Goal: Transaction & Acquisition: Purchase product/service

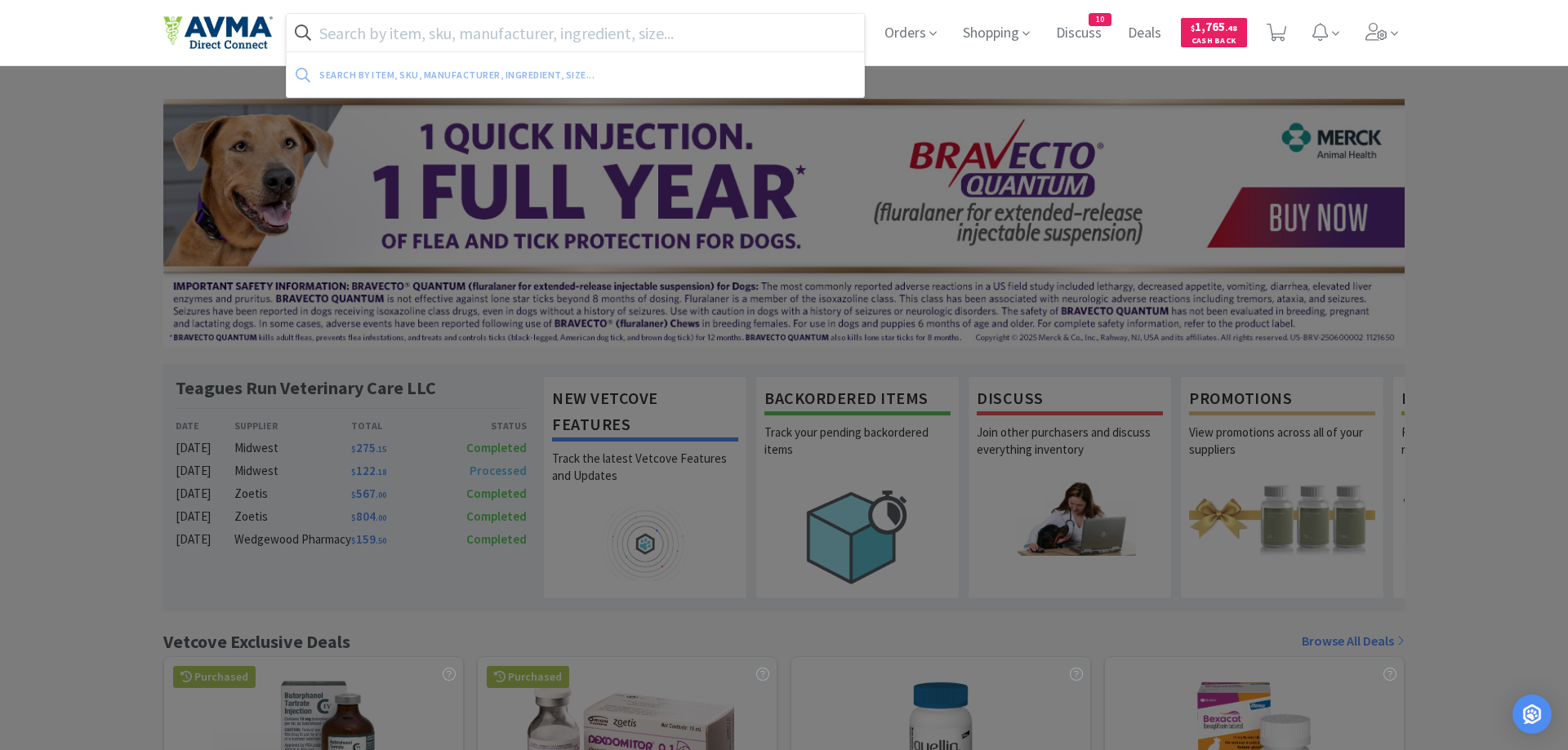
click at [360, 33] on input "text" at bounding box center [575, 32] width 577 height 37
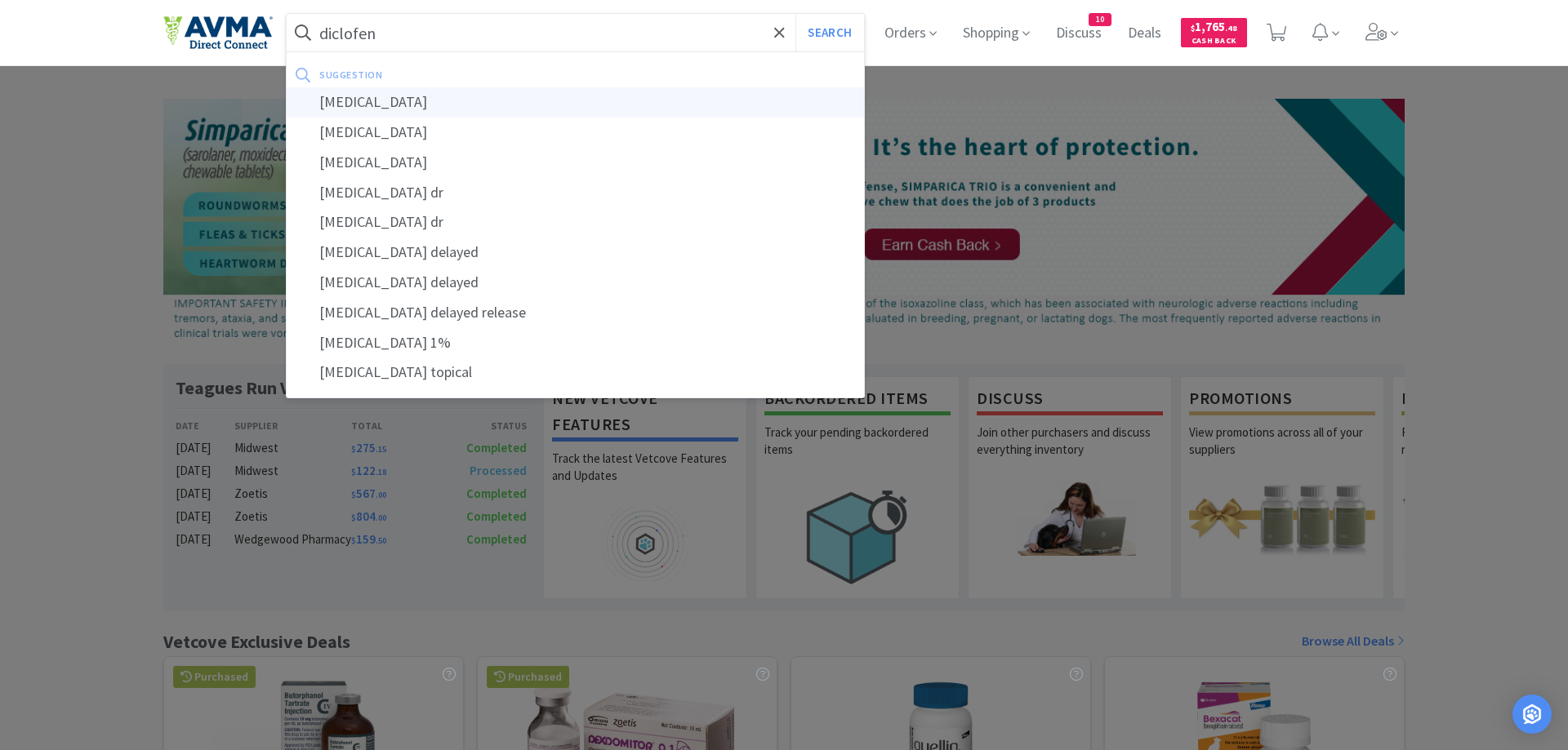
click at [345, 111] on div "[MEDICAL_DATA]" at bounding box center [575, 102] width 577 height 30
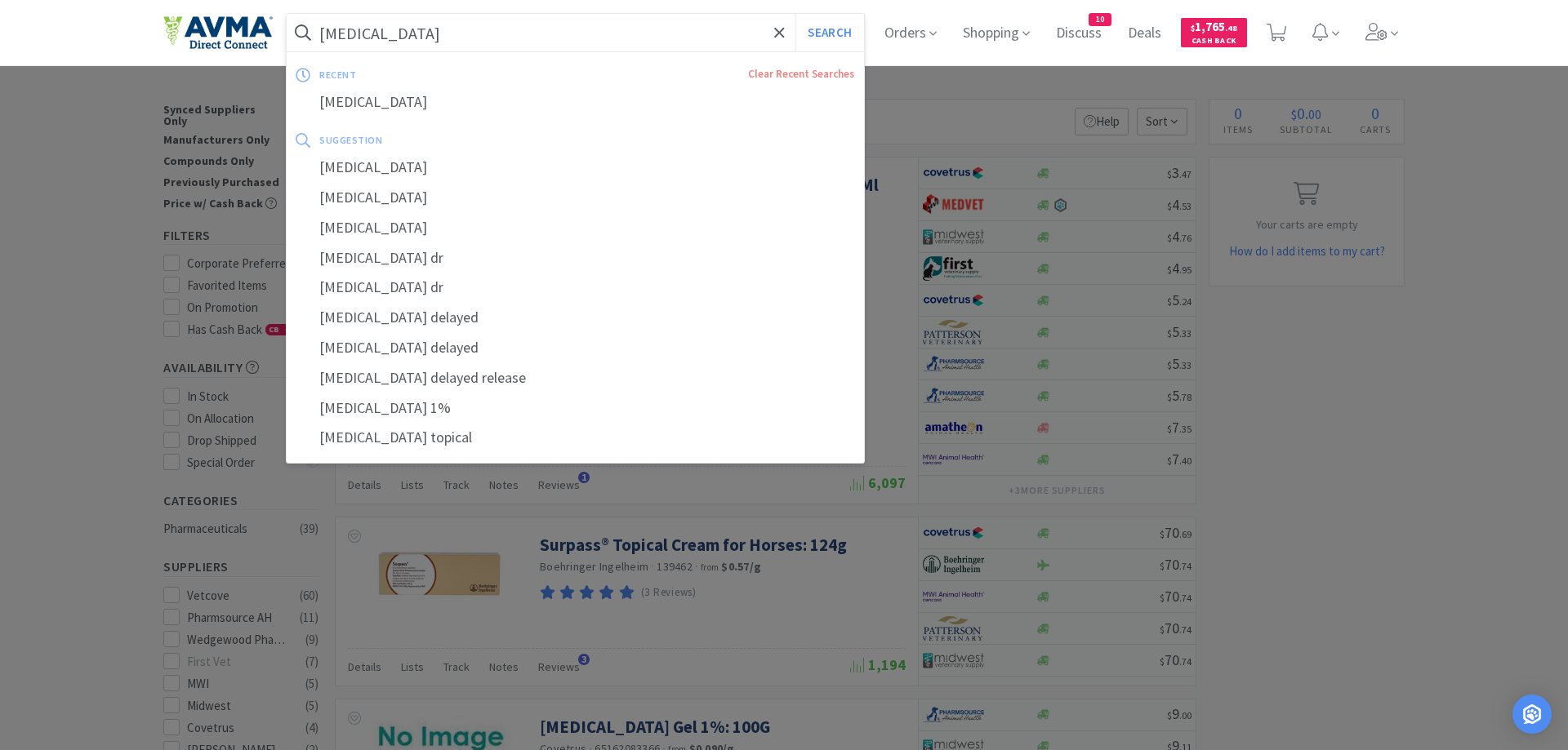
drag, startPoint x: 446, startPoint y: 34, endPoint x: 275, endPoint y: 53, distance: 172.1
click at [287, 51] on input "[MEDICAL_DATA]" at bounding box center [575, 32] width 577 height 37
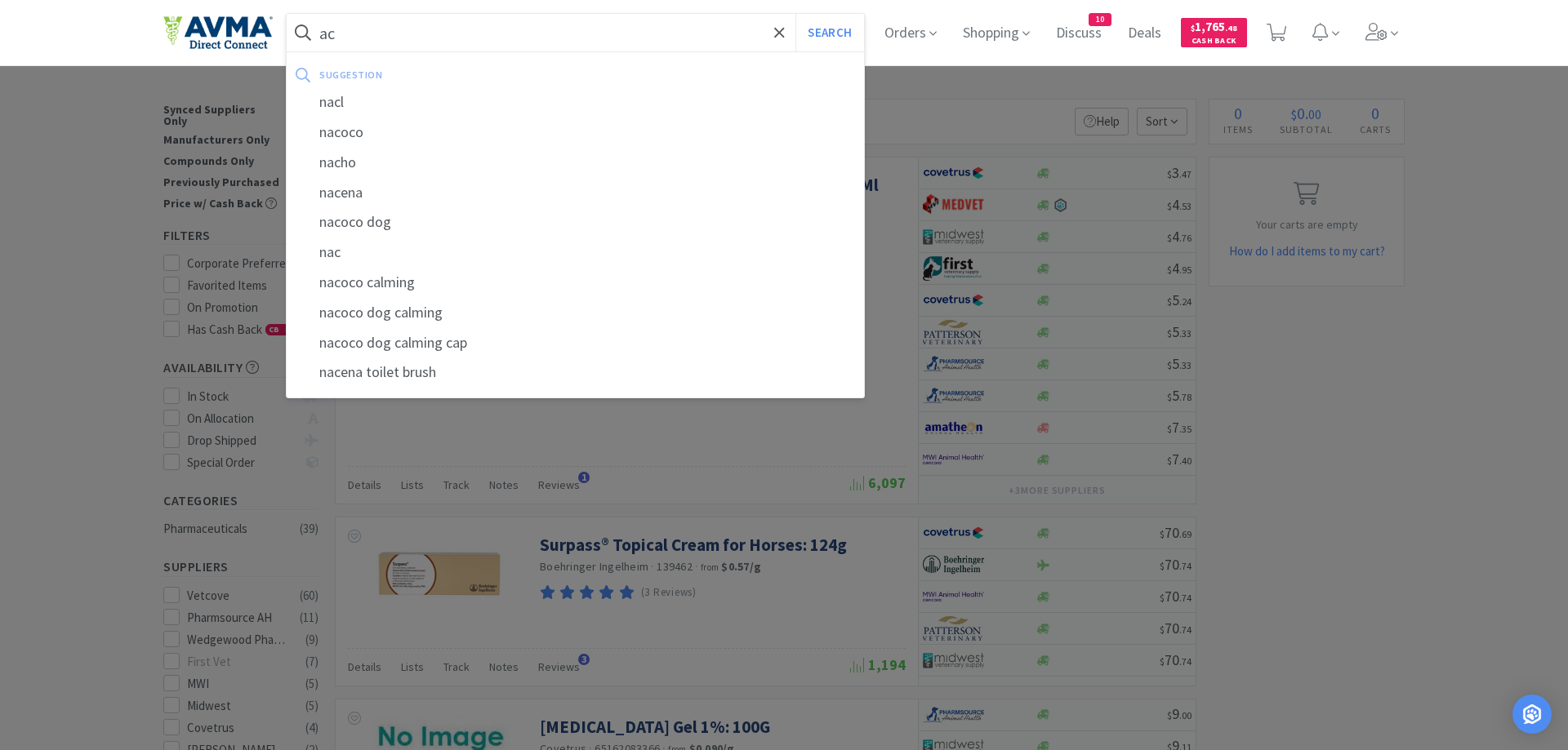
type input "c"
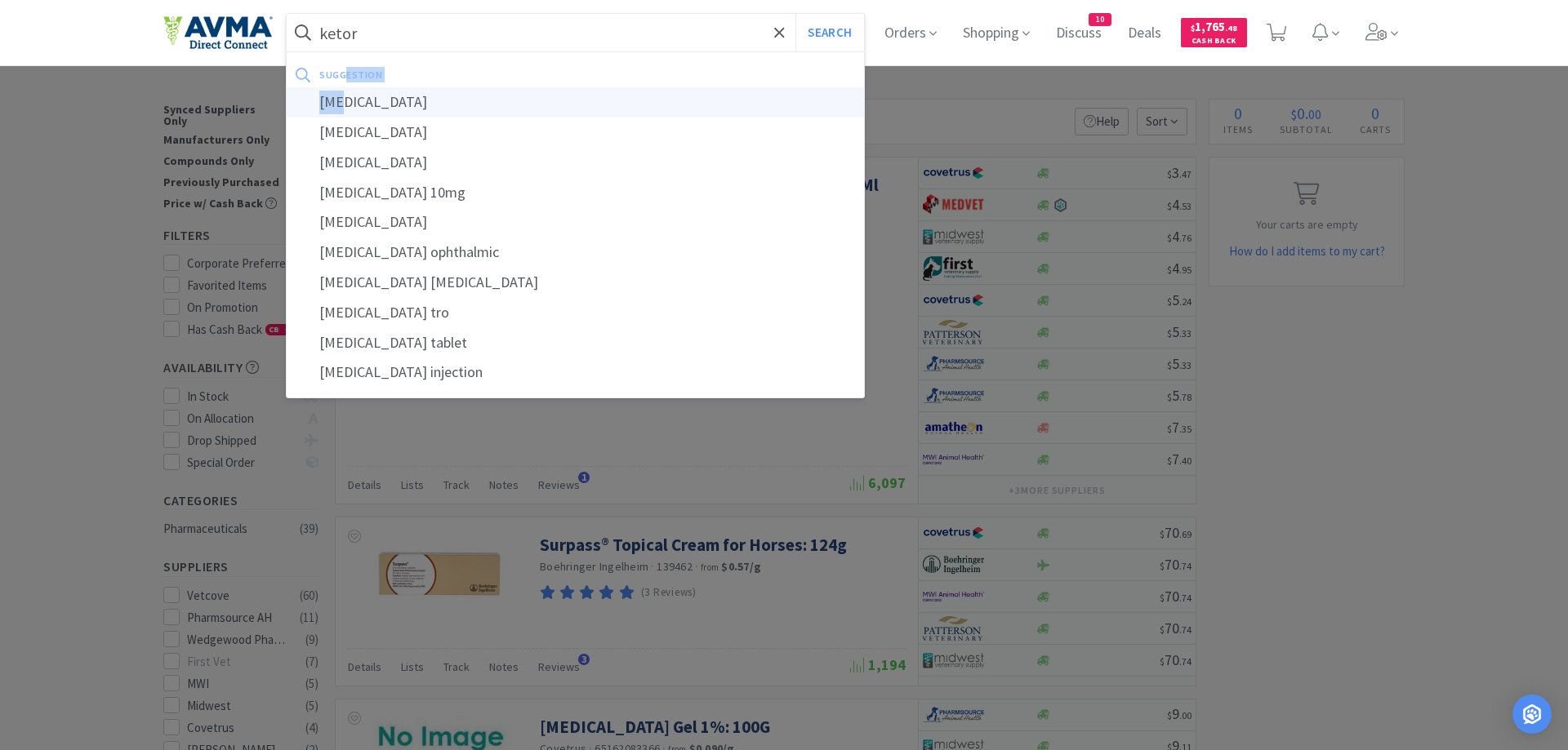
click at [343, 87] on div "[MEDICAL_DATA]" at bounding box center [575, 102] width 577 height 30
type input "[MEDICAL_DATA]"
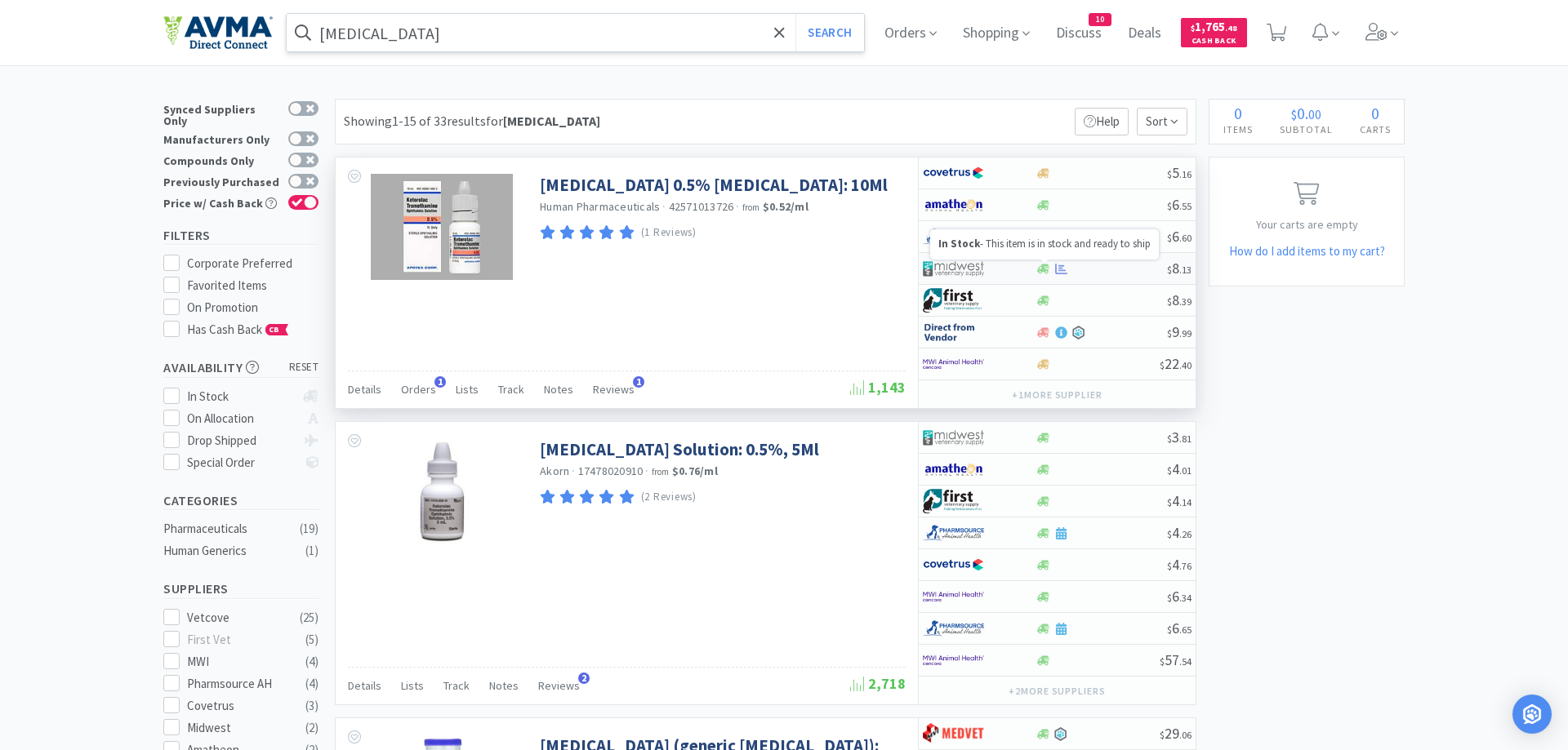
click at [1041, 273] on icon at bounding box center [1043, 269] width 12 height 12
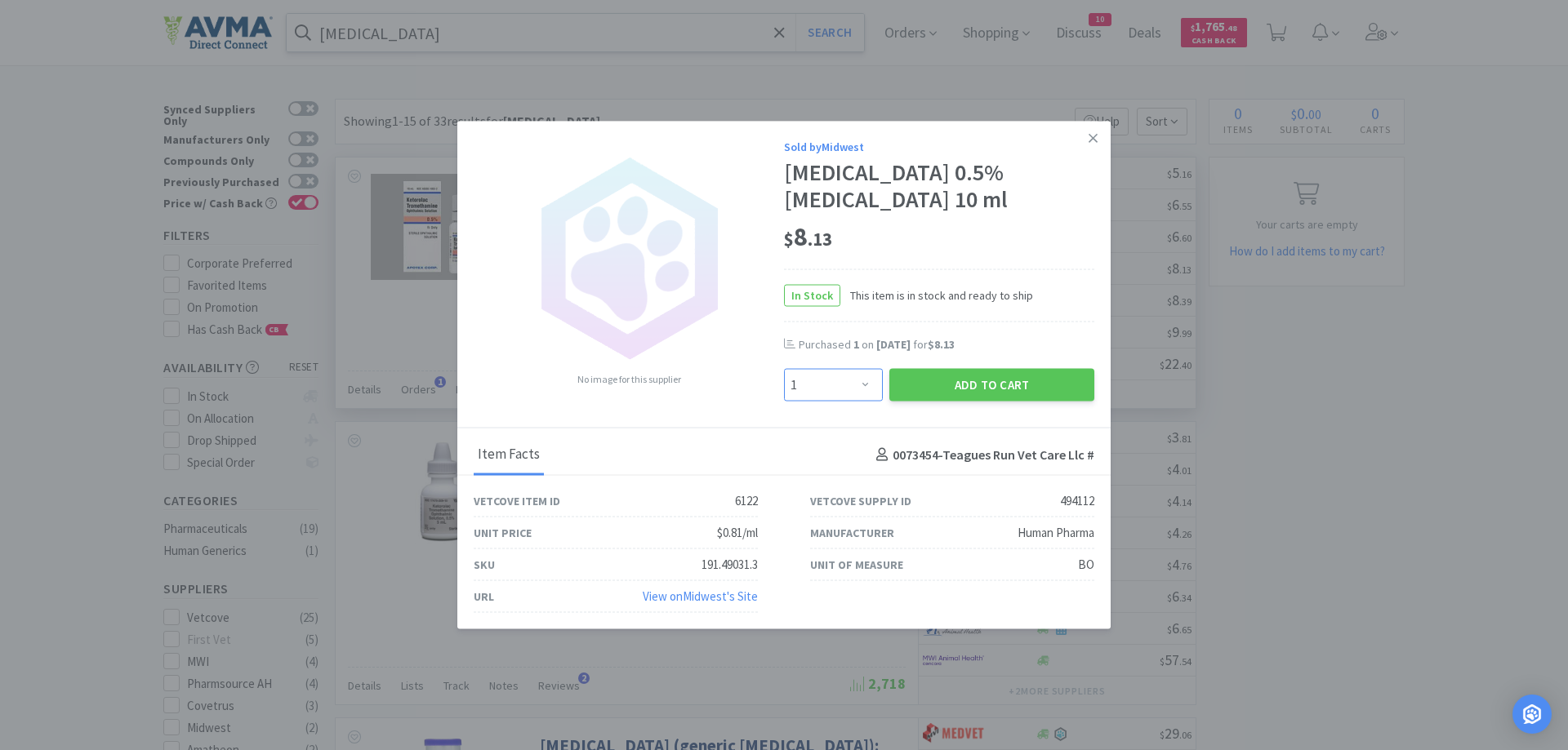
click at [784, 369] on select "Enter Quantity 1 2 3 4 5 6 7 8 9 10 11 12 13 14 15 16 17 18 19 20 Enter Quantity" at bounding box center [833, 385] width 98 height 32
select select "2"
click option "2" at bounding box center [0, 0] width 0 height 0
click at [993, 386] on button "Add to Cart" at bounding box center [991, 385] width 205 height 32
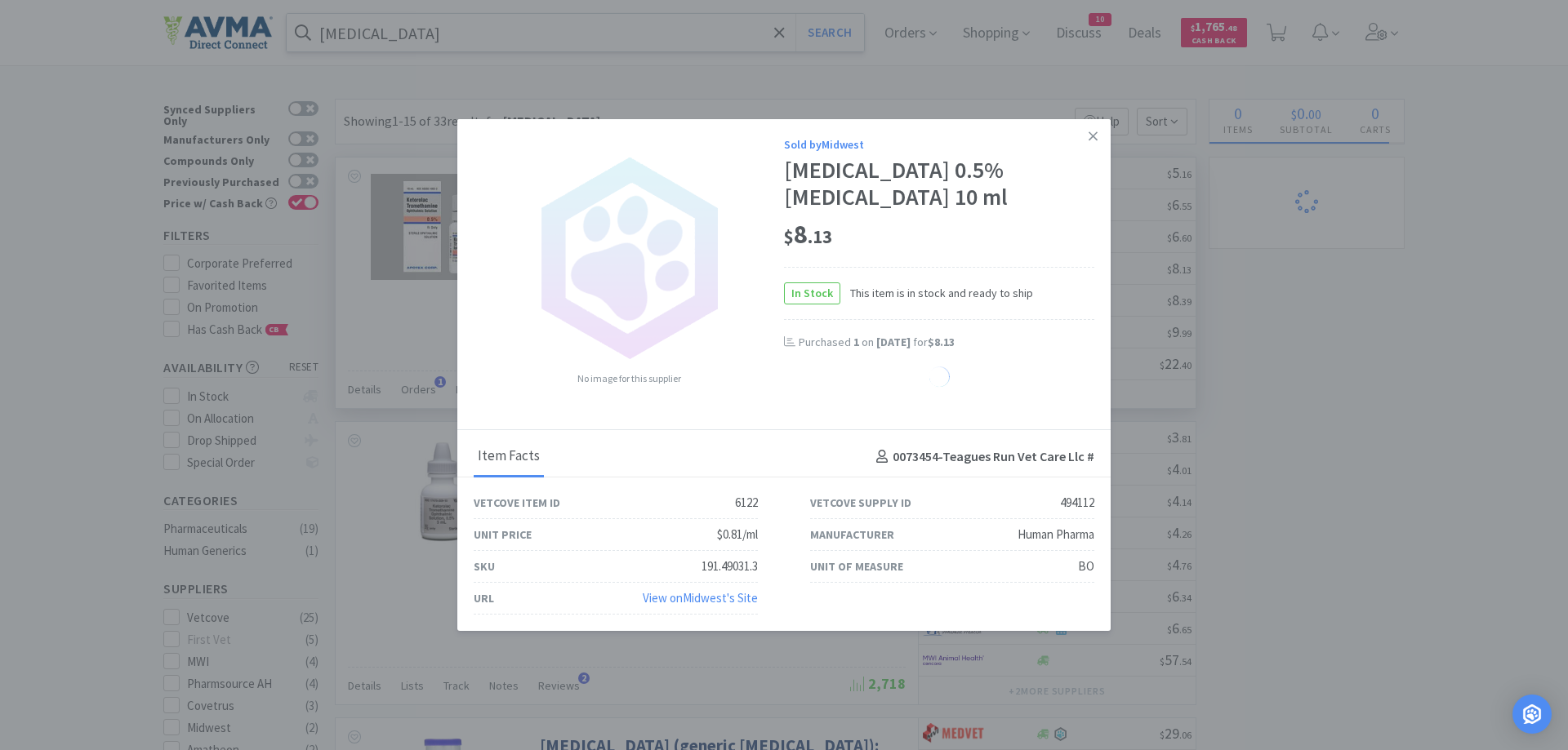
select select "2"
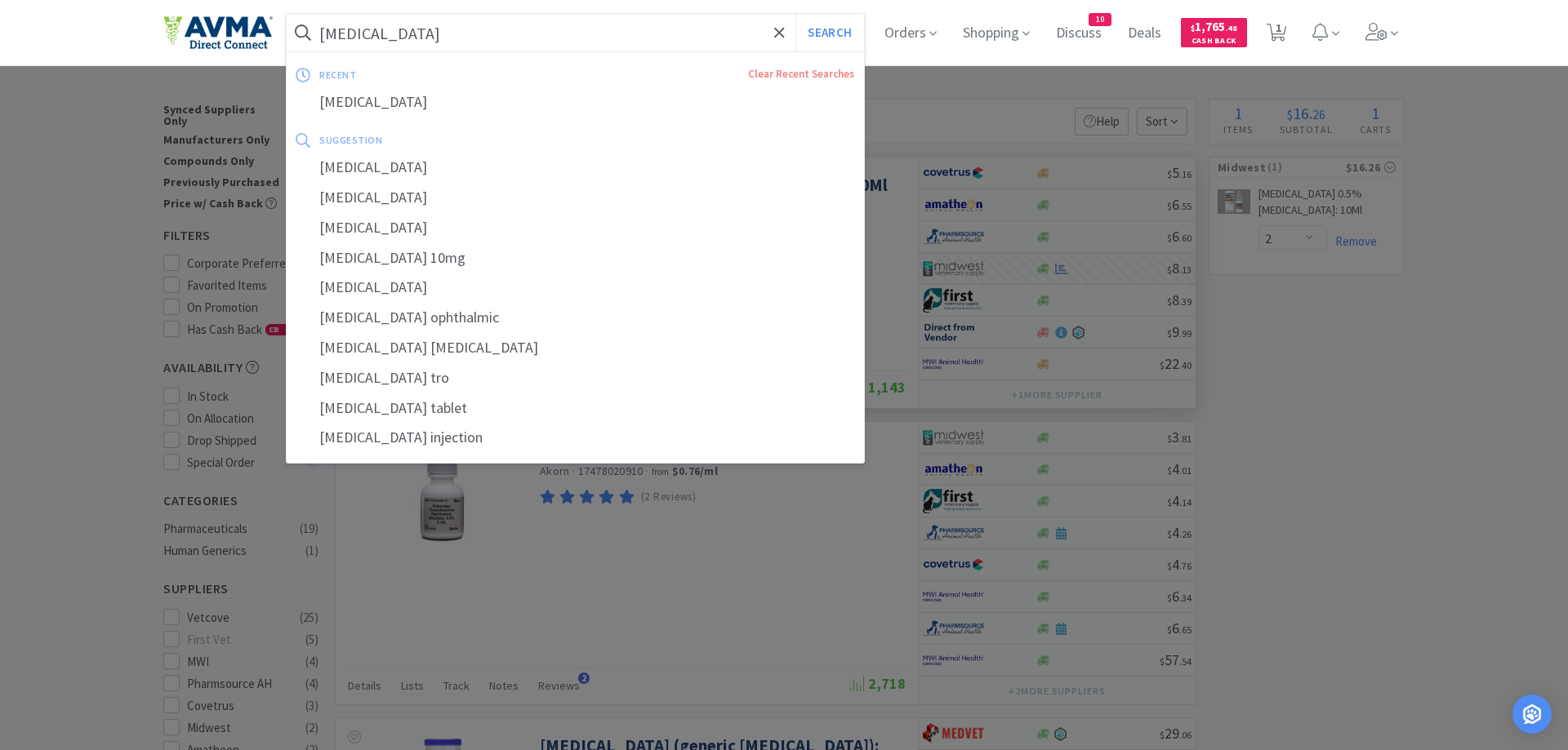
click at [407, 35] on input "[MEDICAL_DATA]" at bounding box center [575, 32] width 577 height 37
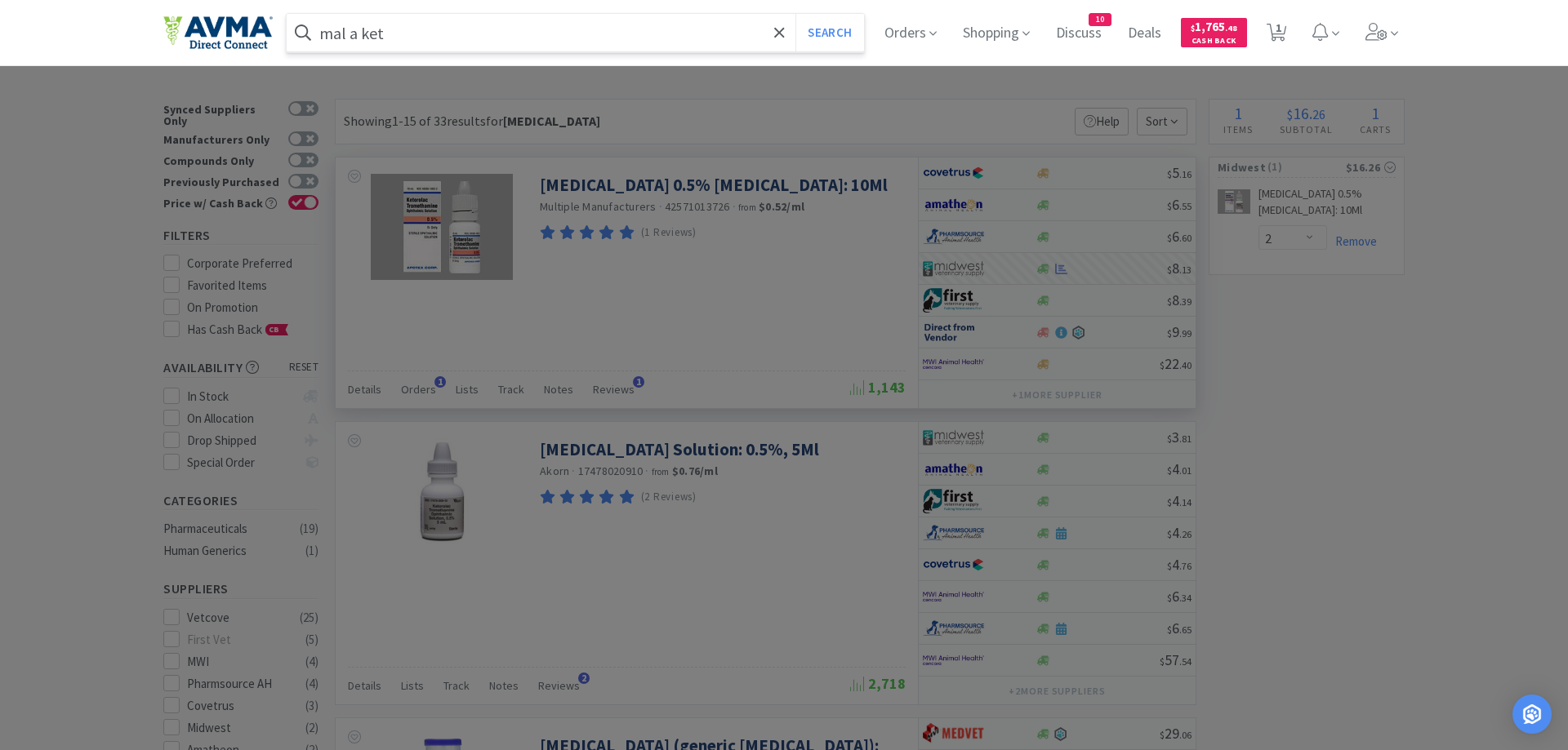
type input "mal a ket"
click at [796, 14] on button "Search" at bounding box center [830, 32] width 68 height 37
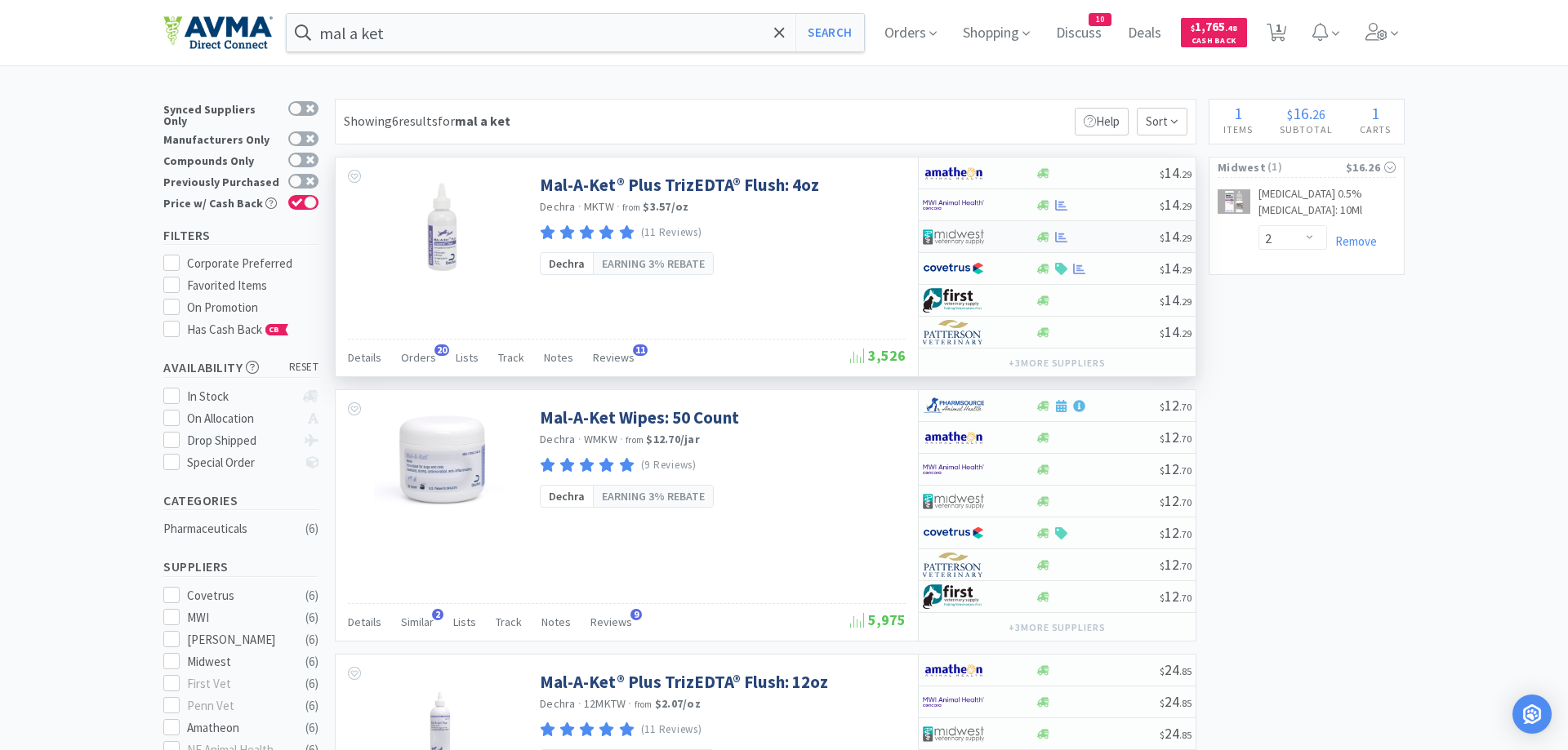
click at [1005, 239] on div at bounding box center [967, 237] width 90 height 28
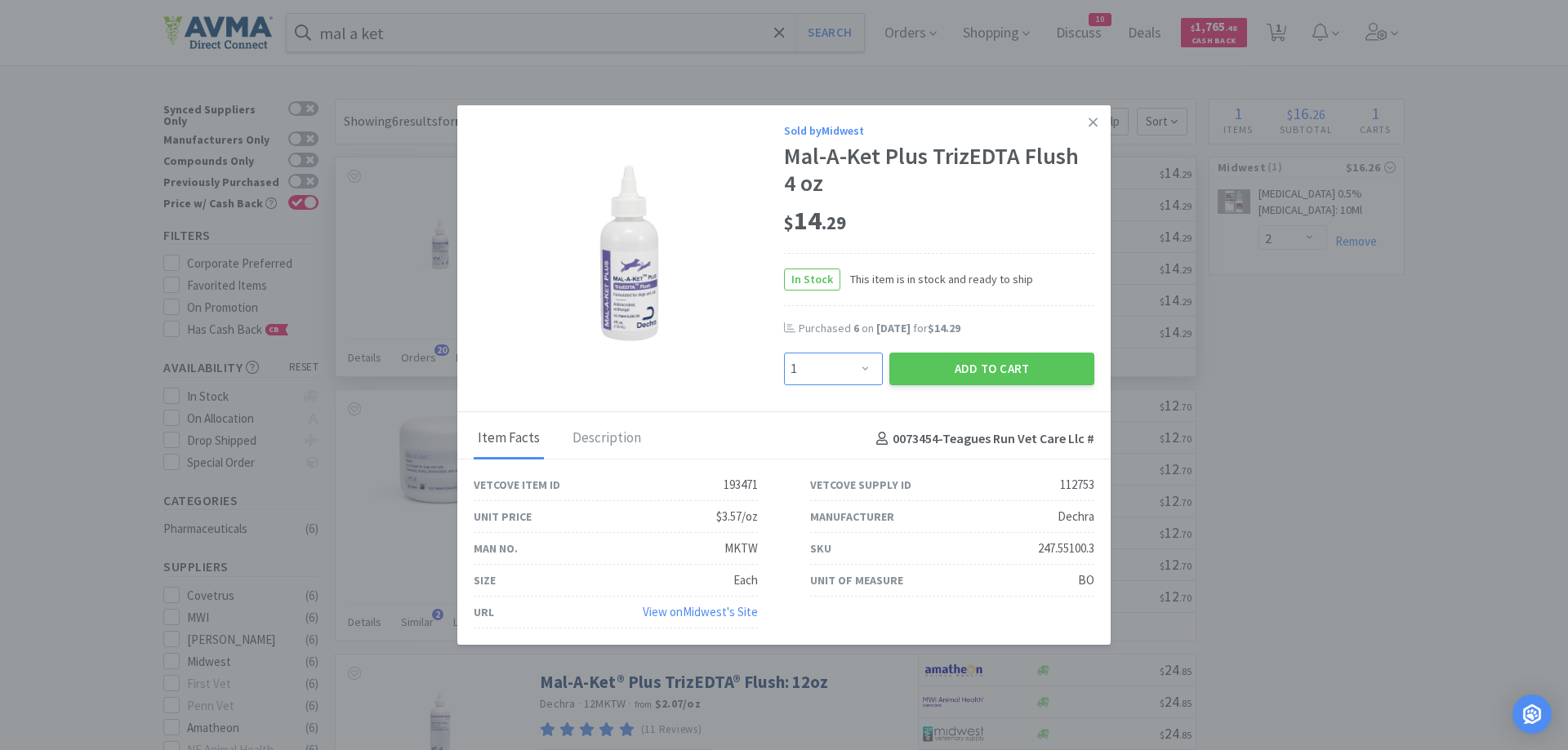
click at [784, 353] on select "Enter Quantity 1 2 3 4 5 6 7 8 9 10 11 12 13 14 15 16 17 18 19 20 Enter Quantity" at bounding box center [833, 368] width 98 height 32
select select "4"
click option "4" at bounding box center [0, 0] width 0 height 0
click at [940, 364] on button "Add to Cart" at bounding box center [991, 368] width 205 height 32
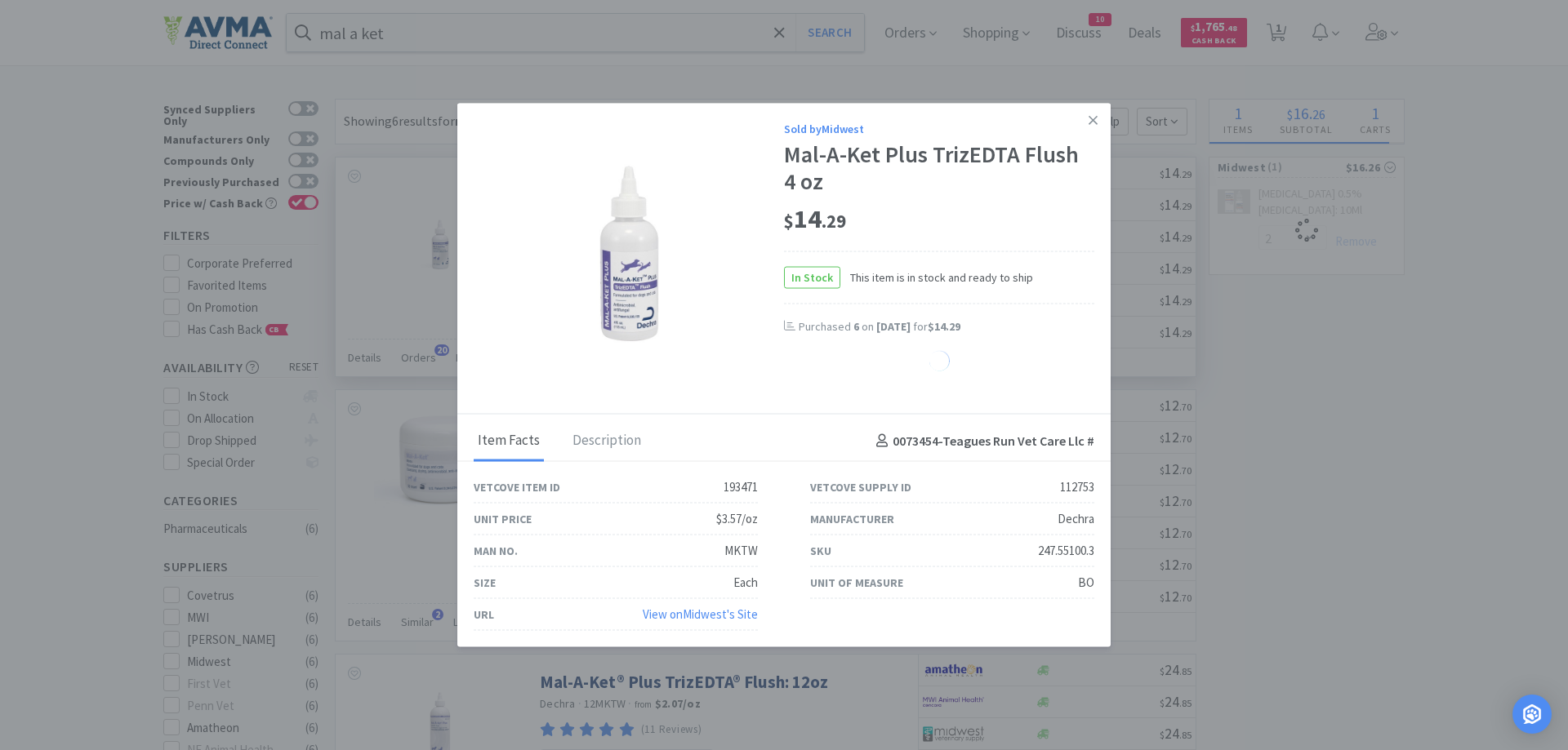
select select "4"
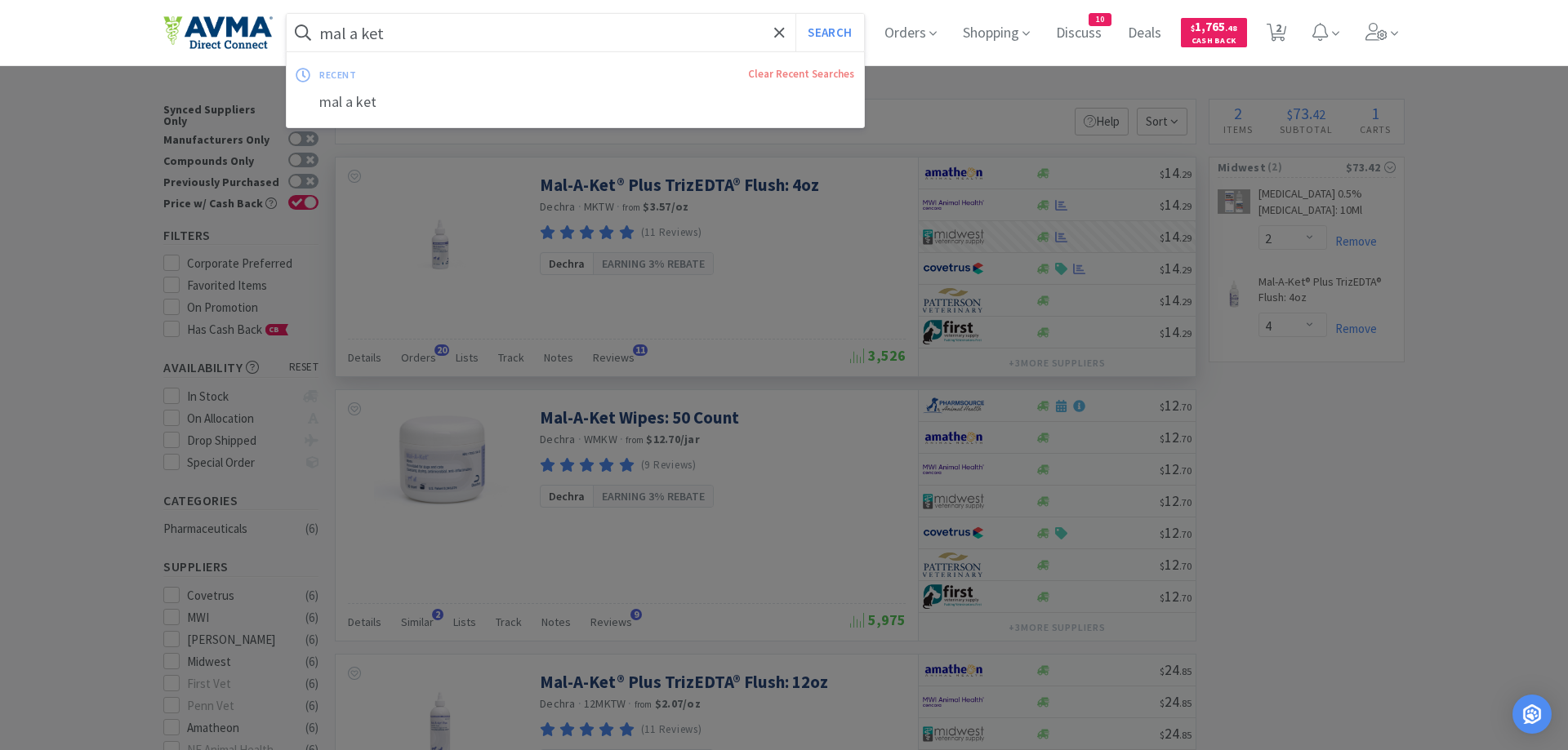
click at [396, 39] on input "mal a ket" at bounding box center [575, 32] width 577 height 37
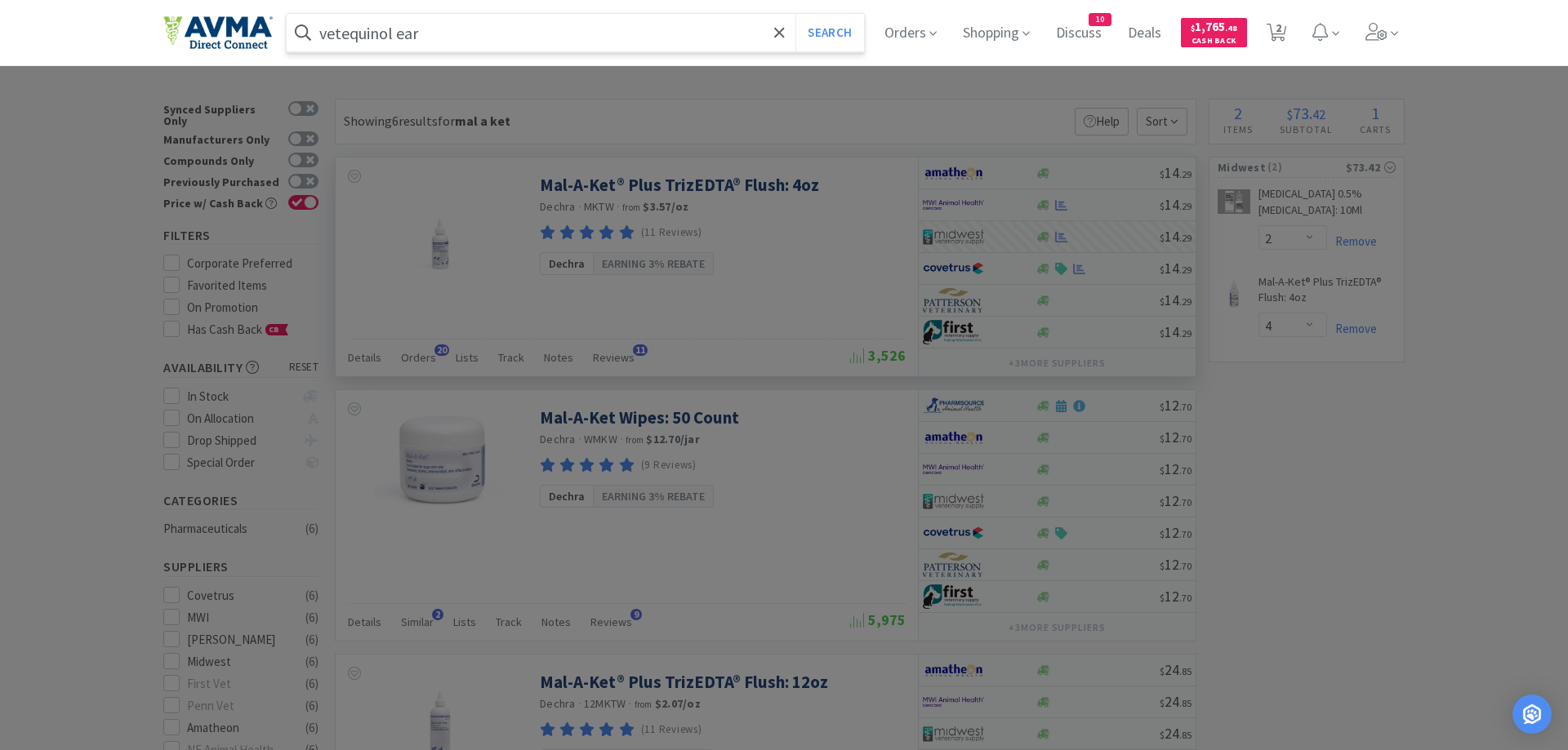
type input "vetequinol ear"
click at [796, 14] on button "Search" at bounding box center [830, 32] width 68 height 37
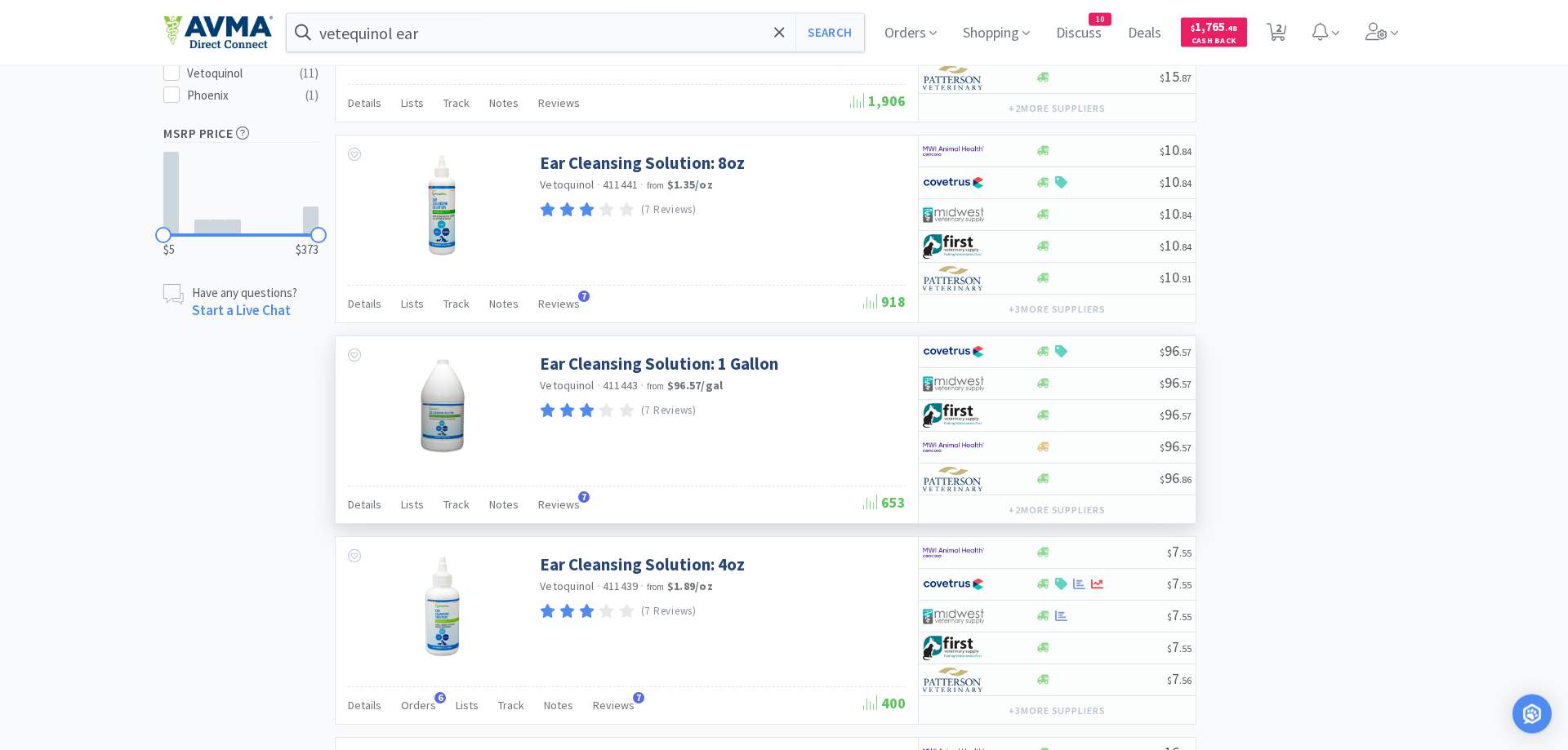
scroll to position [833, 0]
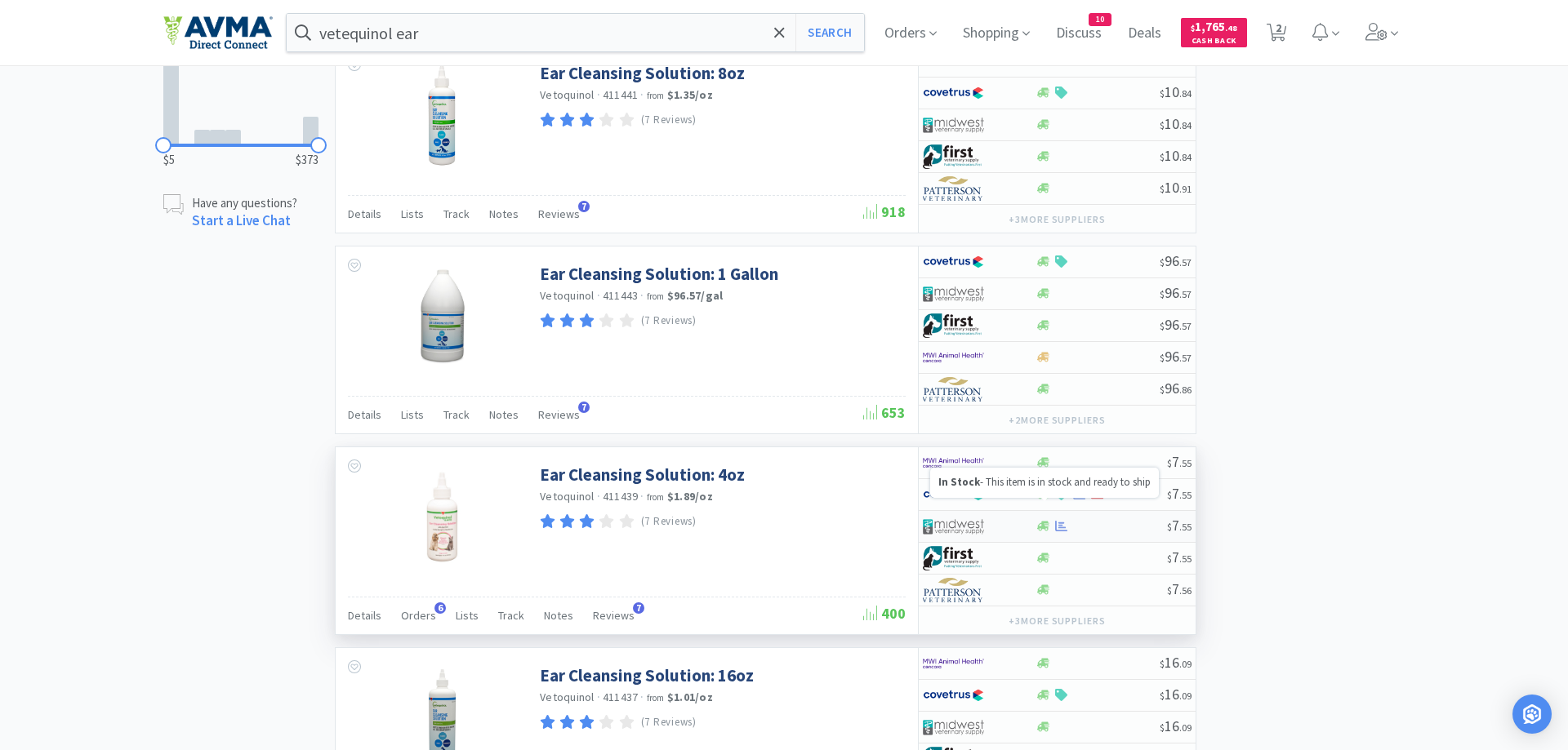
click at [1047, 520] on icon at bounding box center [1043, 526] width 12 height 12
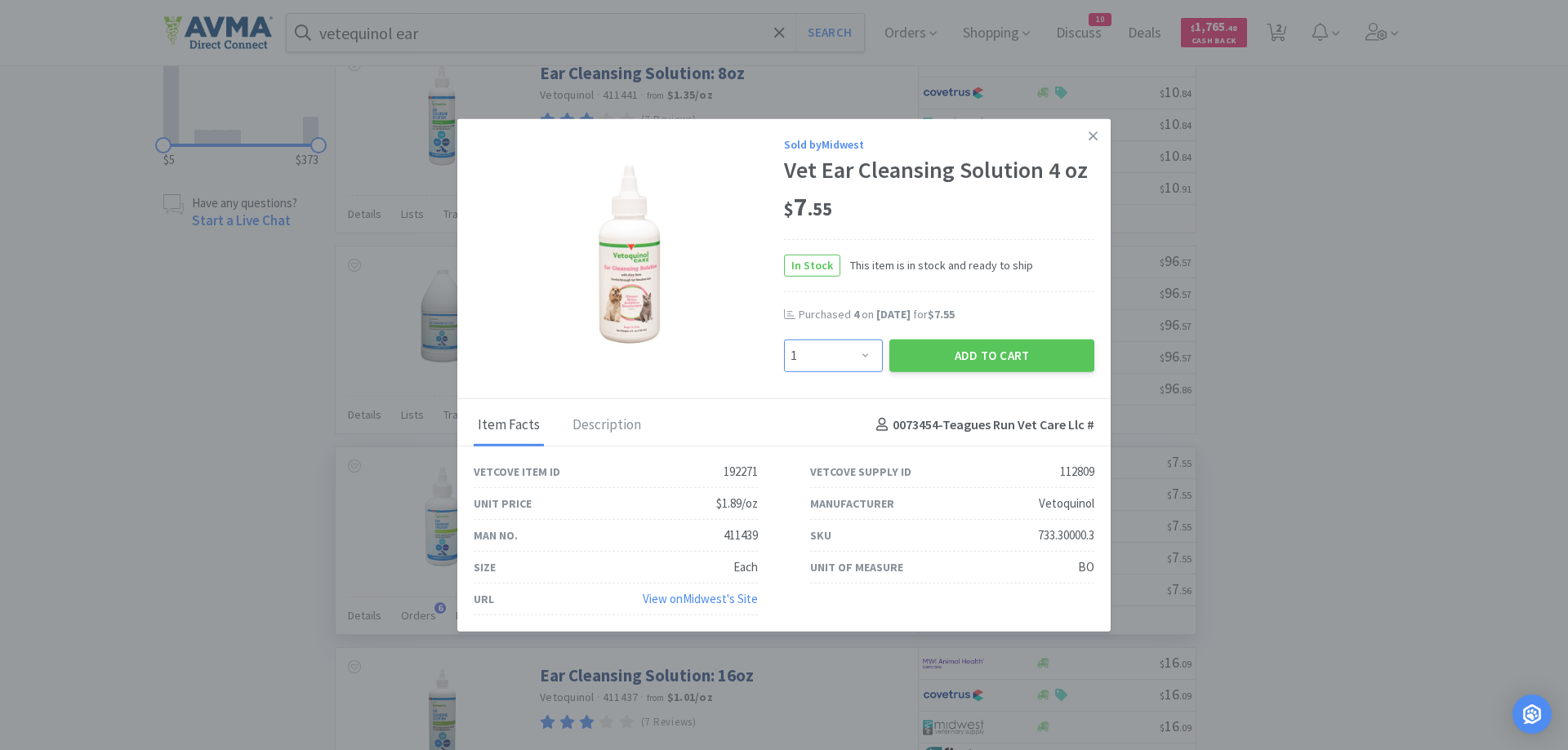
click at [784, 339] on select "Enter Quantity 1 2 3 4 5 6 7 8 9 10 11 12 13 14 15 16 17 18 19 20 Enter Quantity" at bounding box center [833, 355] width 98 height 32
select select "4"
click option "4" at bounding box center [0, 0] width 0 height 0
click at [961, 358] on button "Add to Cart" at bounding box center [991, 355] width 205 height 32
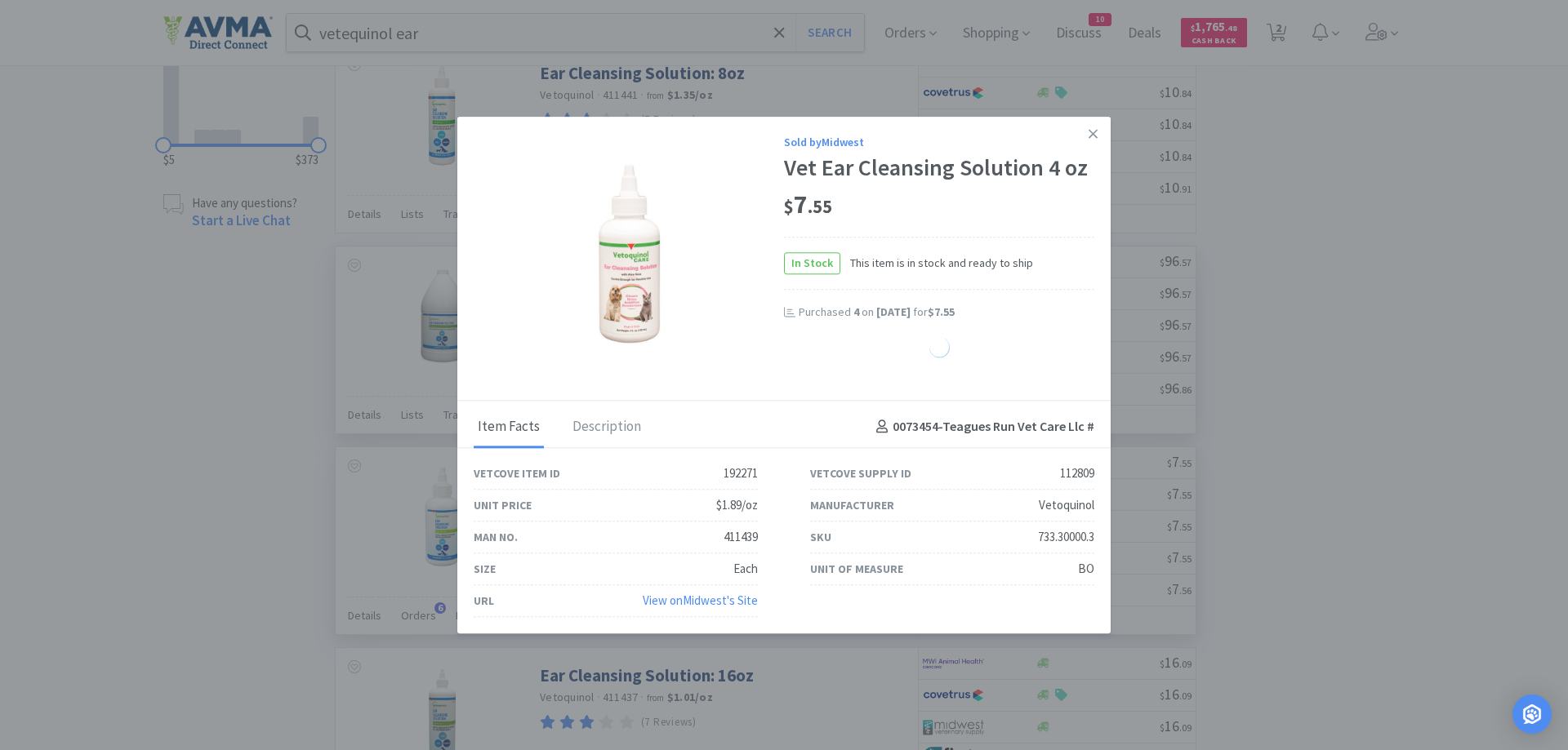
select select "4"
select select "2"
select select "4"
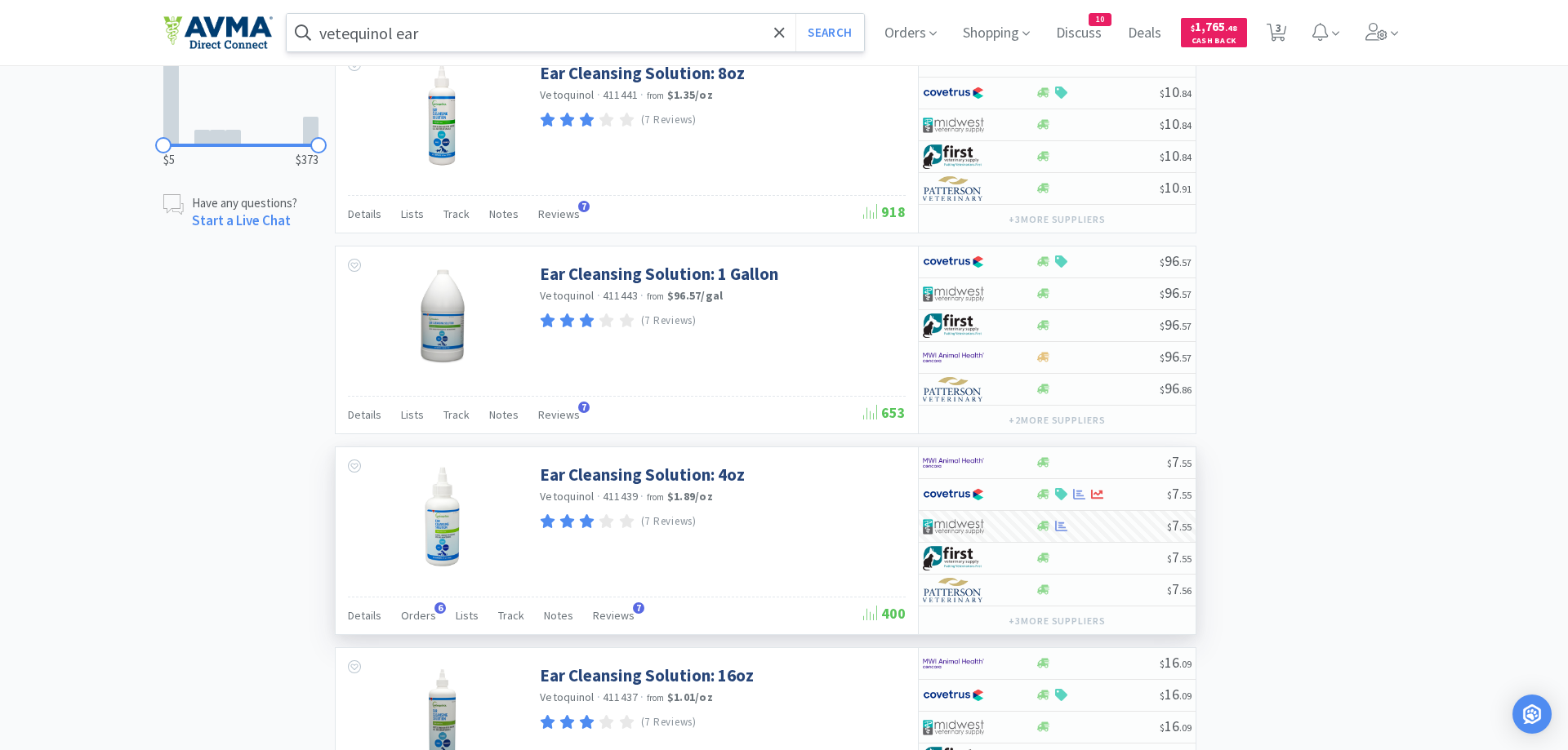
click at [457, 40] on input "vetequinol ear" at bounding box center [575, 32] width 577 height 37
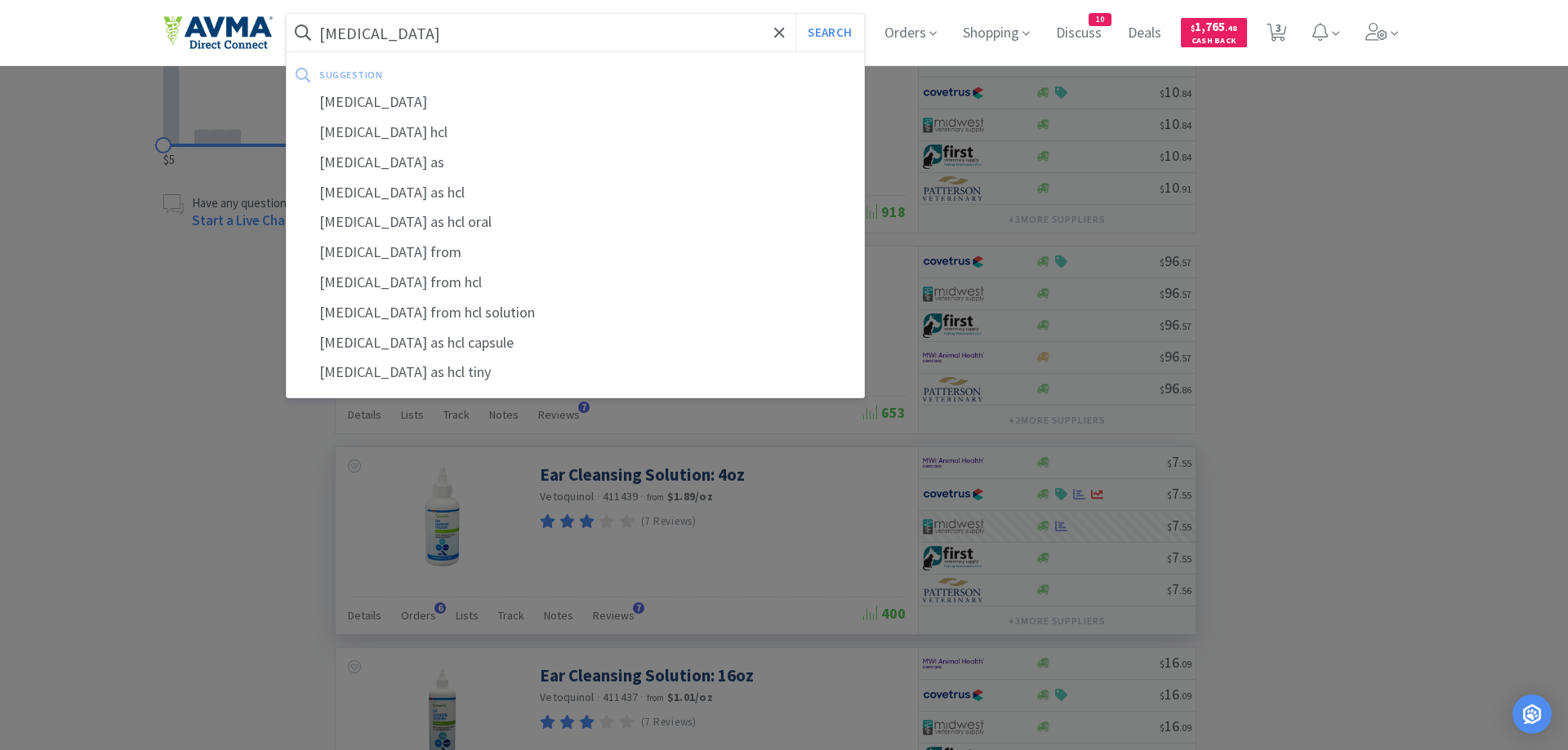
type input "[MEDICAL_DATA]"
click at [796, 14] on button "Search" at bounding box center [830, 32] width 68 height 37
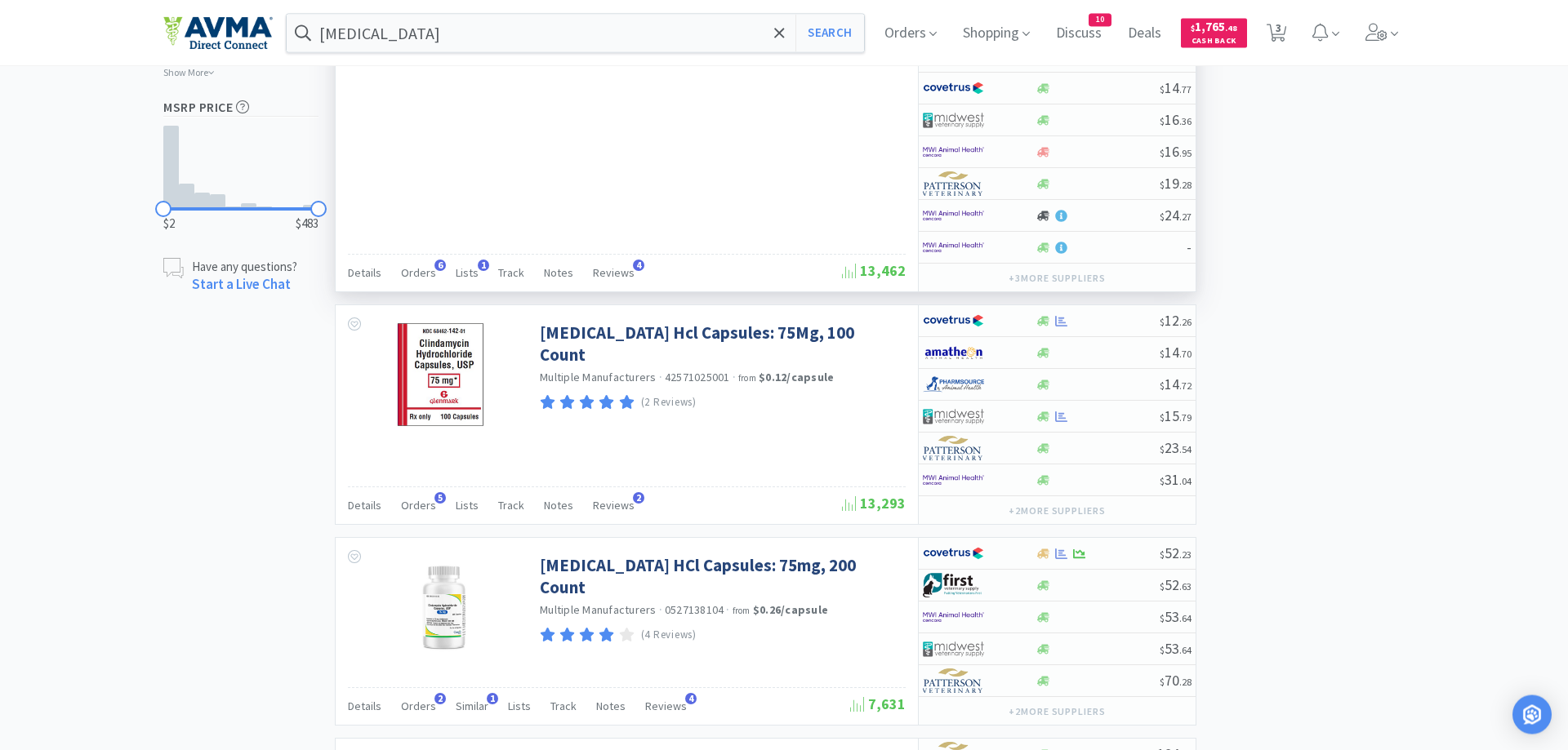
scroll to position [1166, 0]
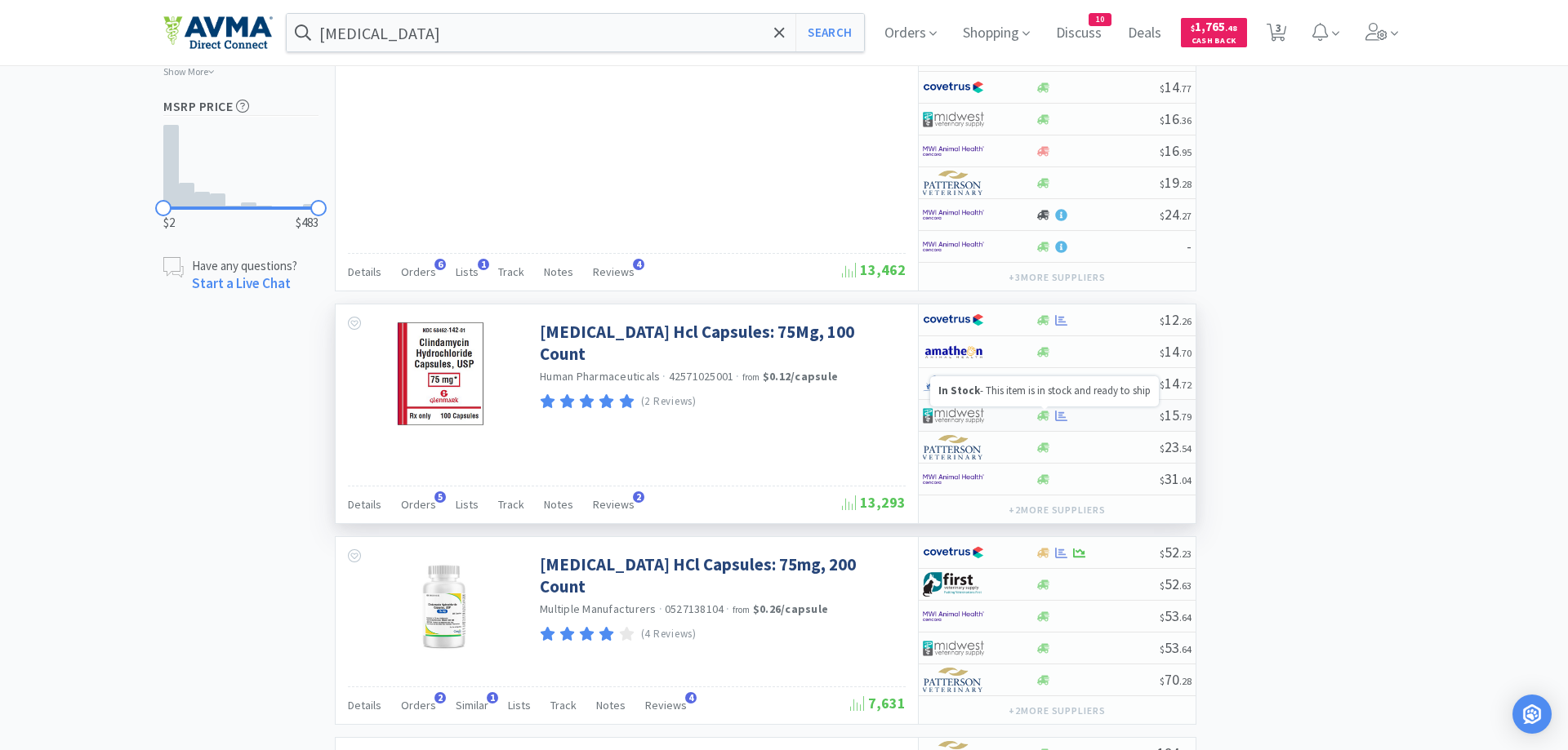
click at [1042, 417] on icon at bounding box center [1043, 415] width 12 height 10
select select "1"
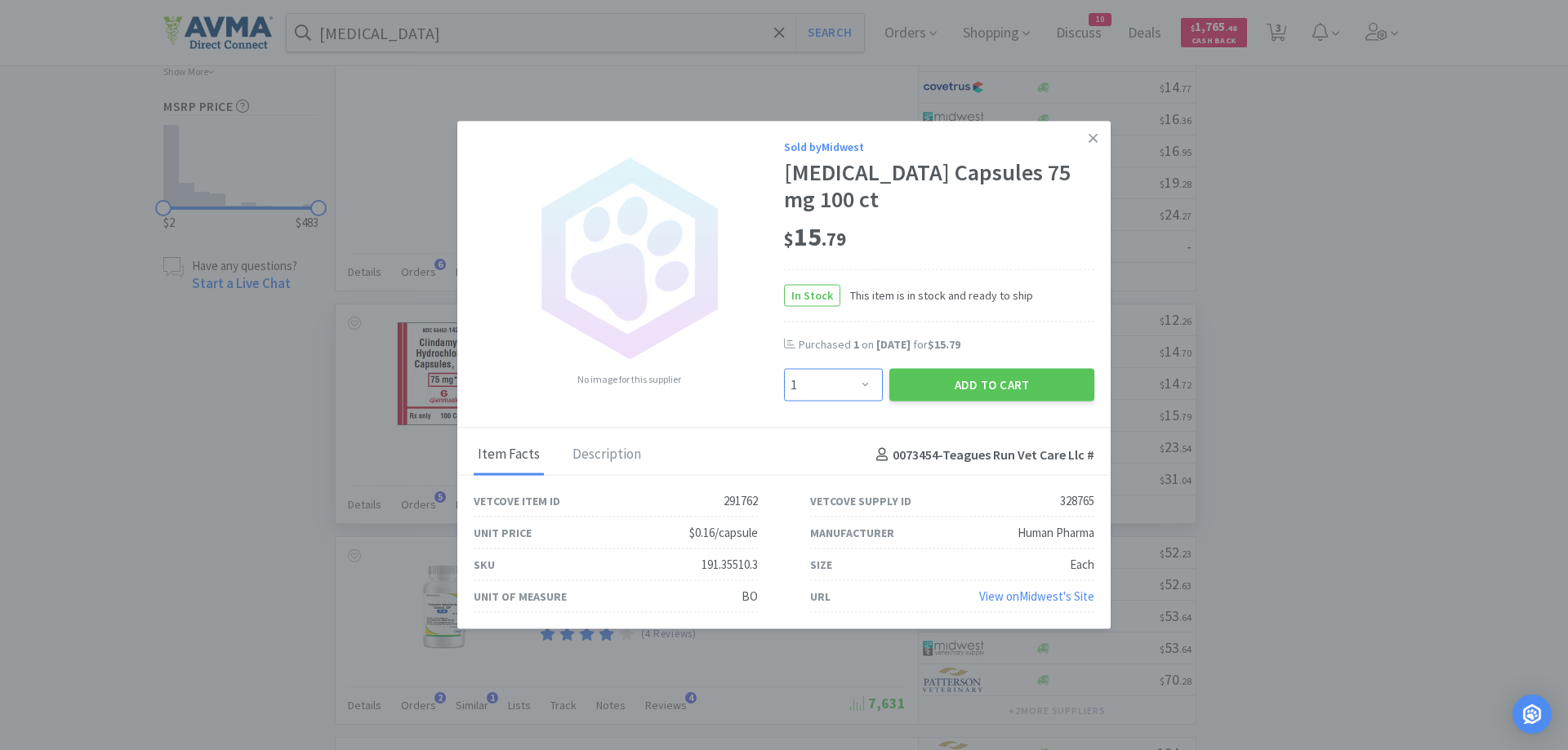
click at [784, 369] on select "Enter Quantity 1 2 3 4 5 6 7 8 9 10 11 12 13 14 15 16 17 18 19 20 Enter Quantity" at bounding box center [833, 385] width 98 height 32
click option "1" at bounding box center [0, 0] width 0 height 0
click at [1002, 382] on button "Add to Cart" at bounding box center [991, 385] width 205 height 32
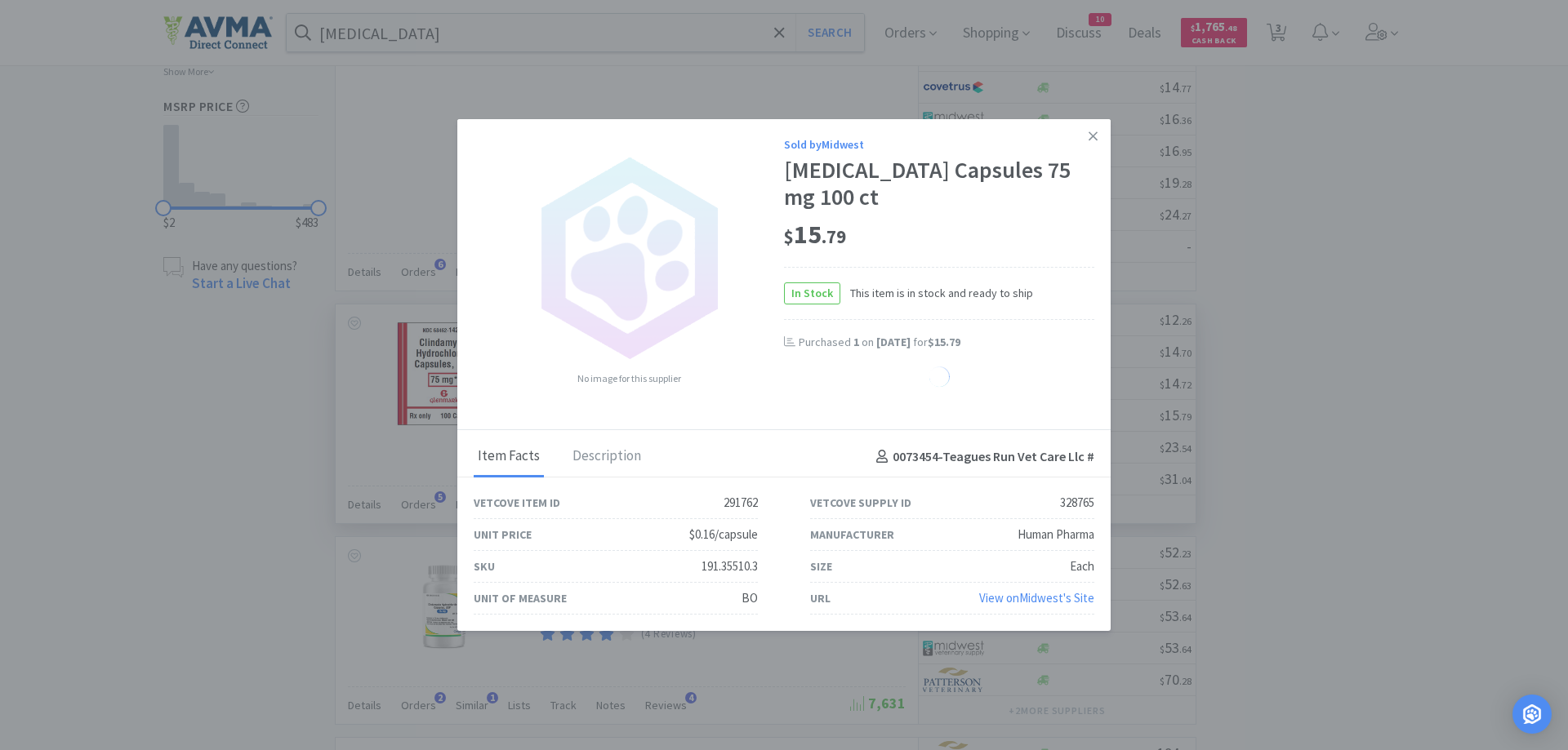
select select "1"
select select "4"
select select "2"
select select "4"
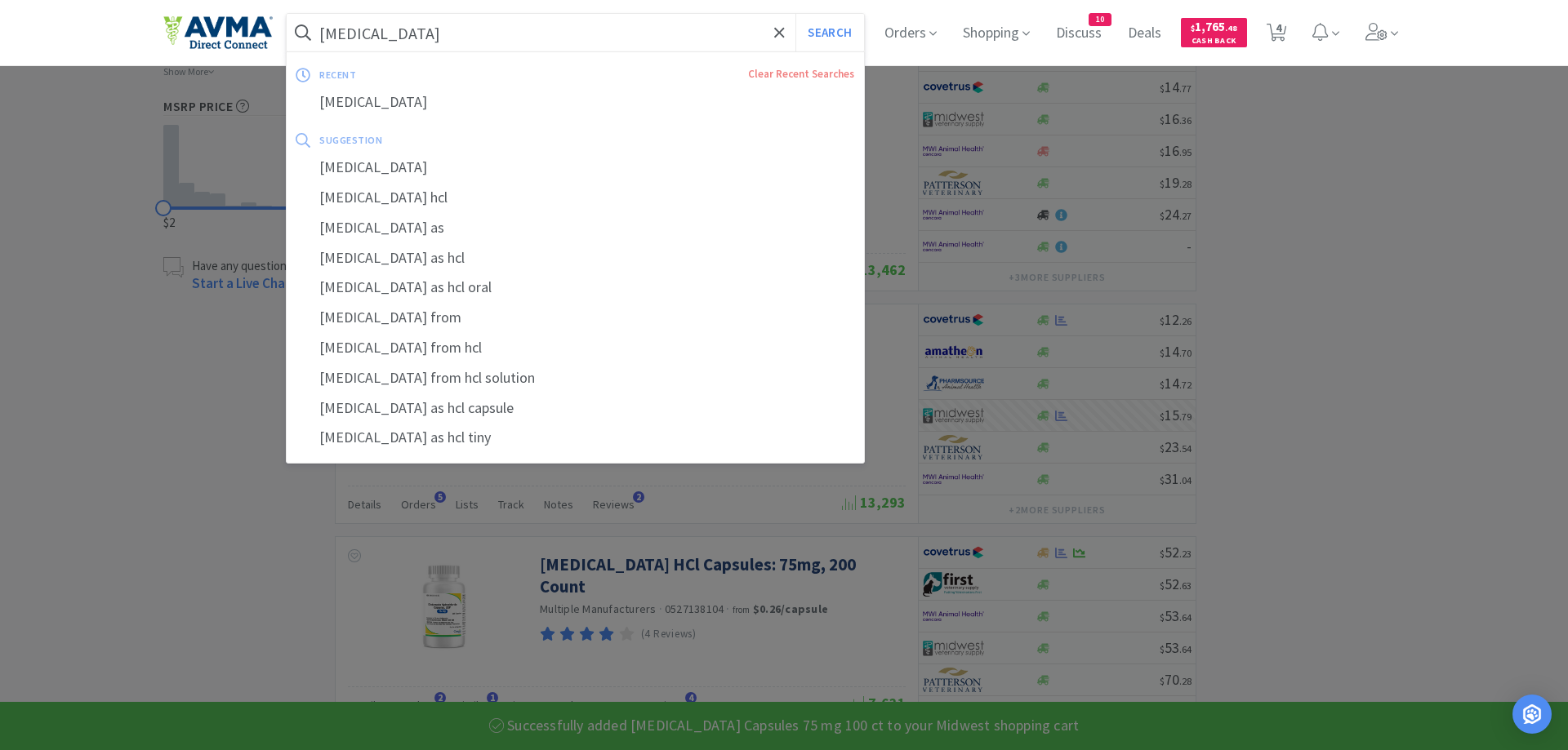
drag, startPoint x: 441, startPoint y: 43, endPoint x: 458, endPoint y: 19, distance: 29.4
click at [458, 19] on input "[MEDICAL_DATA]" at bounding box center [575, 32] width 577 height 37
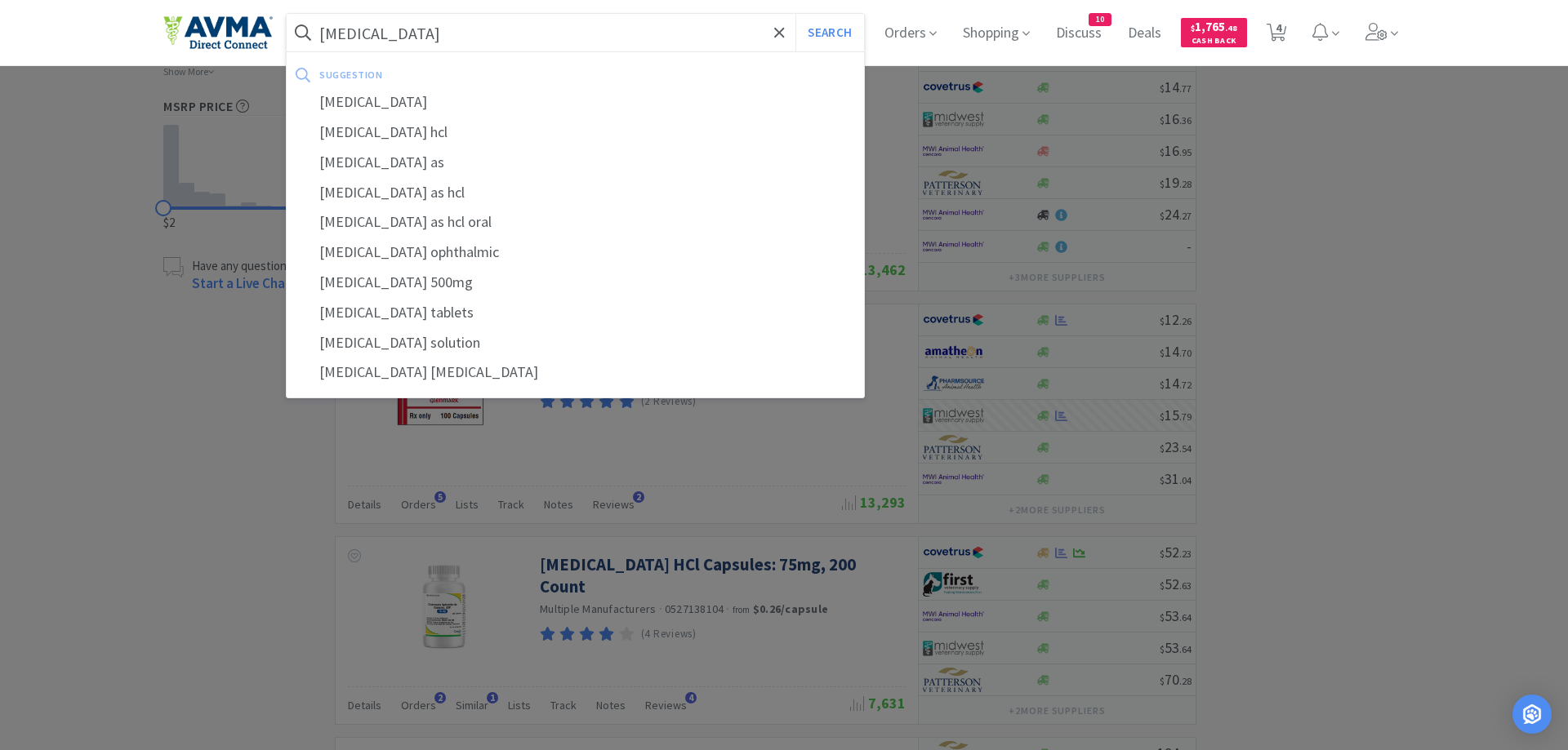
type input "[MEDICAL_DATA]"
click at [796, 14] on button "Search" at bounding box center [830, 32] width 68 height 37
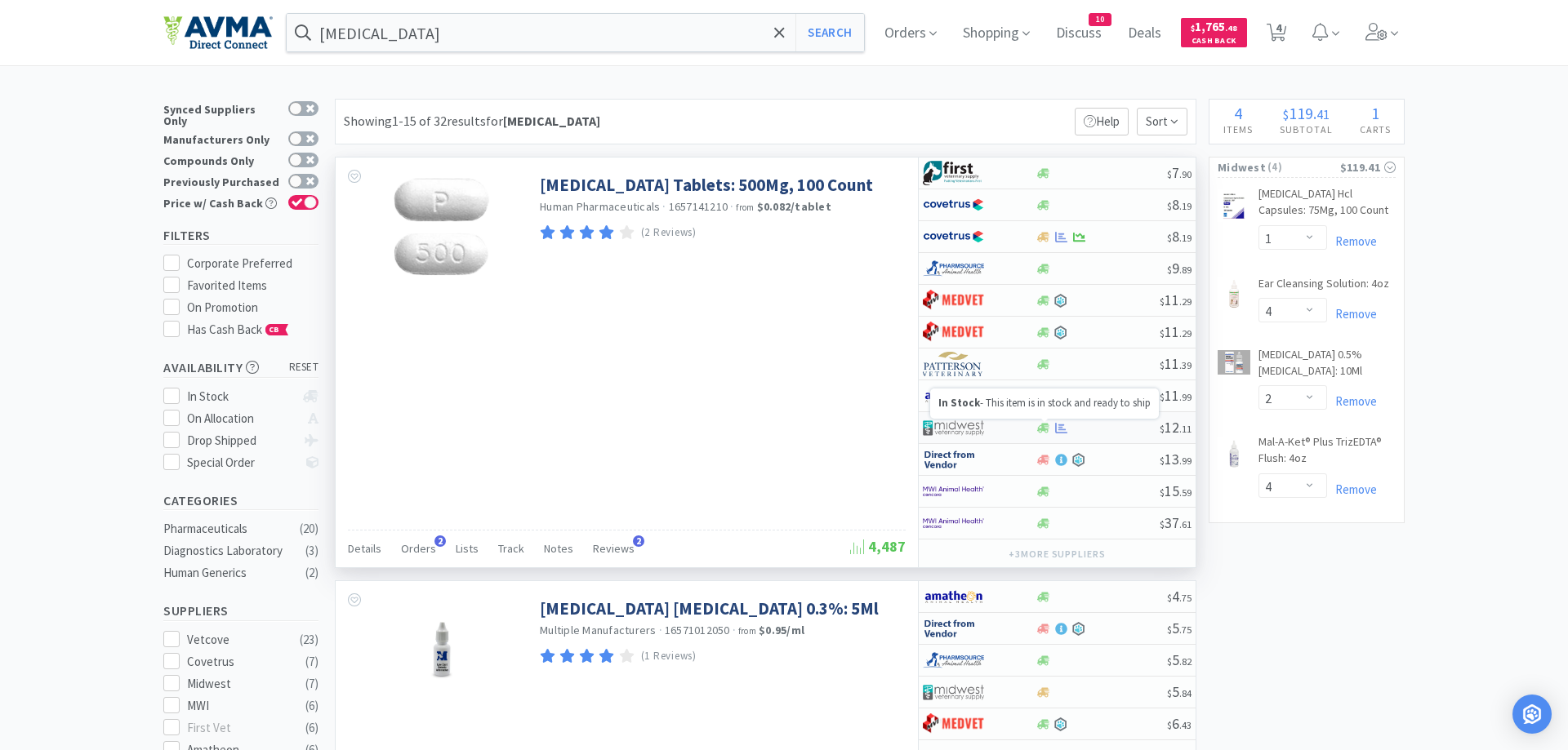
click at [1044, 429] on icon at bounding box center [1043, 427] width 12 height 10
select select "1"
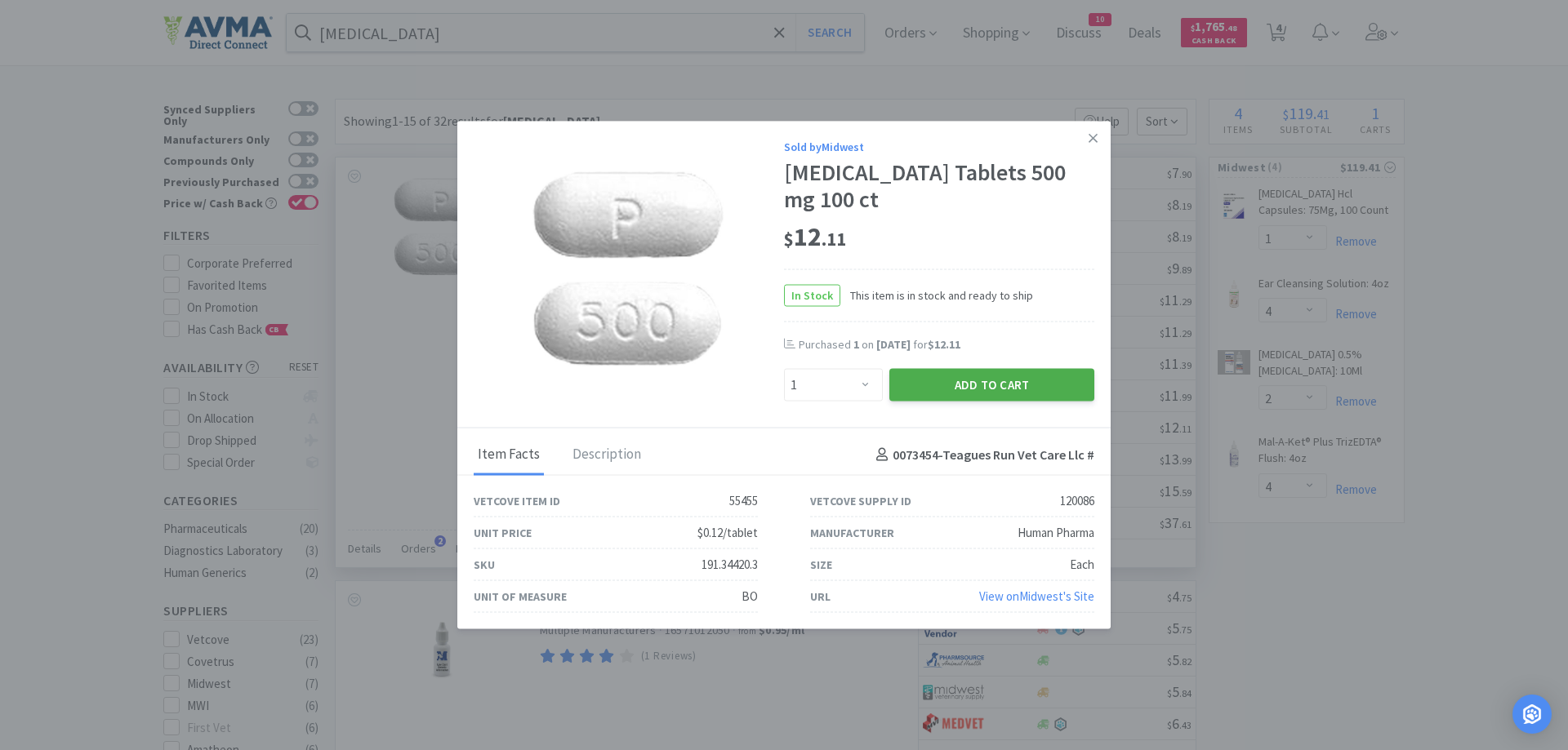
click at [974, 382] on button "Add to Cart" at bounding box center [991, 385] width 205 height 32
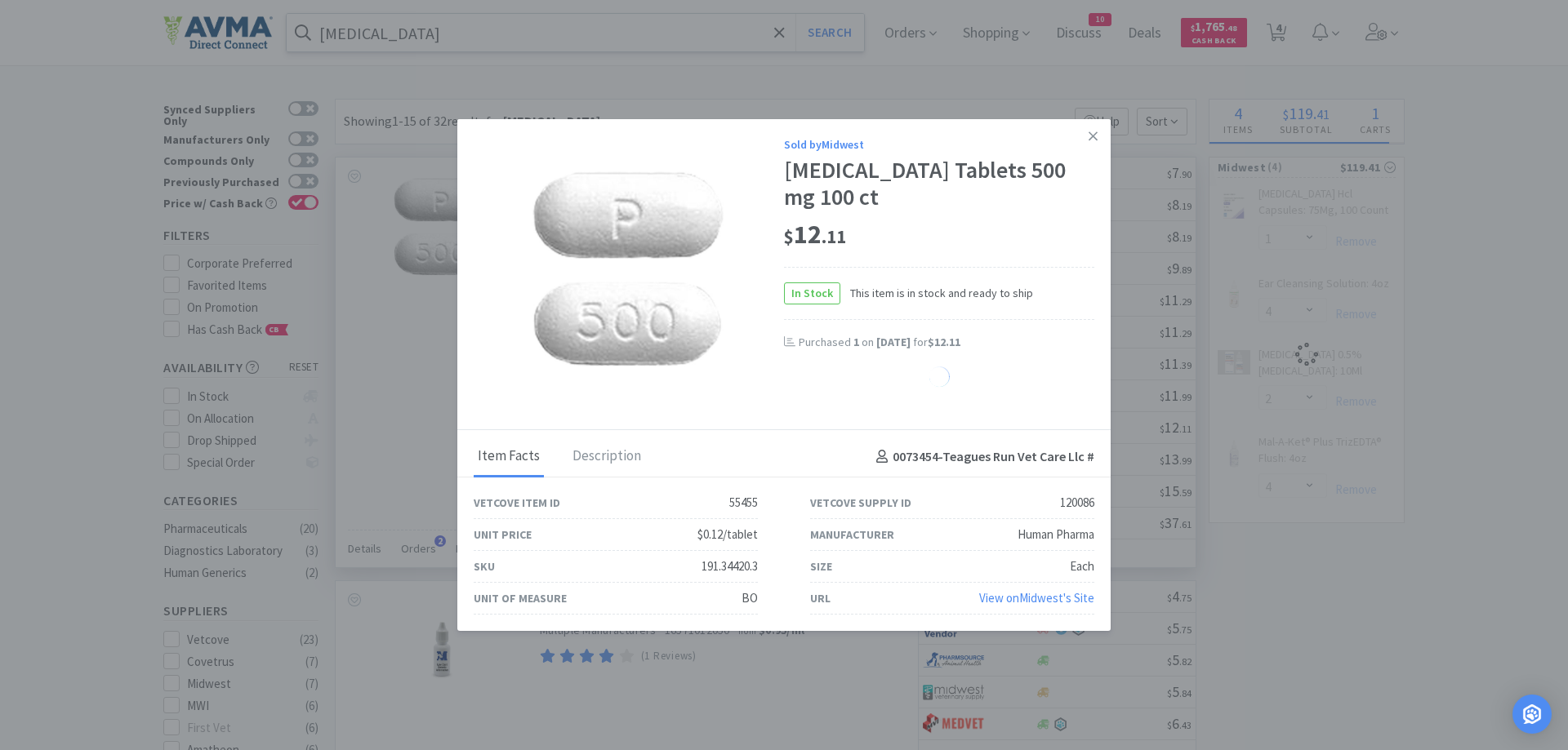
select select "1"
select select "4"
select select "2"
select select "4"
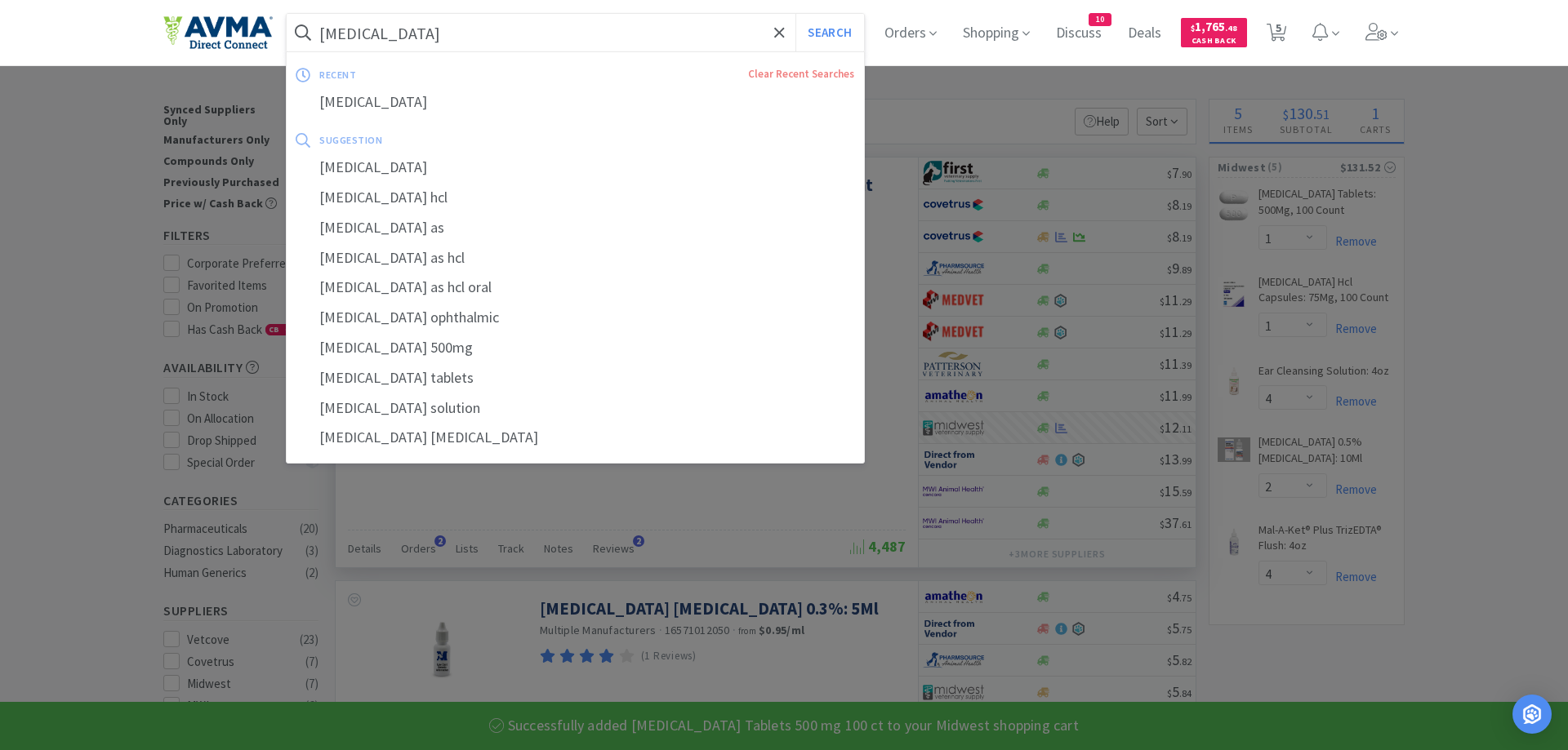
click at [428, 37] on input "[MEDICAL_DATA]" at bounding box center [575, 32] width 577 height 37
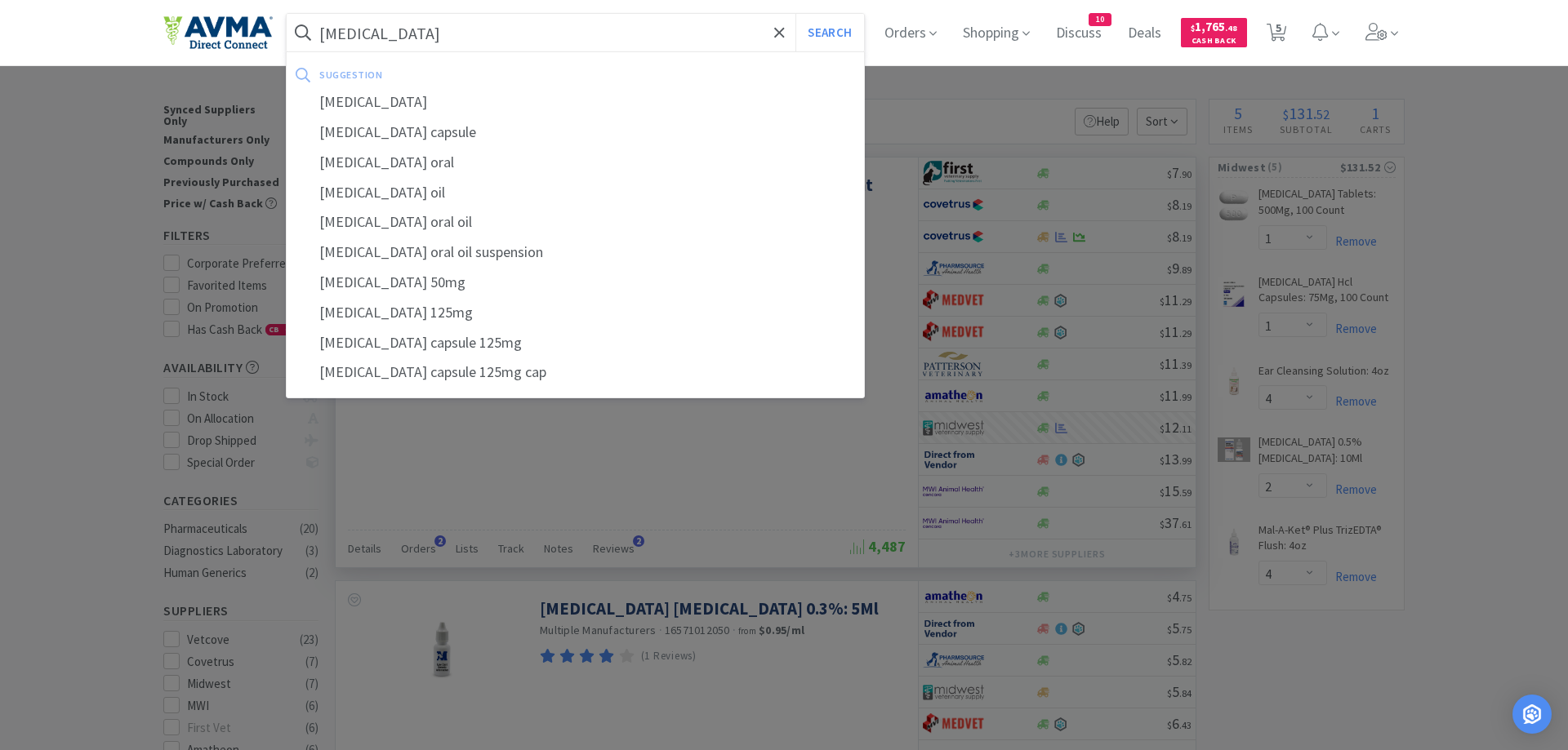
click at [796, 14] on button "Search" at bounding box center [830, 32] width 68 height 37
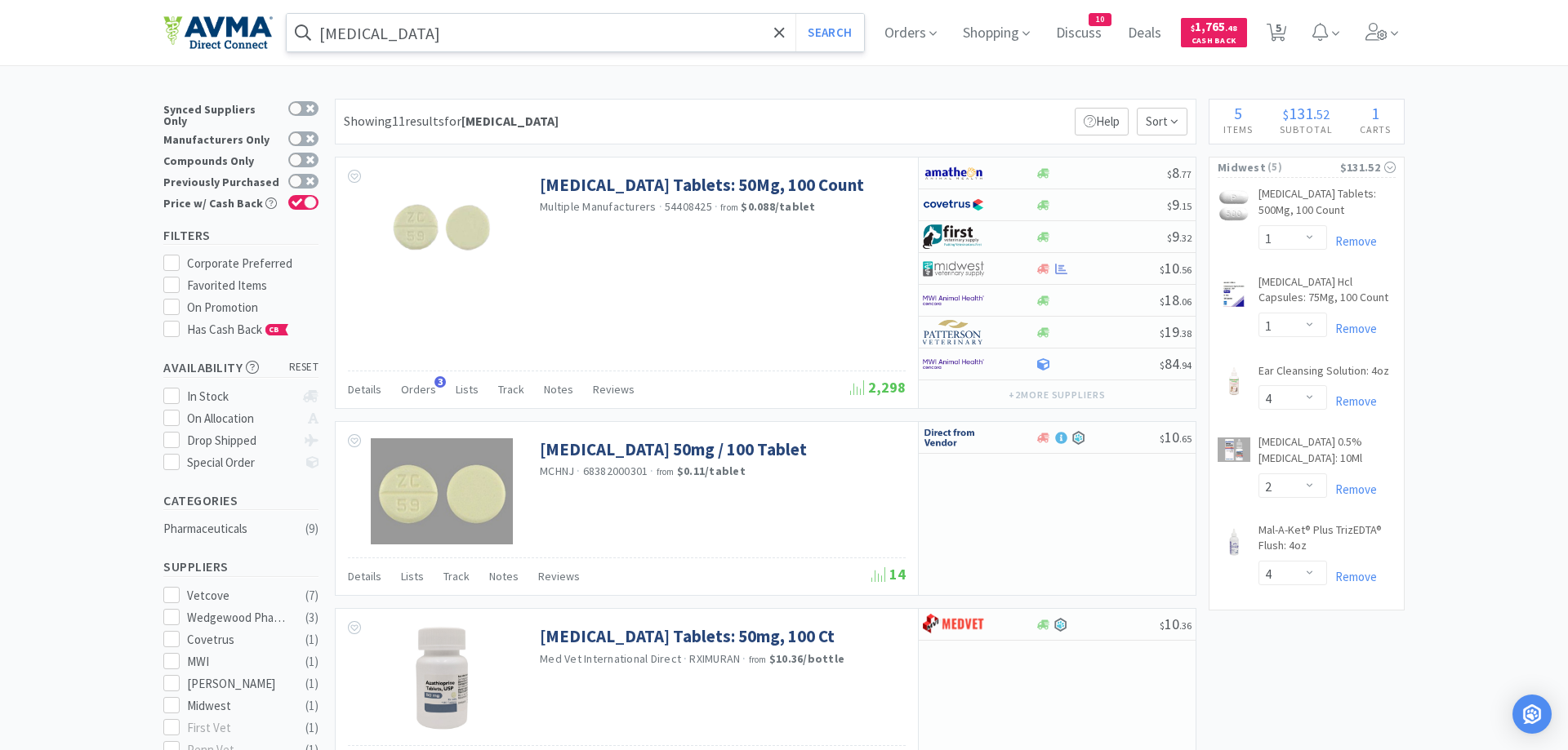
click at [456, 36] on input "[MEDICAL_DATA]" at bounding box center [575, 32] width 577 height 37
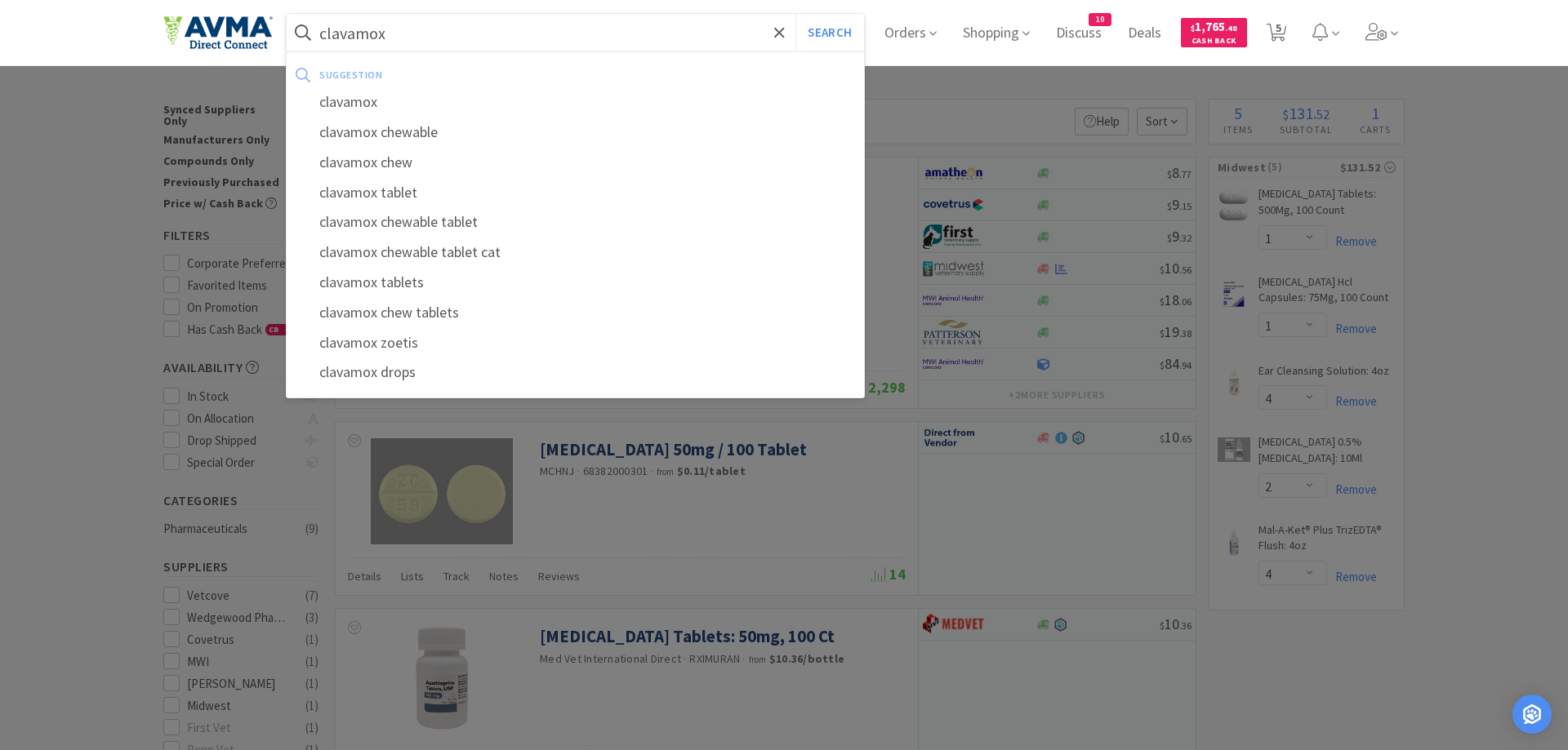
type input "clavamox"
click at [796, 14] on button "Search" at bounding box center [830, 32] width 68 height 37
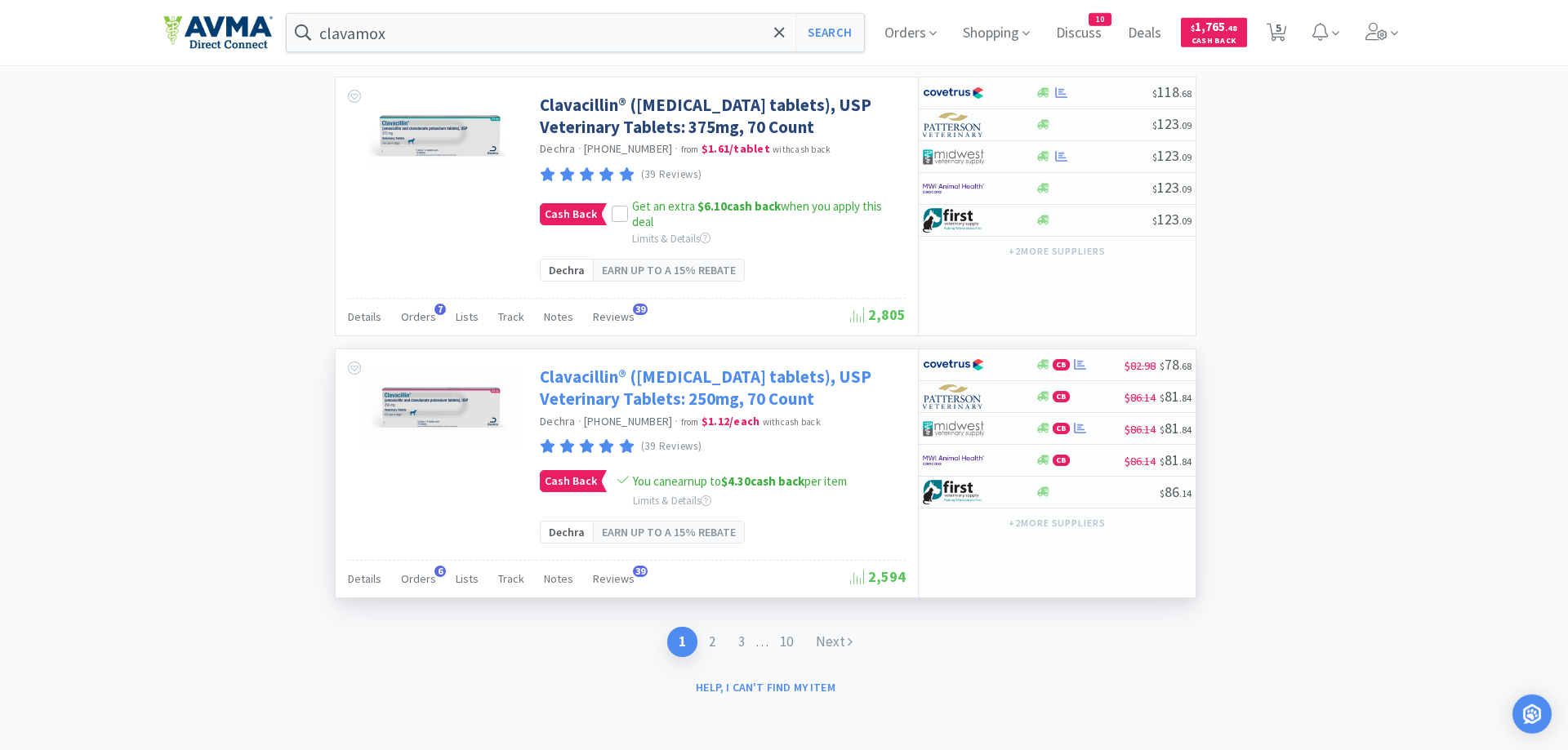
scroll to position [3048, 0]
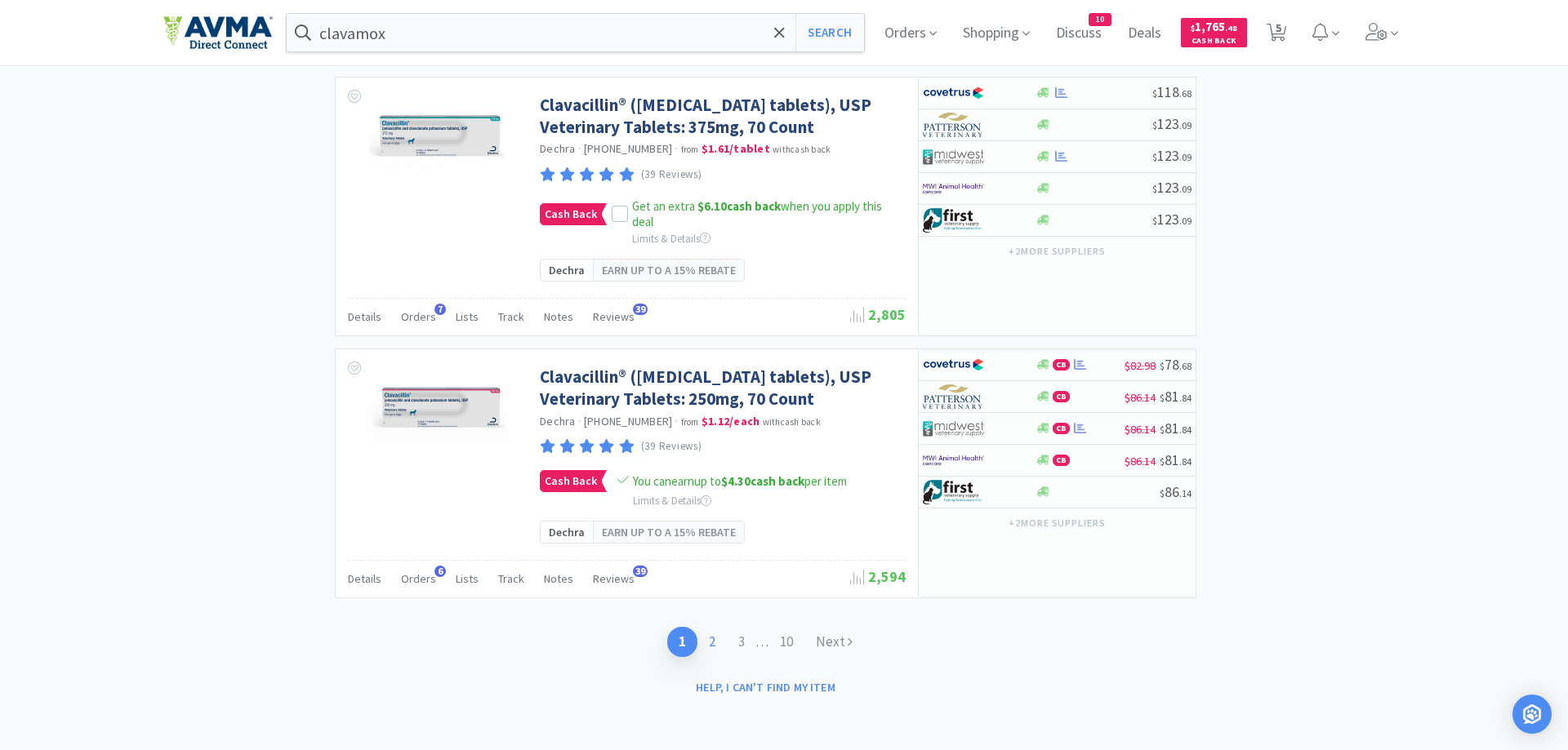
click at [712, 642] on link "2" at bounding box center [712, 642] width 30 height 30
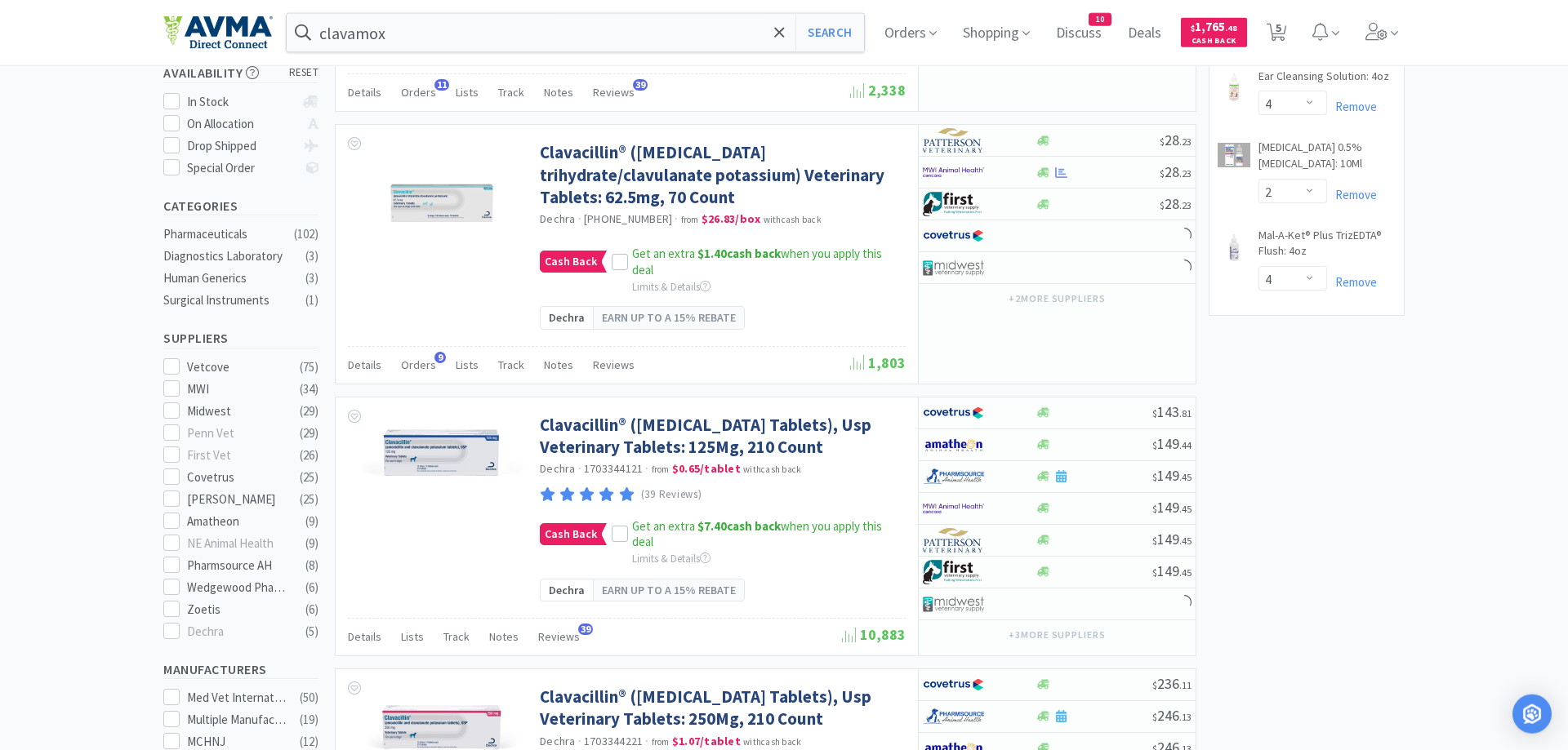
scroll to position [333, 0]
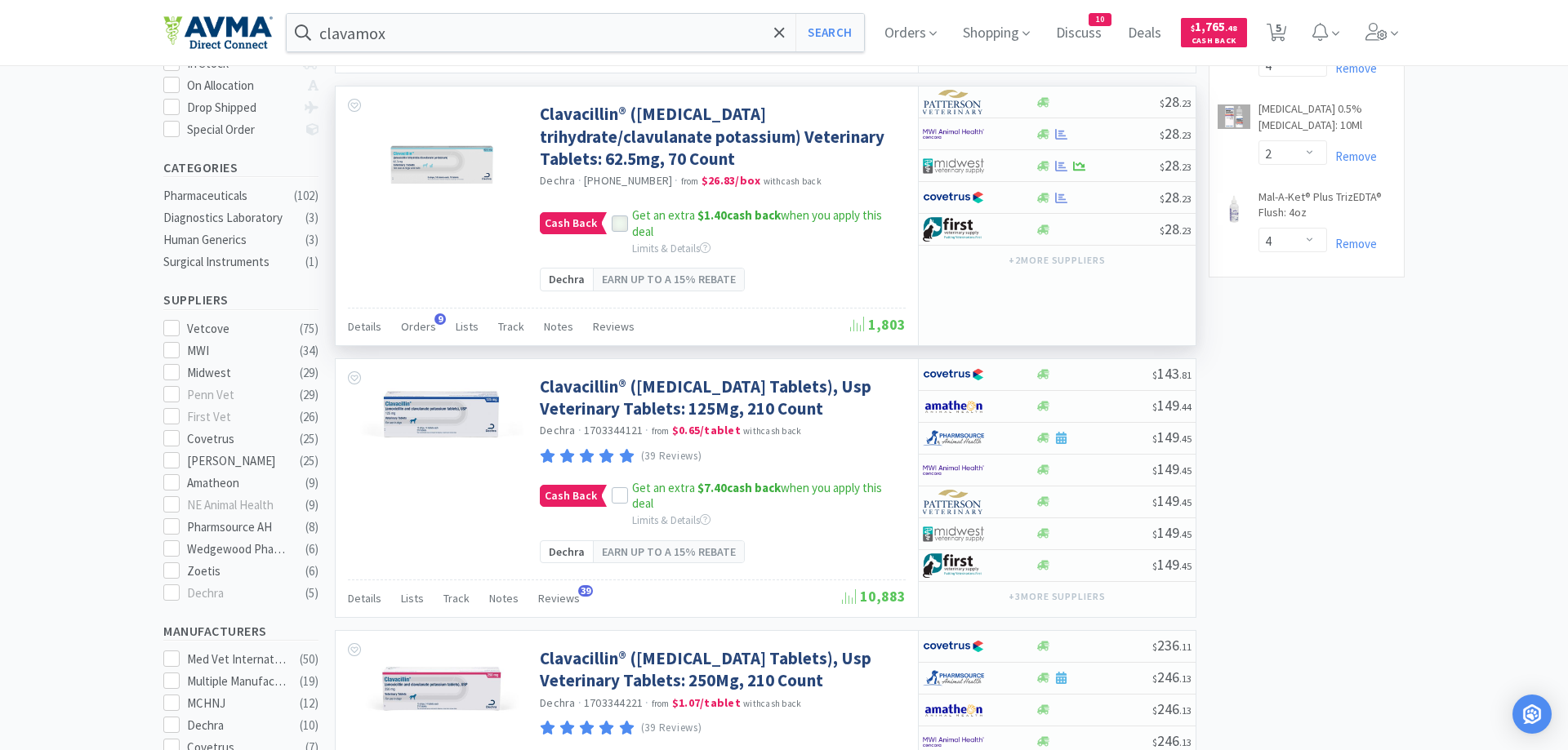
click at [618, 230] on icon at bounding box center [620, 224] width 11 height 11
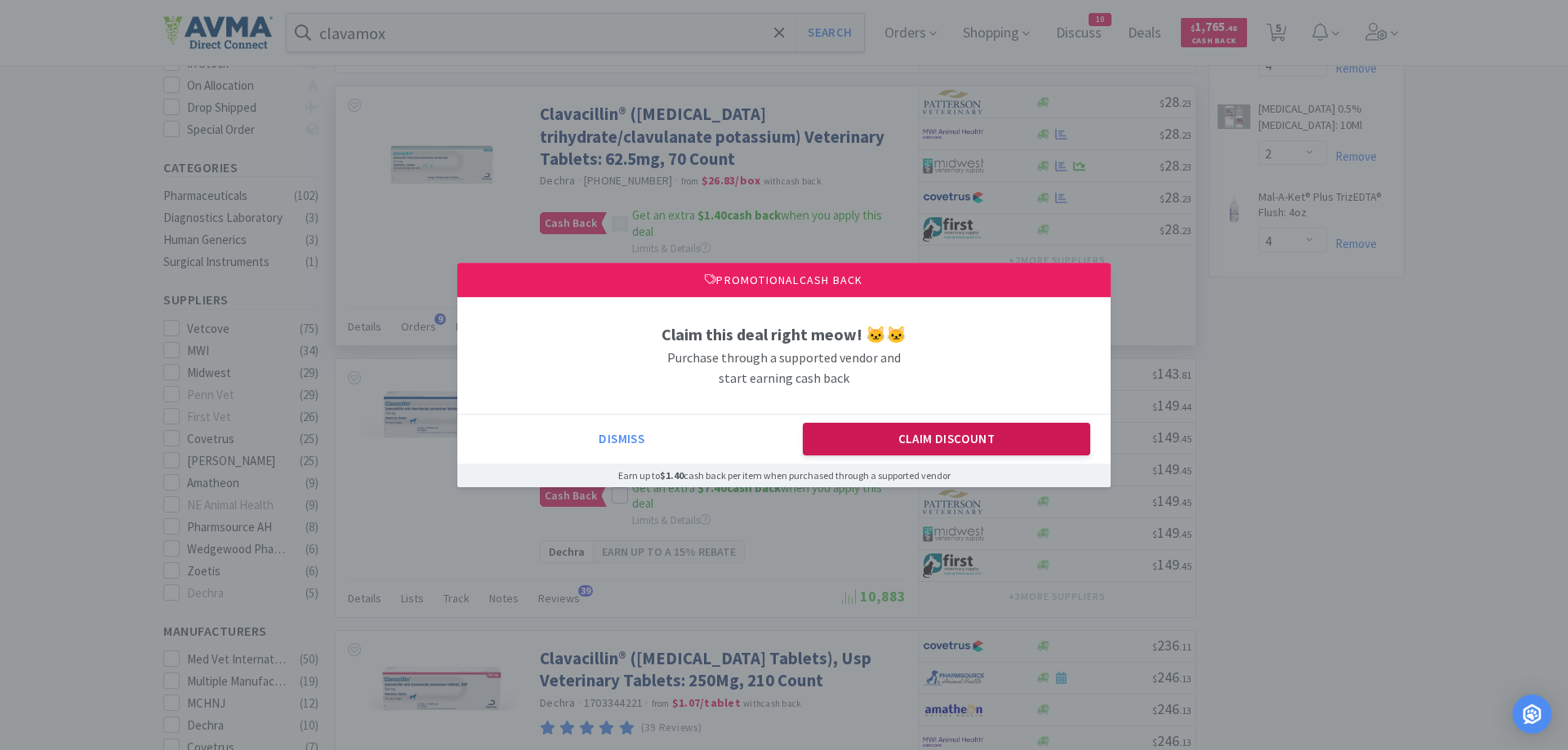
drag, startPoint x: 941, startPoint y: 456, endPoint x: 929, endPoint y: 442, distance: 18.4
click at [941, 454] on button "Claim Discount" at bounding box center [947, 438] width 288 height 32
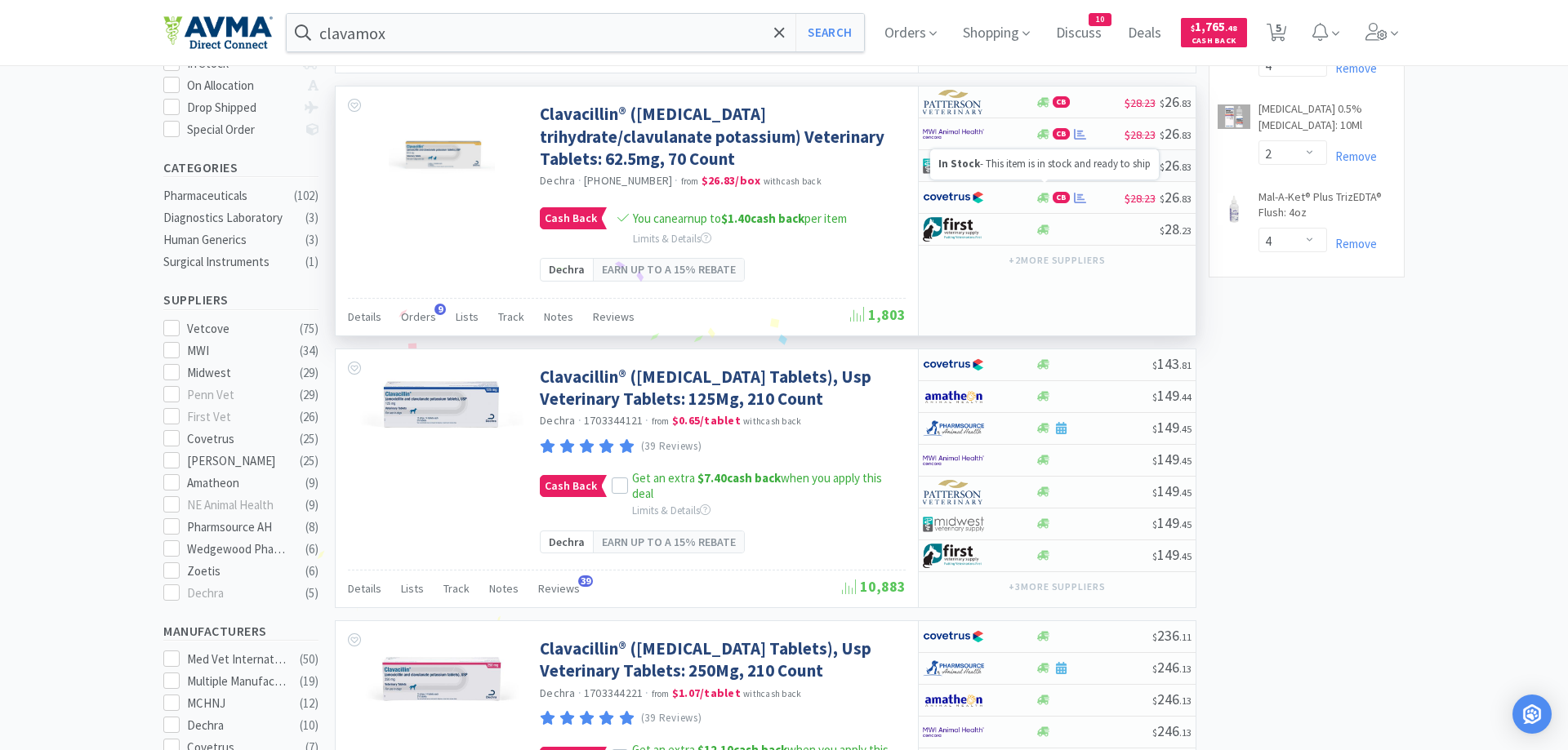
click at [1047, 172] on icon at bounding box center [1043, 166] width 12 height 12
select select "1"
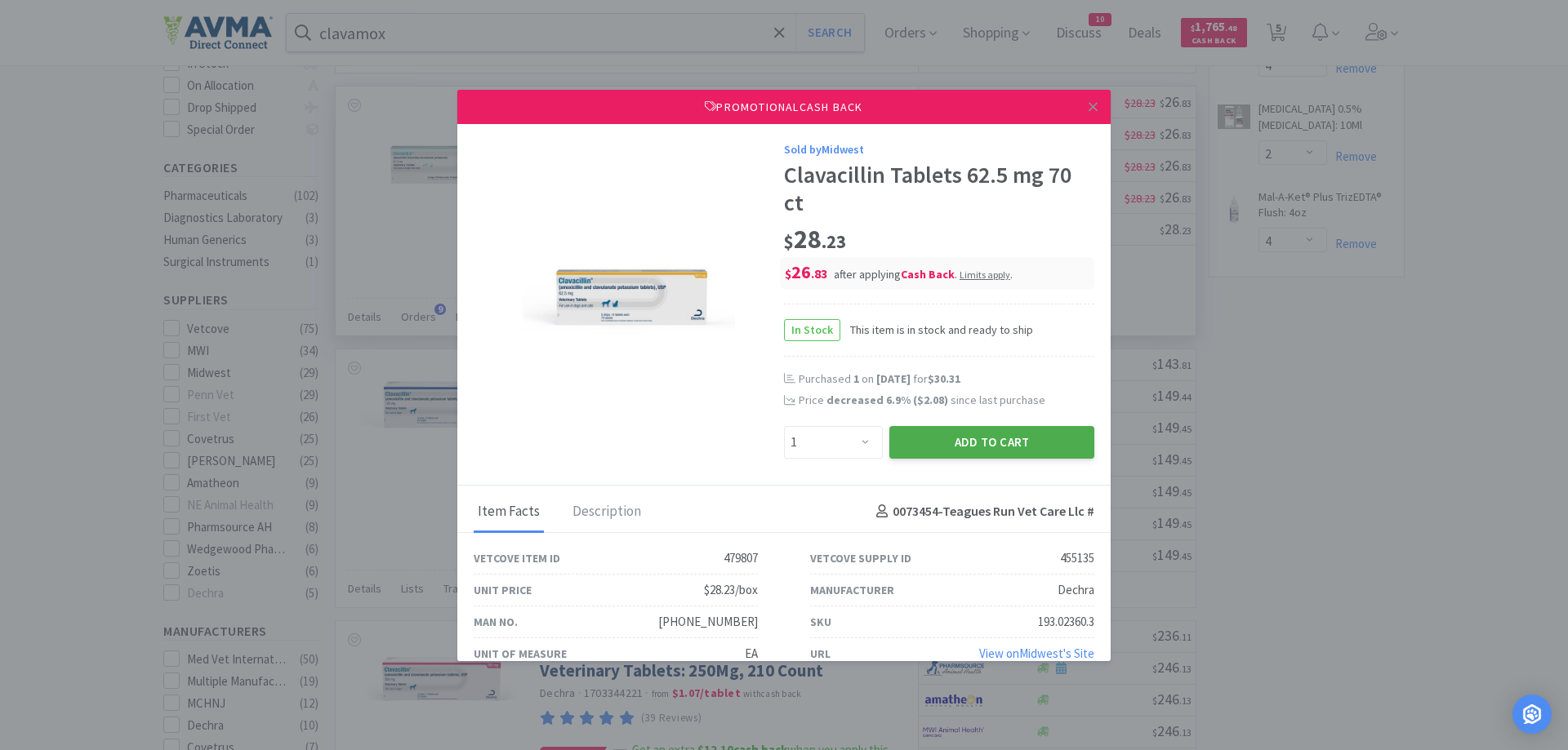
click at [1008, 426] on button "Add to Cart" at bounding box center [991, 442] width 205 height 32
select select "1"
select select "4"
select select "2"
select select "4"
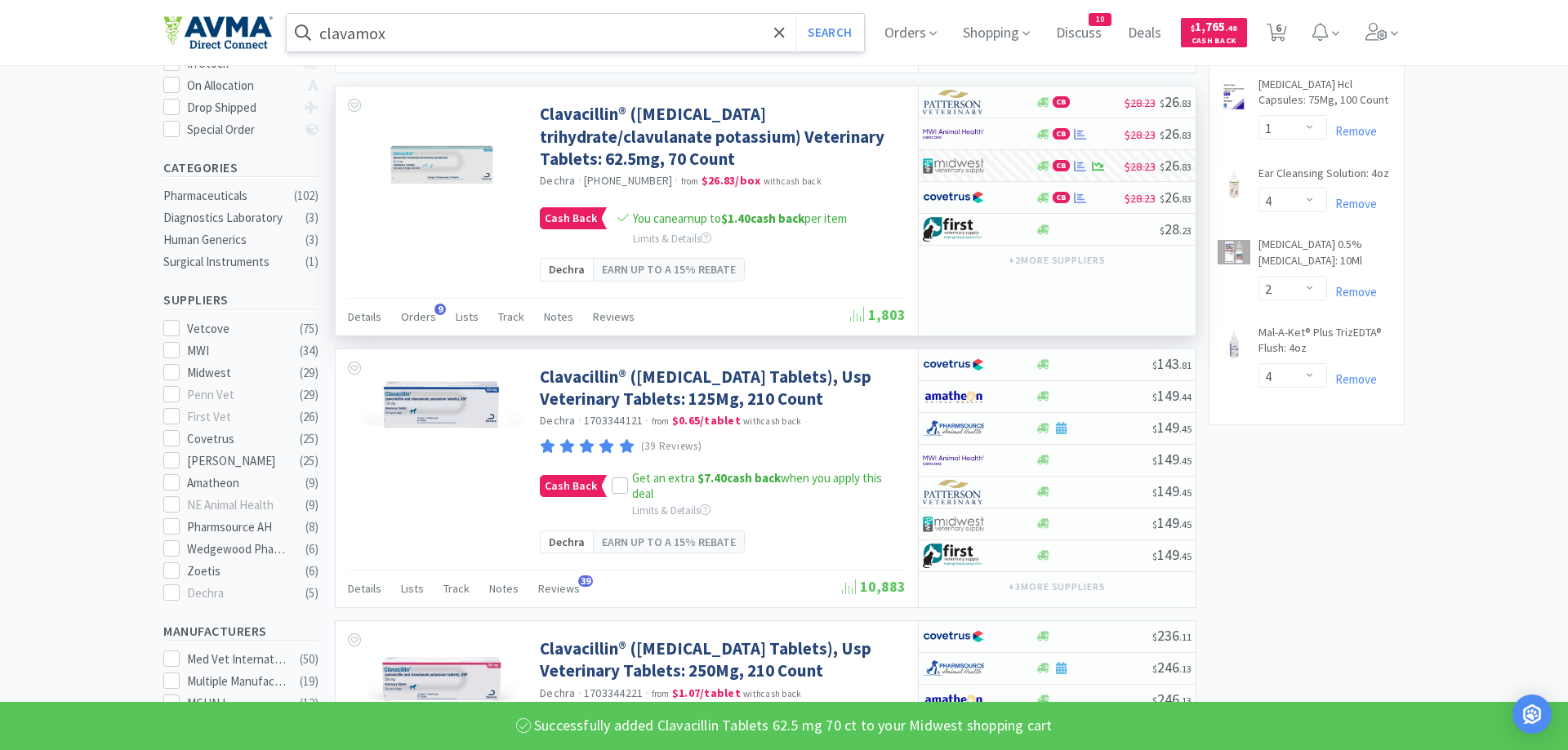
click at [410, 35] on input "clavamox" at bounding box center [575, 32] width 577 height 37
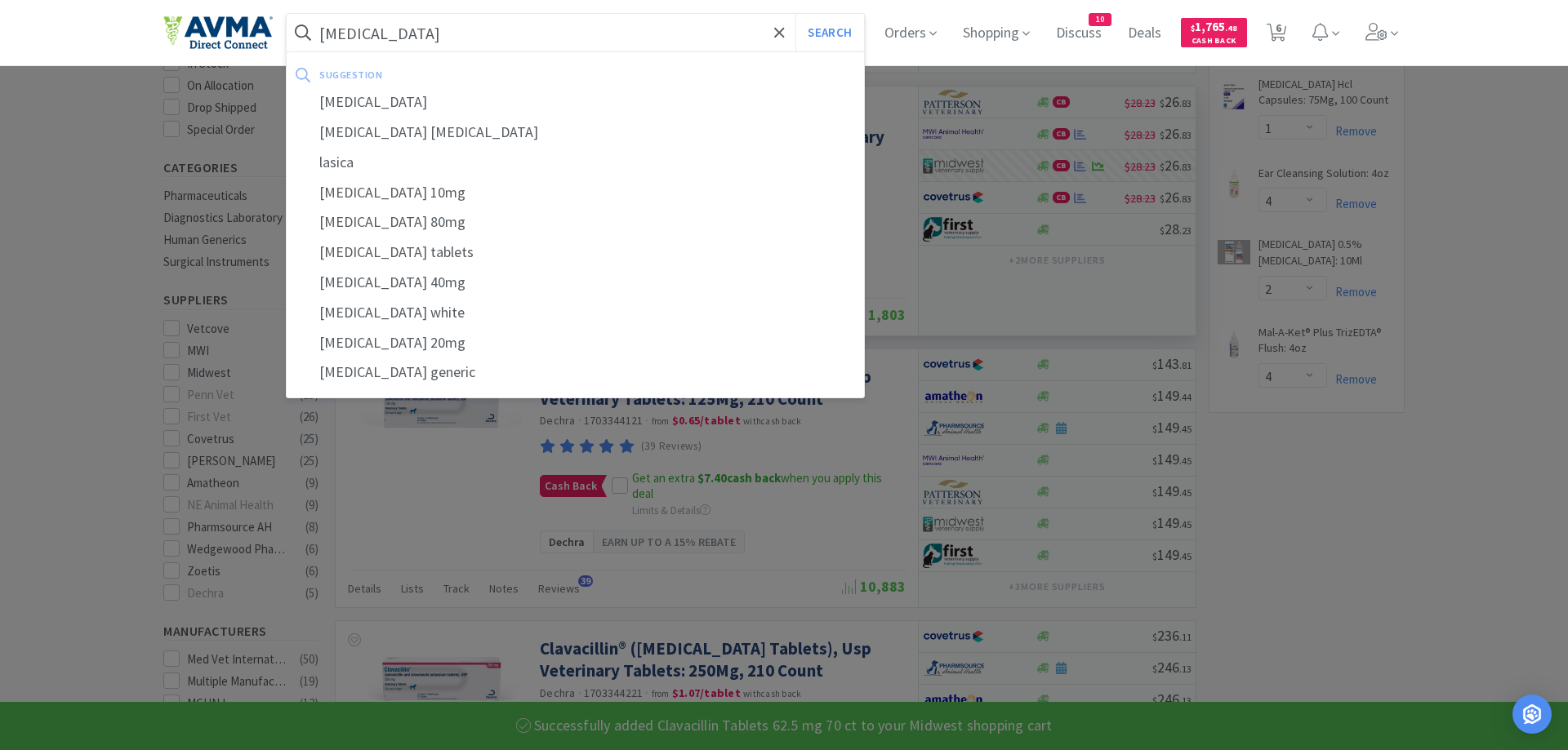
click at [796, 14] on button "Search" at bounding box center [830, 32] width 68 height 37
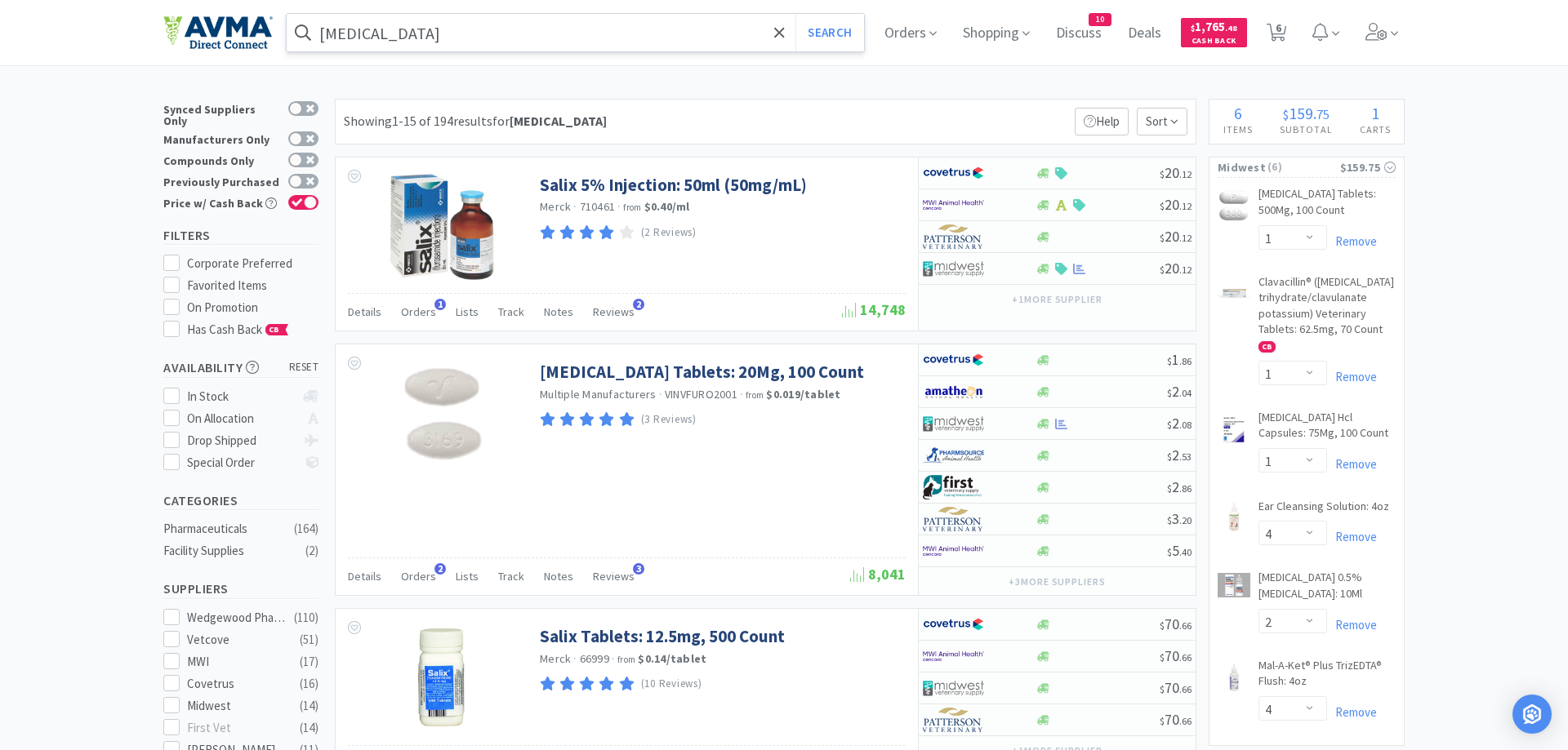
click at [407, 38] on input "[MEDICAL_DATA]" at bounding box center [575, 32] width 577 height 37
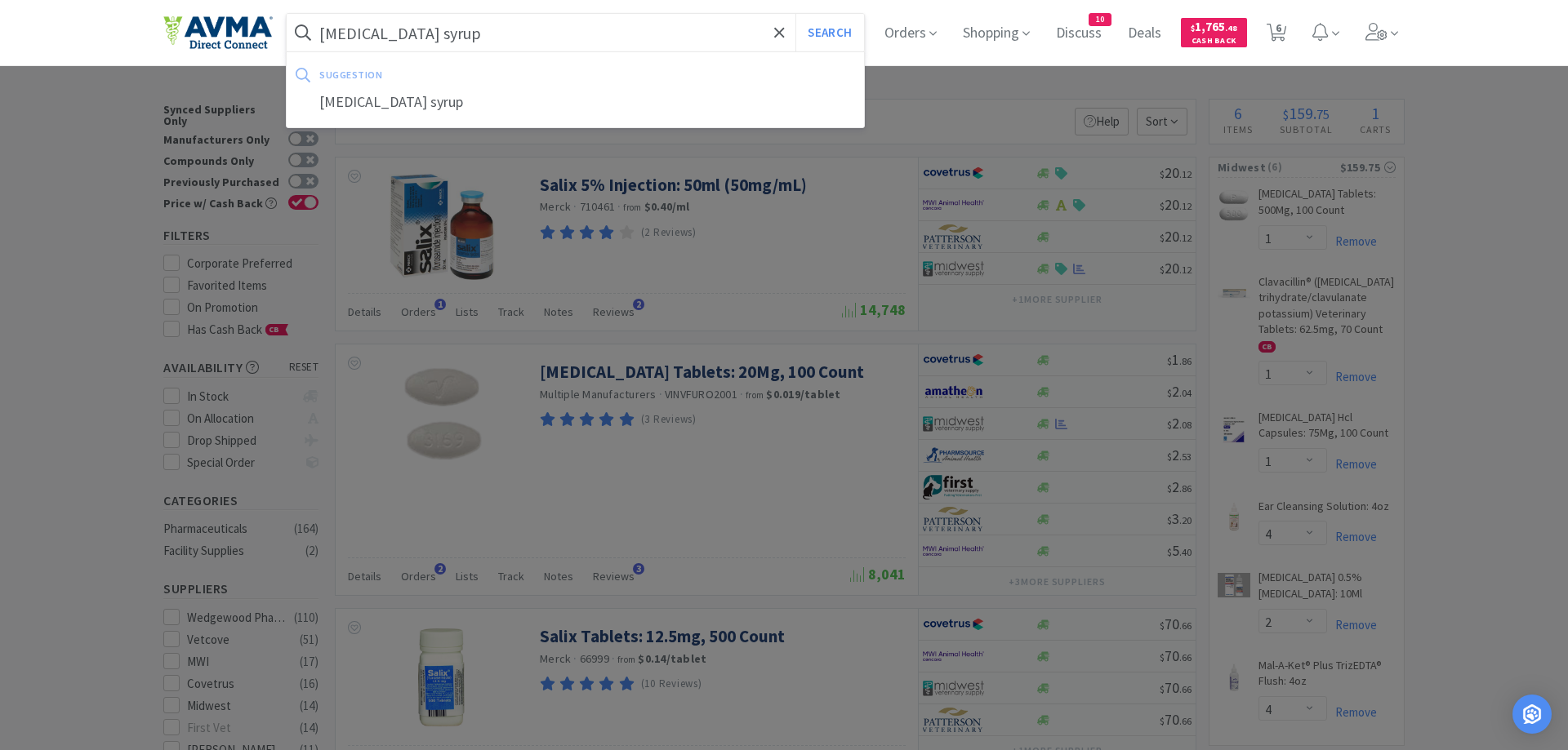
type input "[MEDICAL_DATA] syrup"
click at [796, 14] on button "Search" at bounding box center [830, 32] width 68 height 37
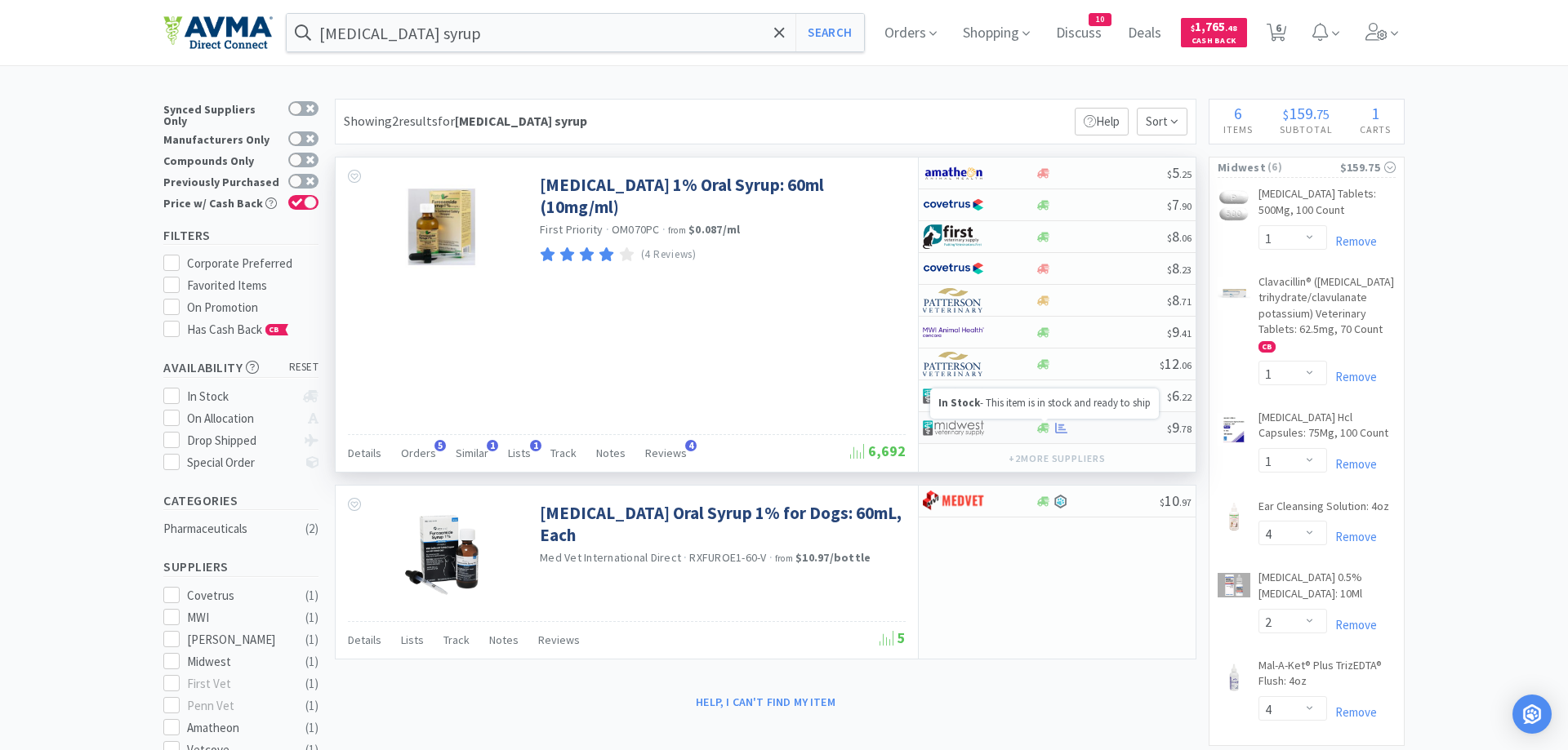
click at [1042, 430] on icon at bounding box center [1043, 427] width 12 height 10
select select "1"
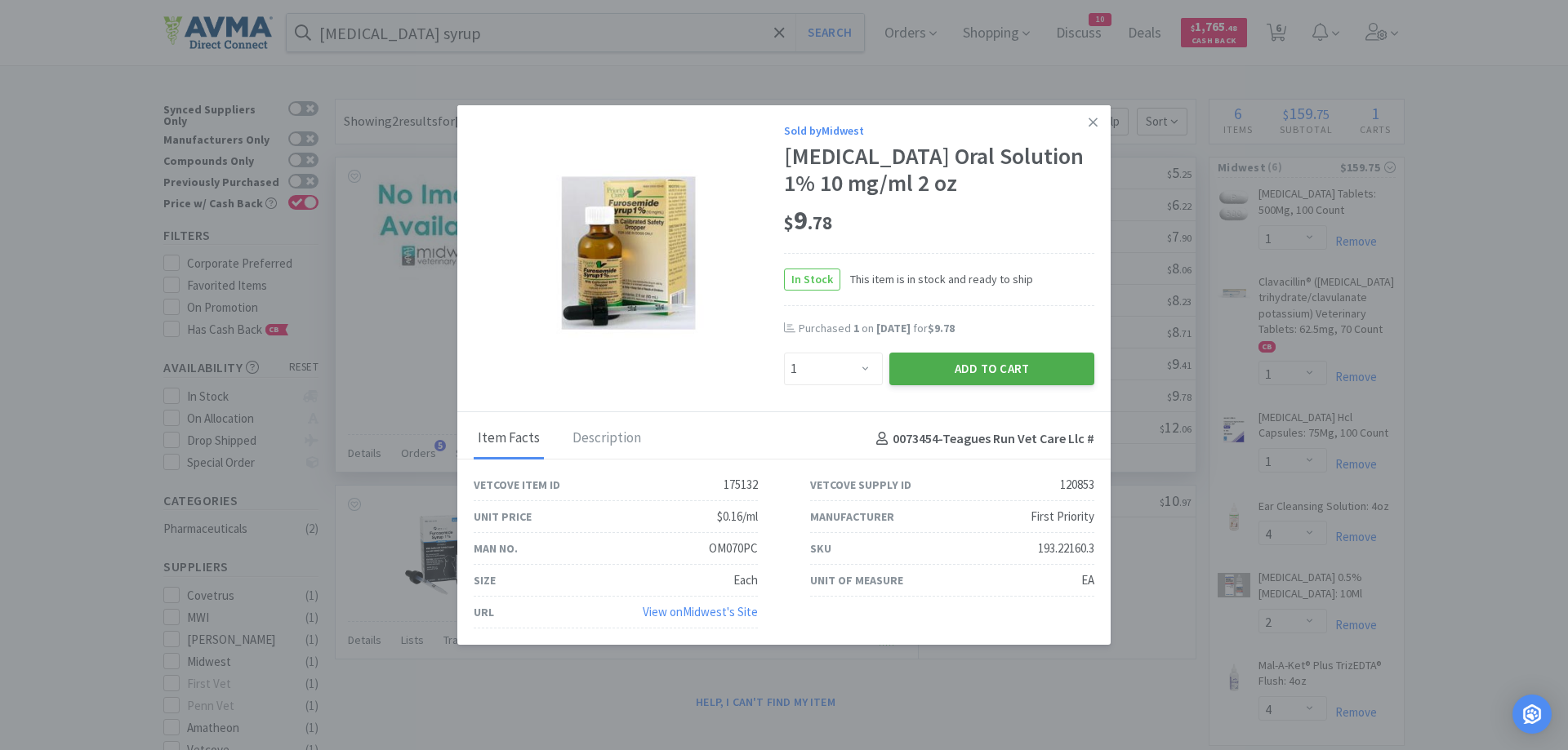
click at [1020, 368] on button "Add to Cart" at bounding box center [991, 368] width 205 height 32
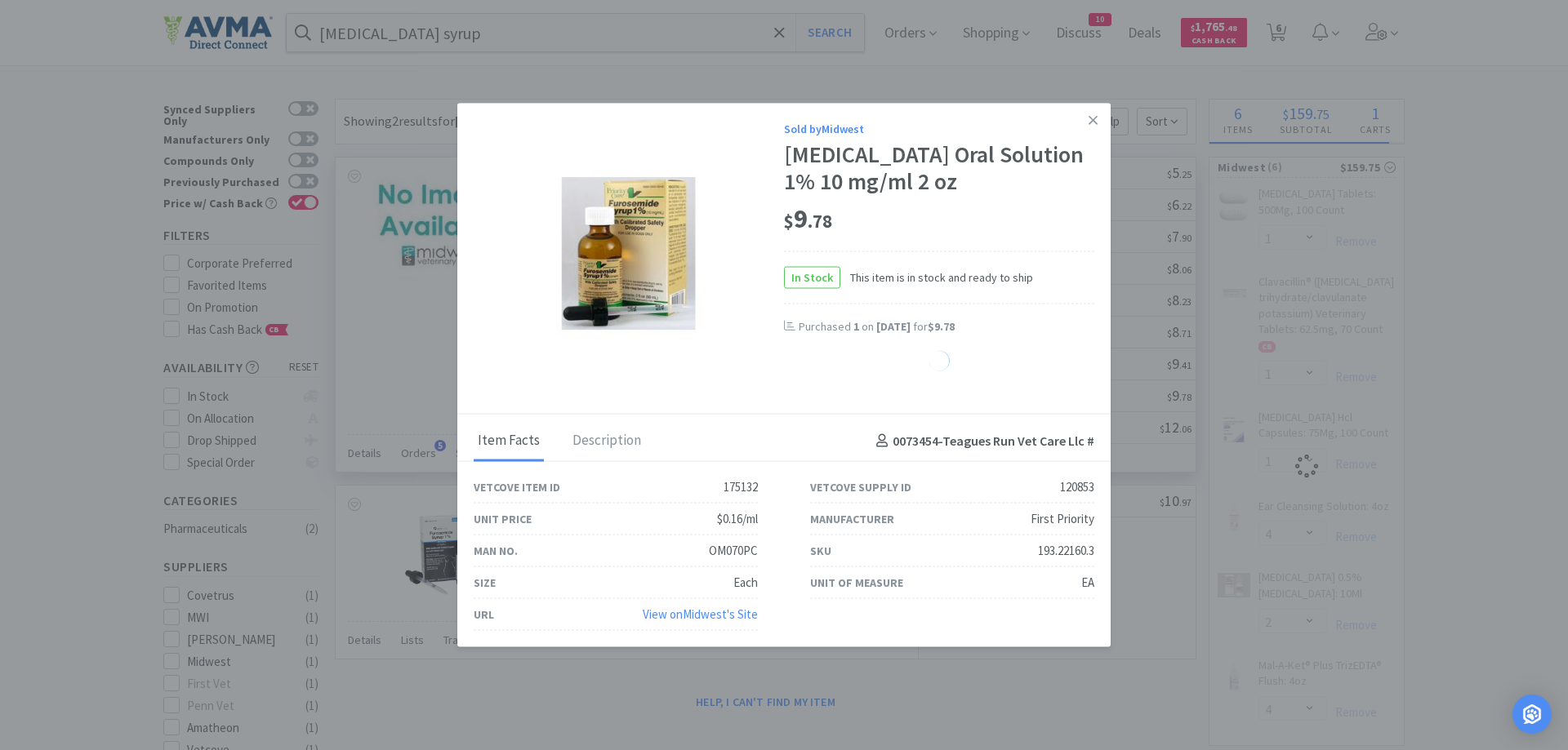
select select "4"
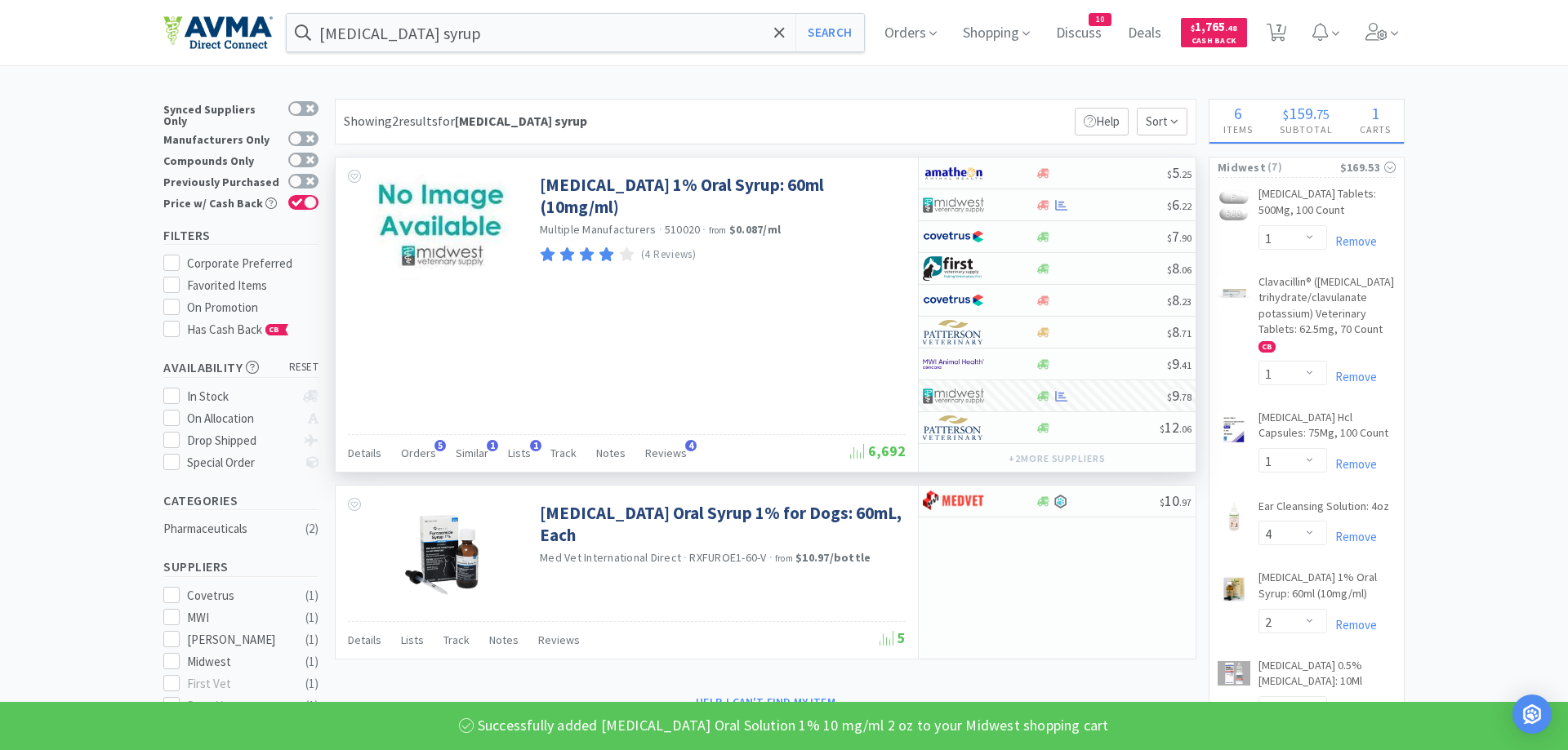
select select "1"
select select "2"
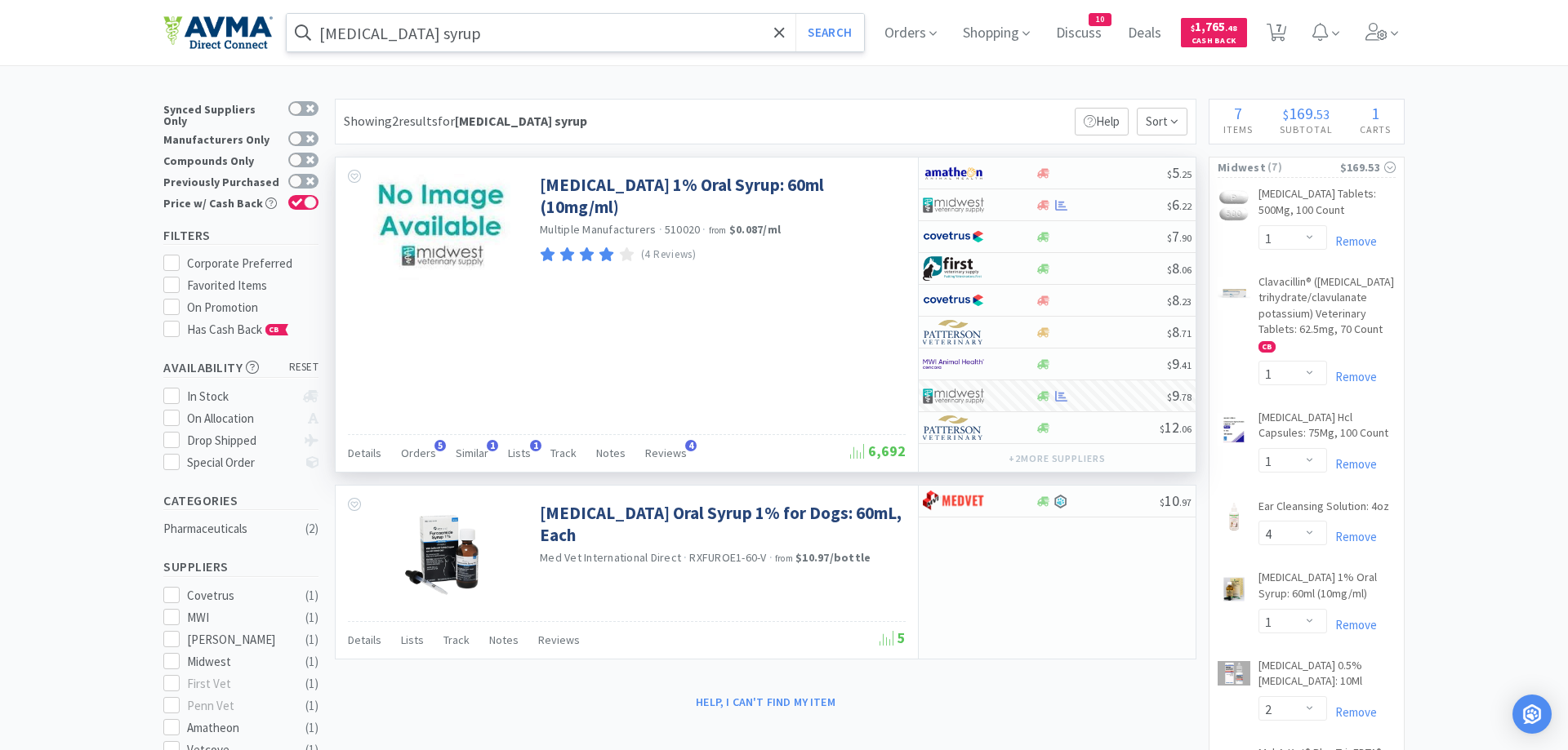
click at [493, 26] on input "[MEDICAL_DATA] syrup" at bounding box center [575, 32] width 577 height 37
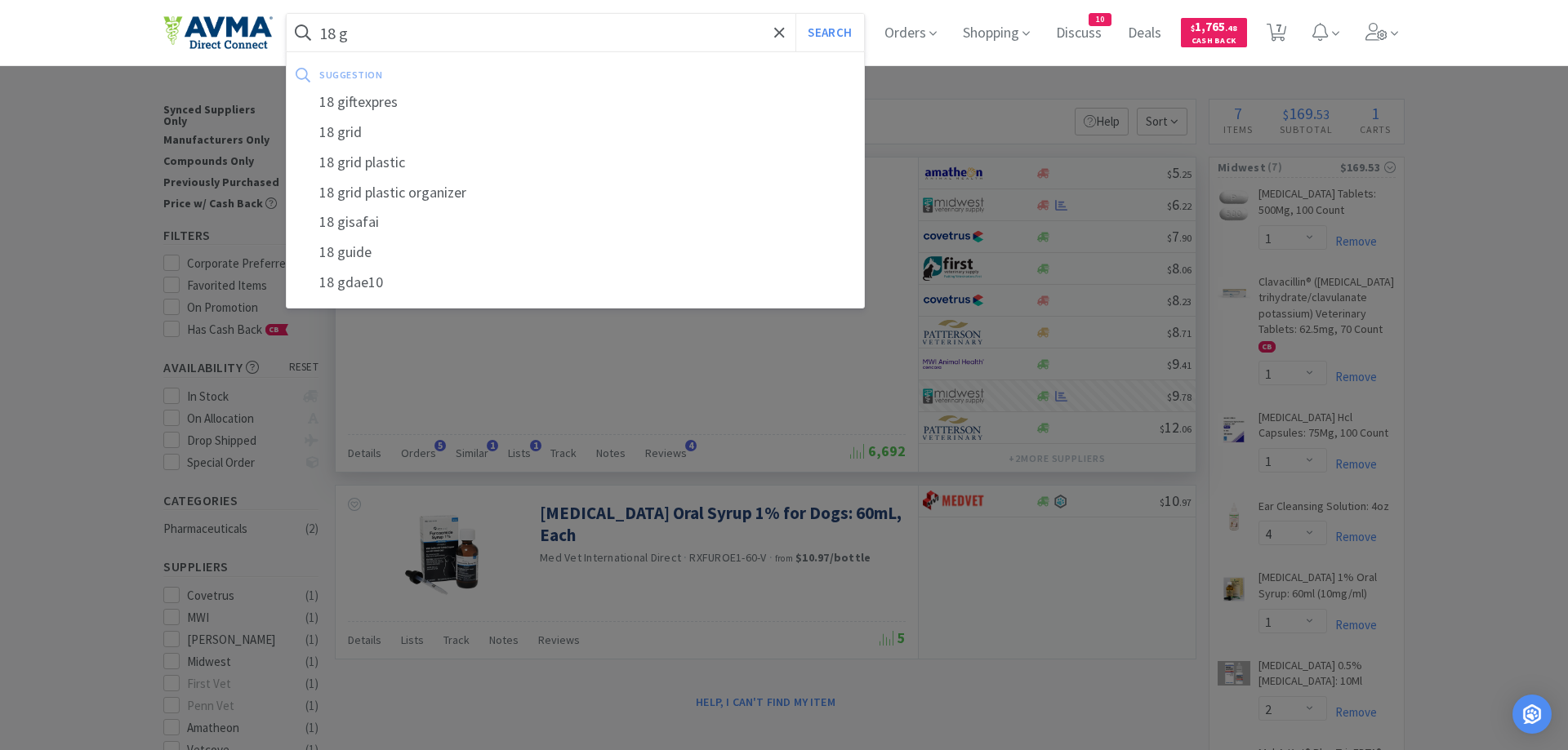
type input "18 g"
click at [796, 14] on button "Search" at bounding box center [830, 32] width 68 height 37
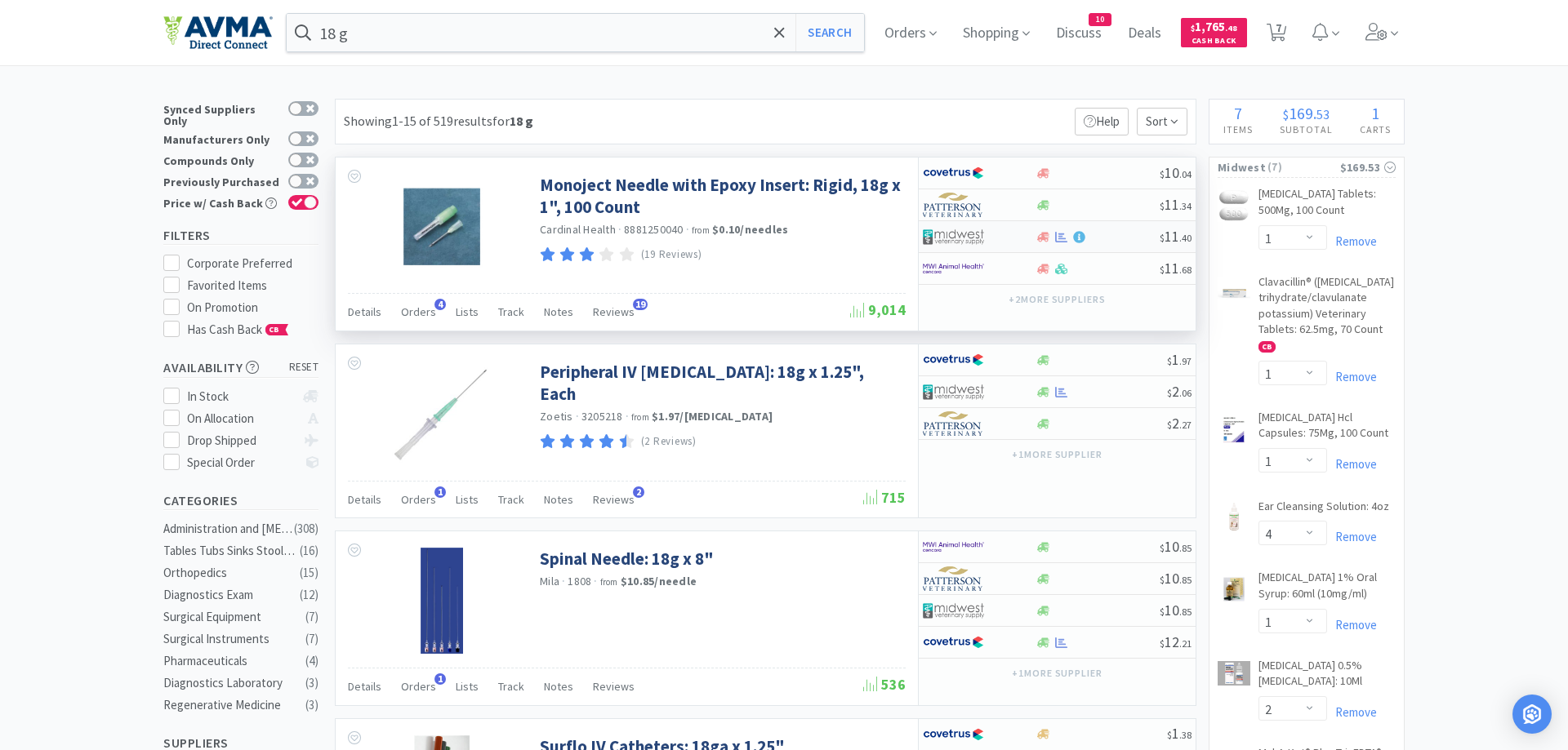
click at [981, 235] on img at bounding box center [954, 237] width 61 height 24
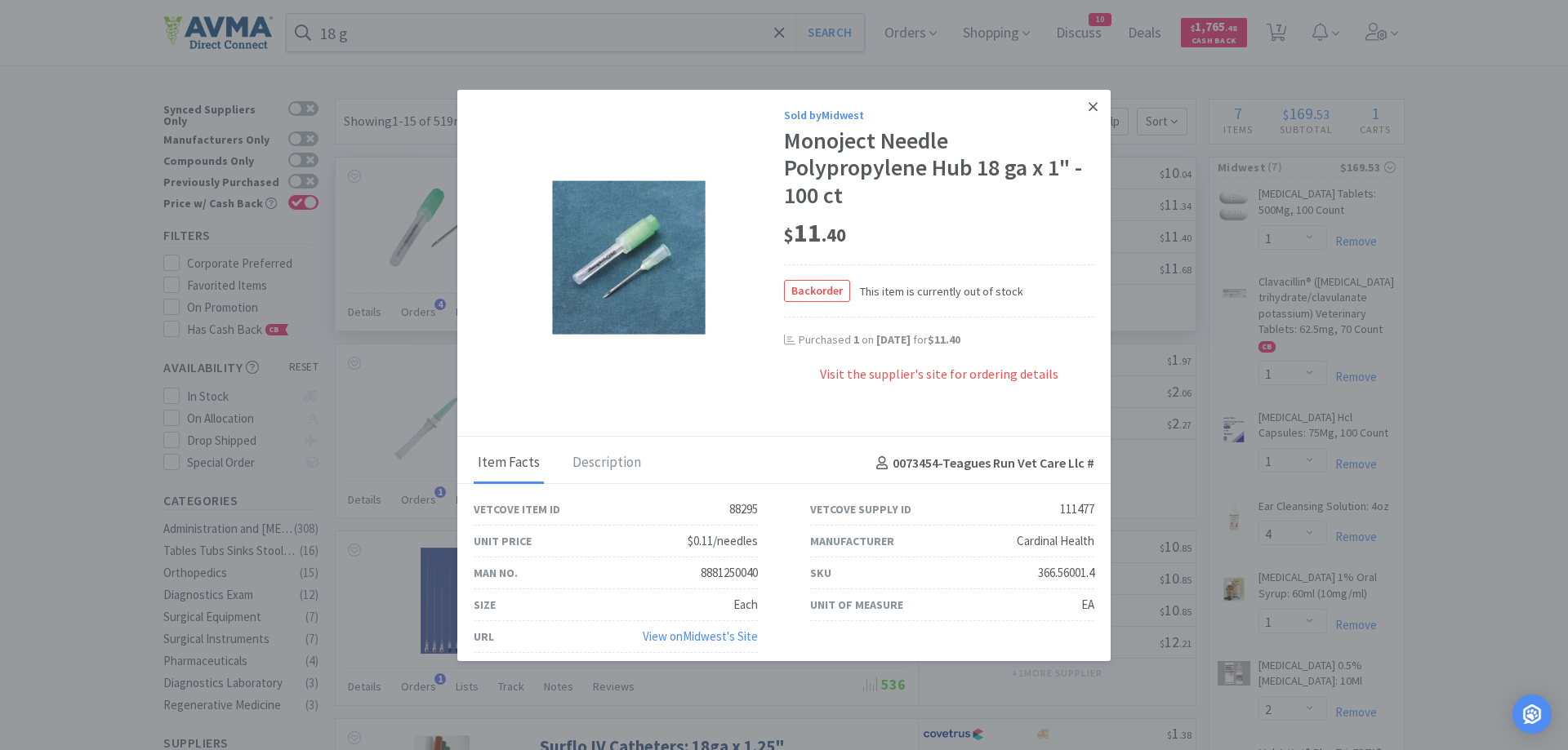
click at [1089, 108] on icon at bounding box center [1093, 106] width 9 height 15
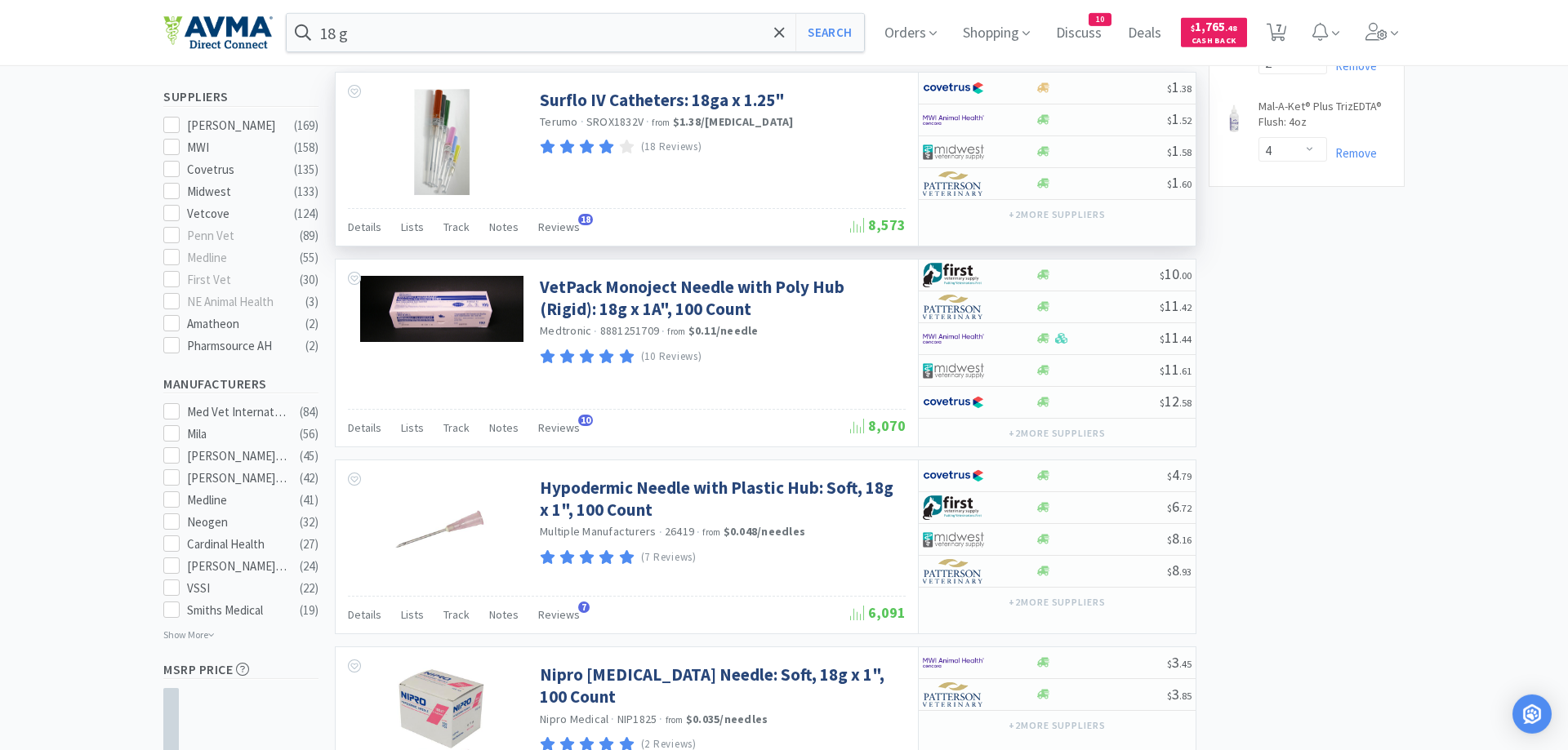
scroll to position [666, 0]
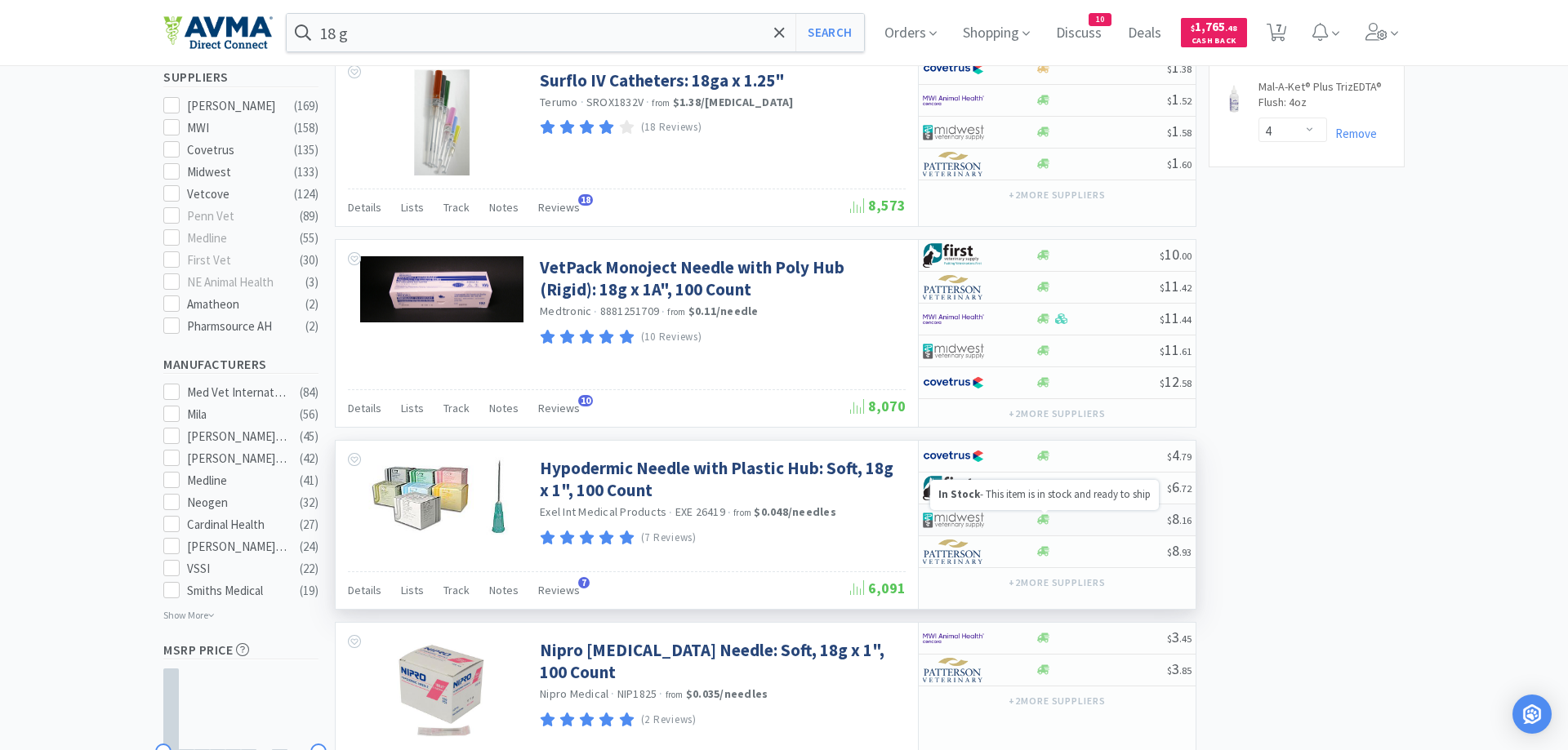
click at [1041, 521] on icon at bounding box center [1043, 519] width 12 height 10
select select "1"
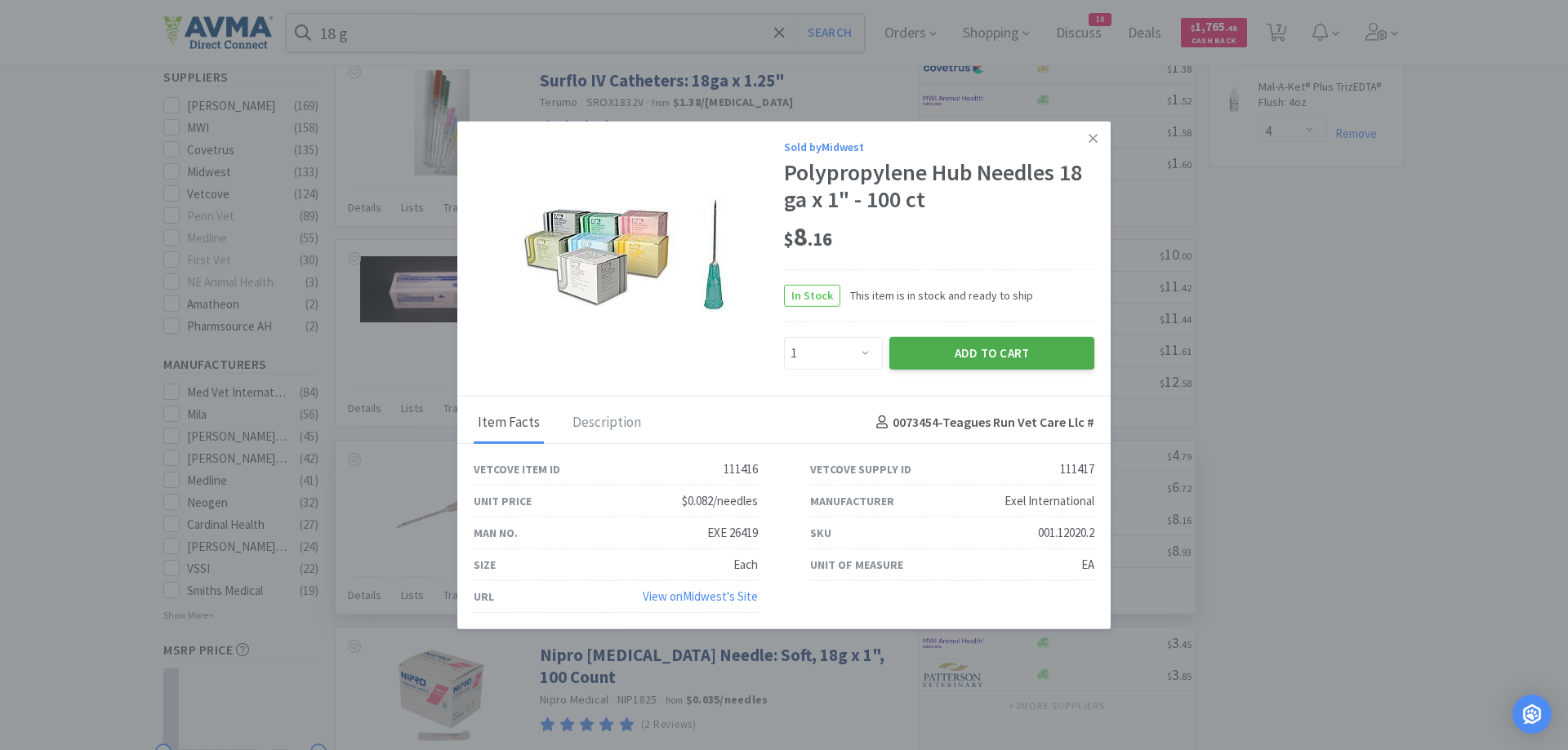
click at [987, 355] on button "Add to Cart" at bounding box center [991, 352] width 205 height 32
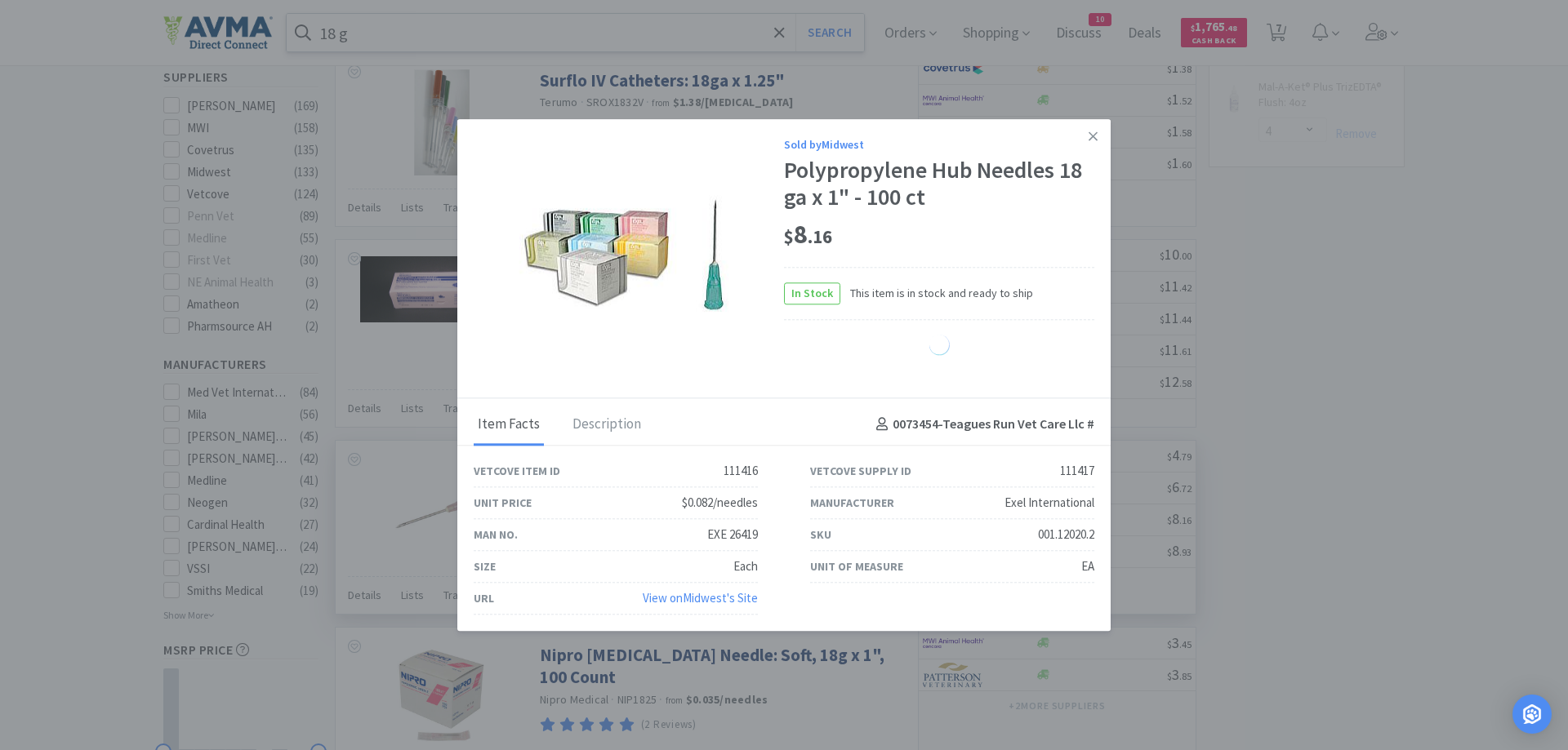
select select "1"
select select "2"
select select "4"
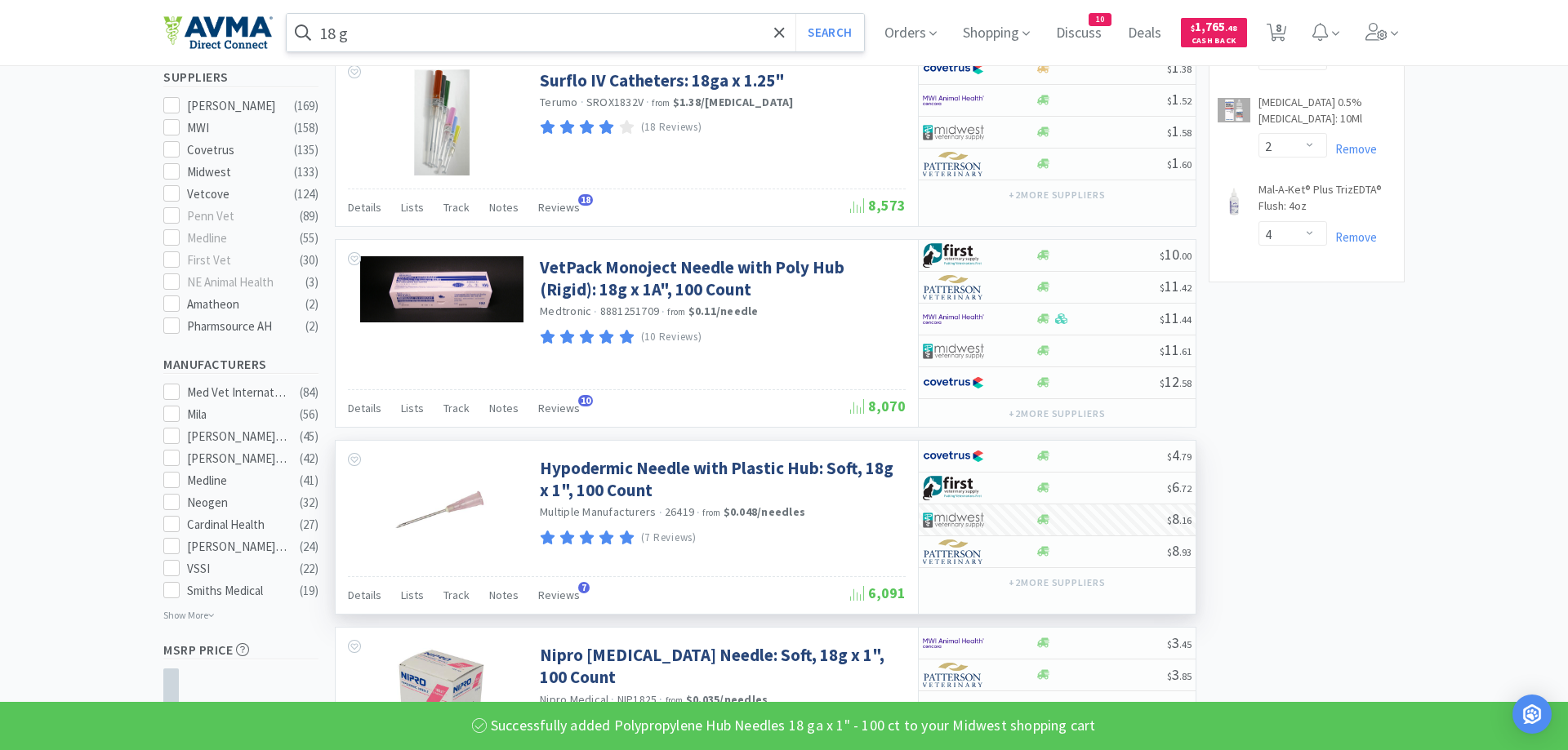
click at [374, 41] on input "18 g" at bounding box center [575, 32] width 577 height 37
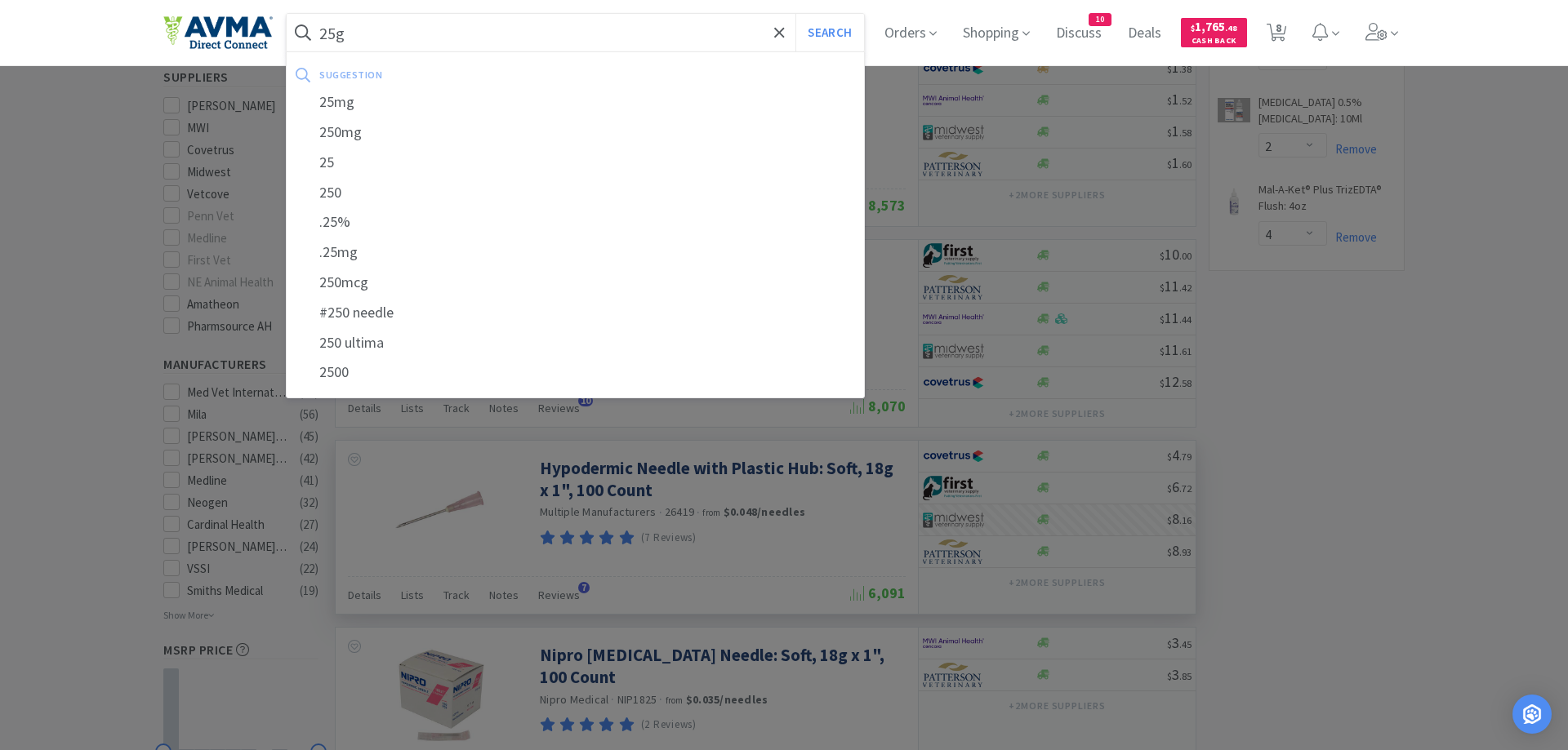
type input "25g"
click at [796, 14] on button "Search" at bounding box center [830, 32] width 68 height 37
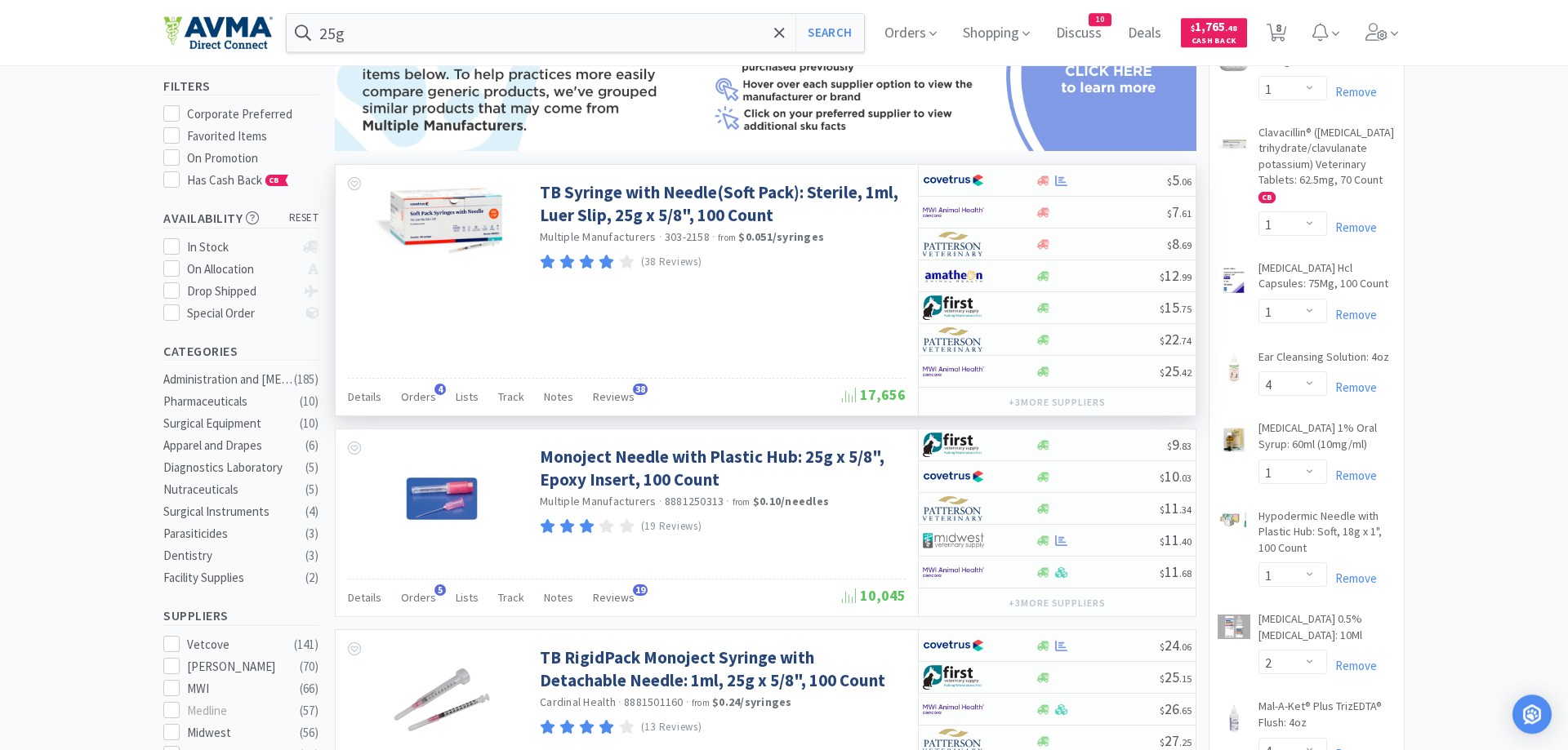
scroll to position [166, 0]
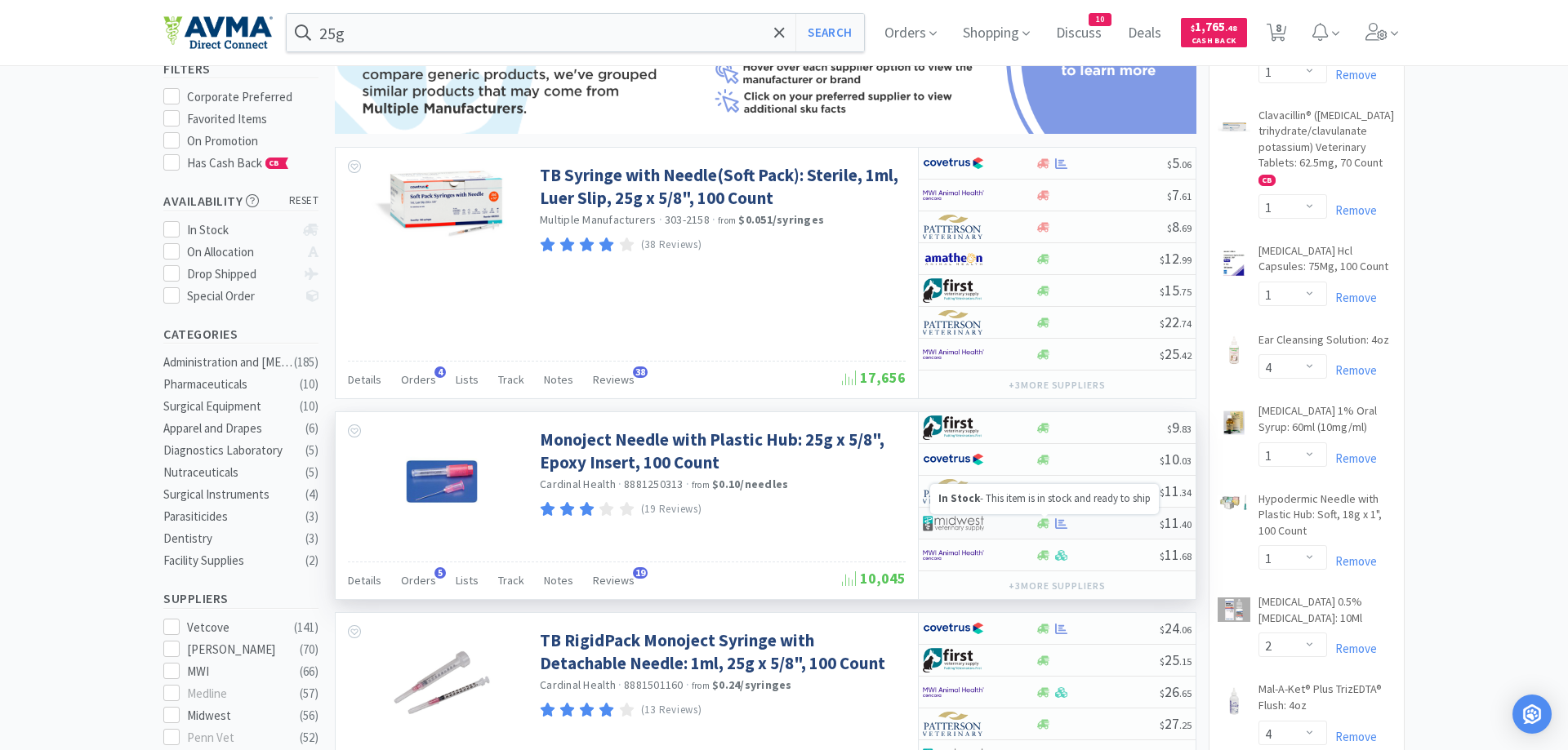
click at [1045, 524] on icon at bounding box center [1043, 524] width 12 height 12
select select "1"
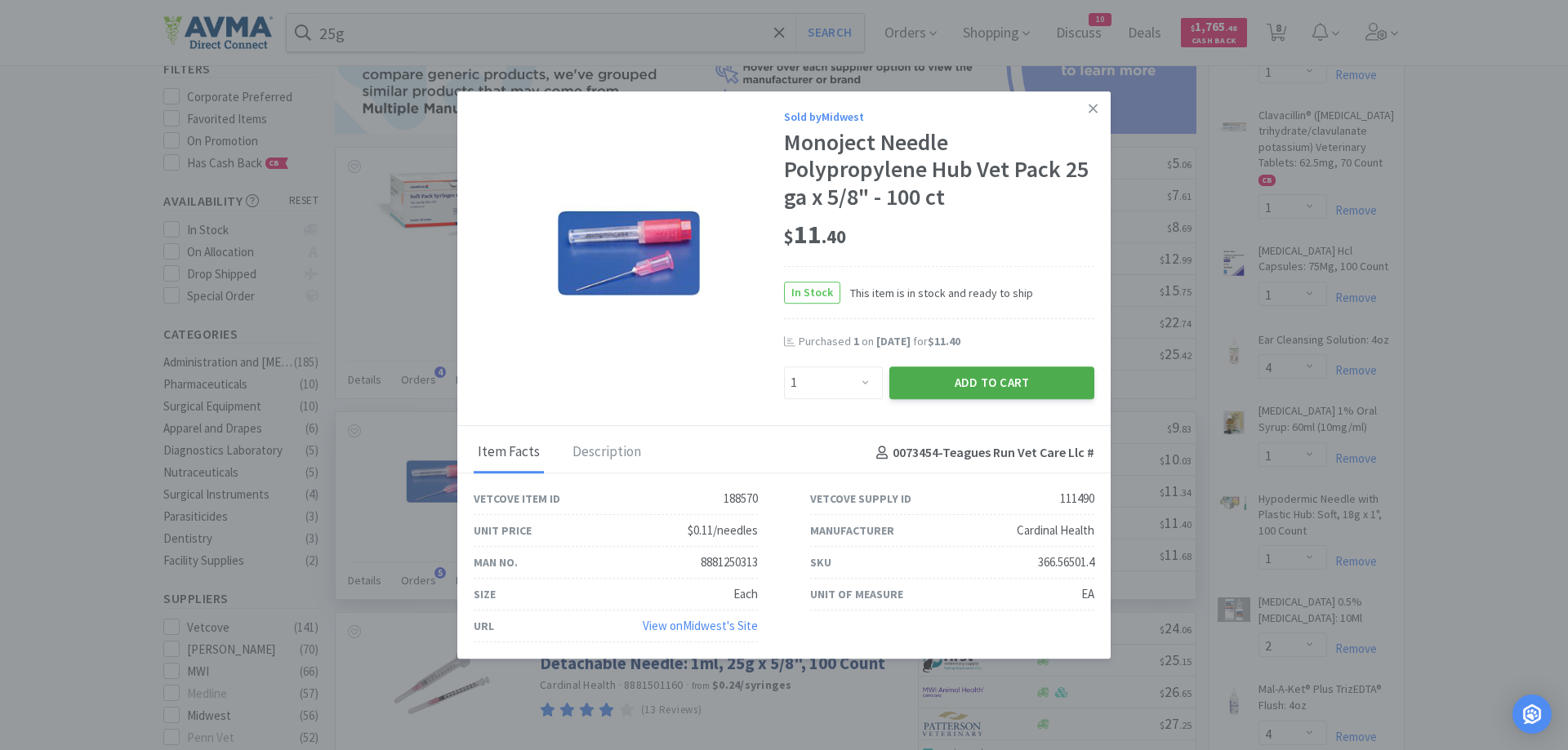
click at [993, 387] on button "Add to Cart" at bounding box center [991, 382] width 205 height 32
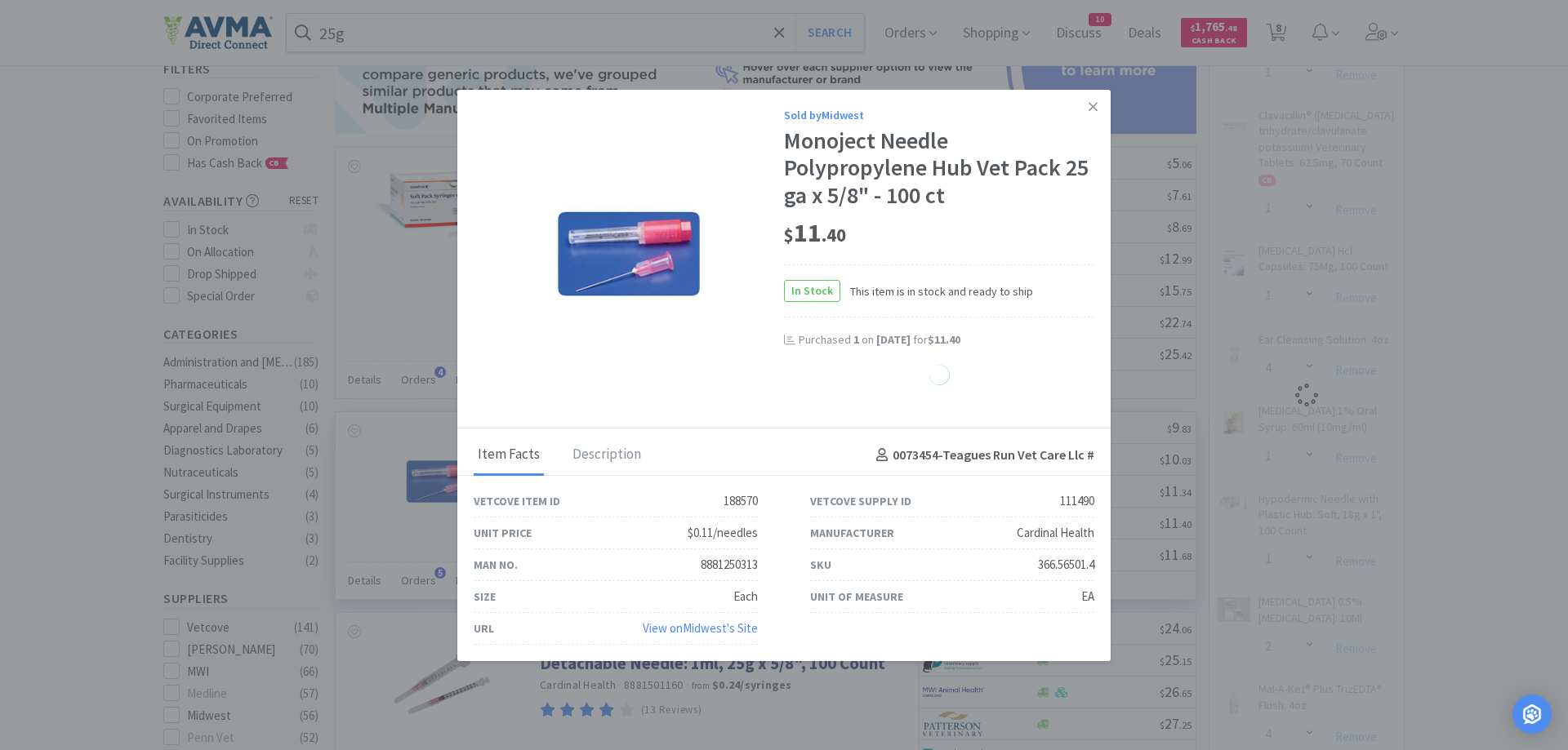
select select "1"
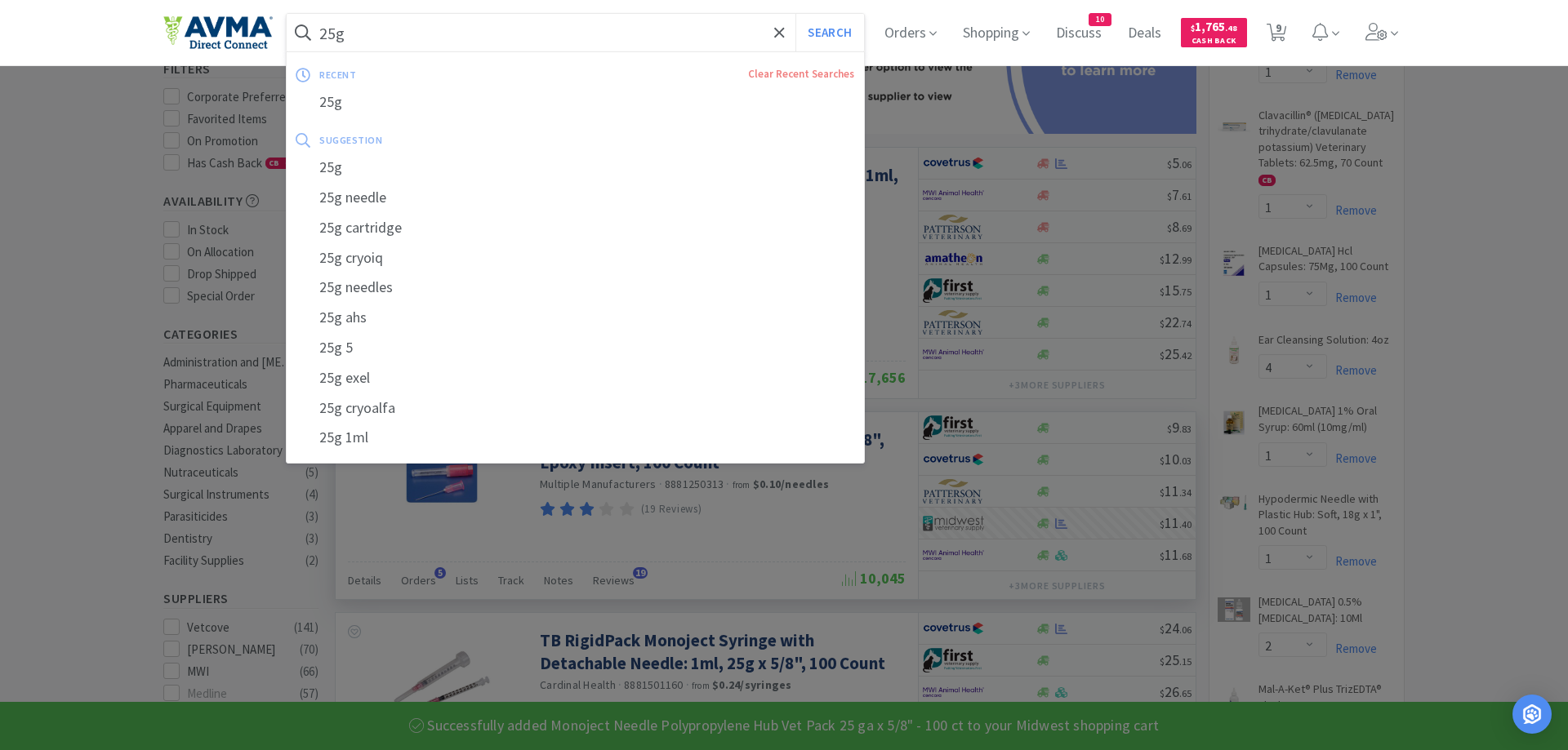
drag, startPoint x: 386, startPoint y: 41, endPoint x: 396, endPoint y: 45, distance: 10.8
click at [396, 45] on input "25g" at bounding box center [575, 32] width 577 height 37
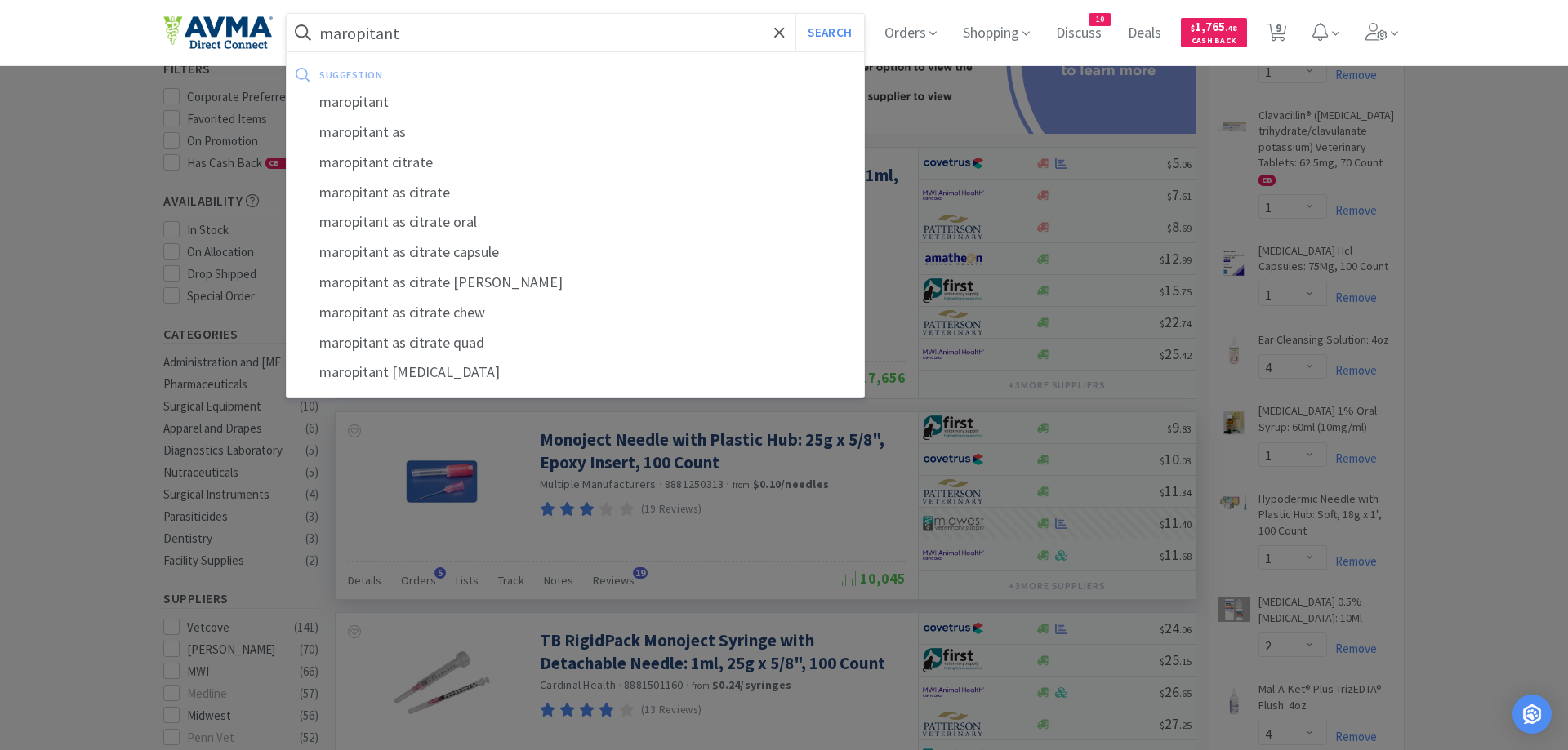
type input "maropitant"
click at [796, 14] on button "Search" at bounding box center [830, 32] width 68 height 37
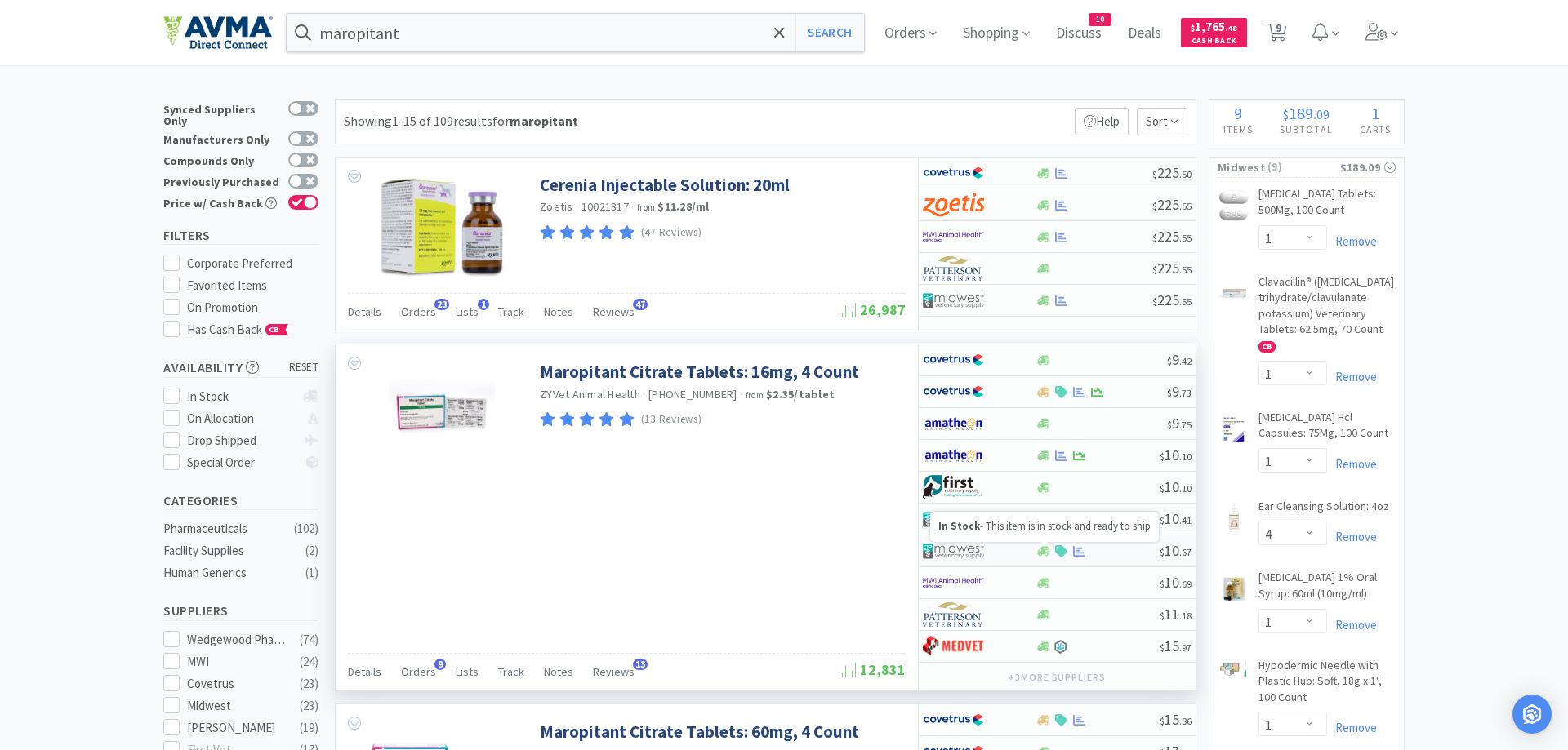
click at [1043, 553] on icon at bounding box center [1043, 551] width 12 height 10
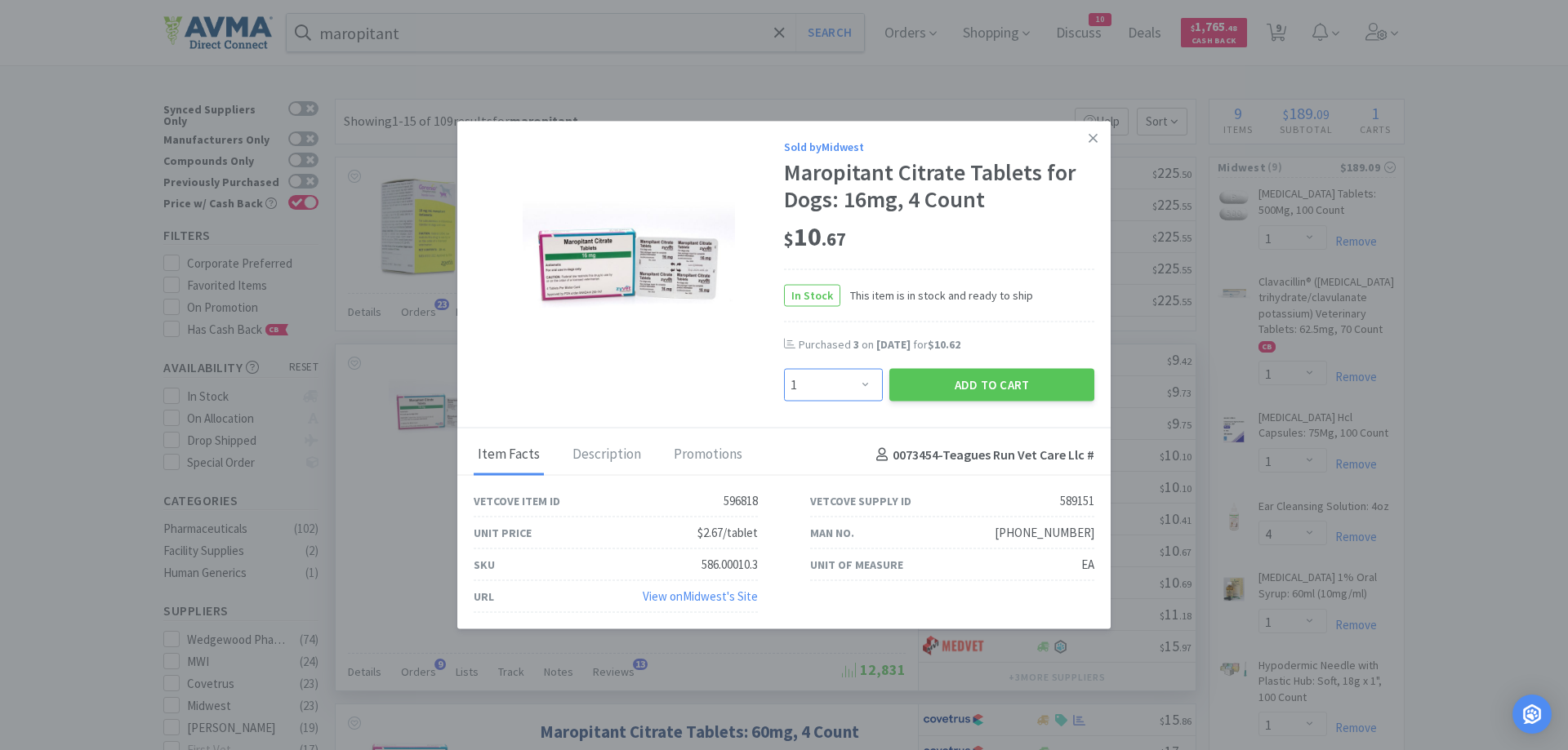
click at [784, 369] on select "Enter Quantity 1 2 3 4 5 6 7 8 9 10 11 12 13 14 15 16 17 18 19 20 Enter Quantity" at bounding box center [833, 385] width 98 height 32
click option "2" at bounding box center [0, 0] width 0 height 0
click at [784, 369] on select "Enter Quantity 1 2 3 4 5 6 7 8 9 10 11 12 13 14 15 16 17 18 19 20 Enter Quantity" at bounding box center [833, 385] width 98 height 32
select select "3"
click option "3" at bounding box center [0, 0] width 0 height 0
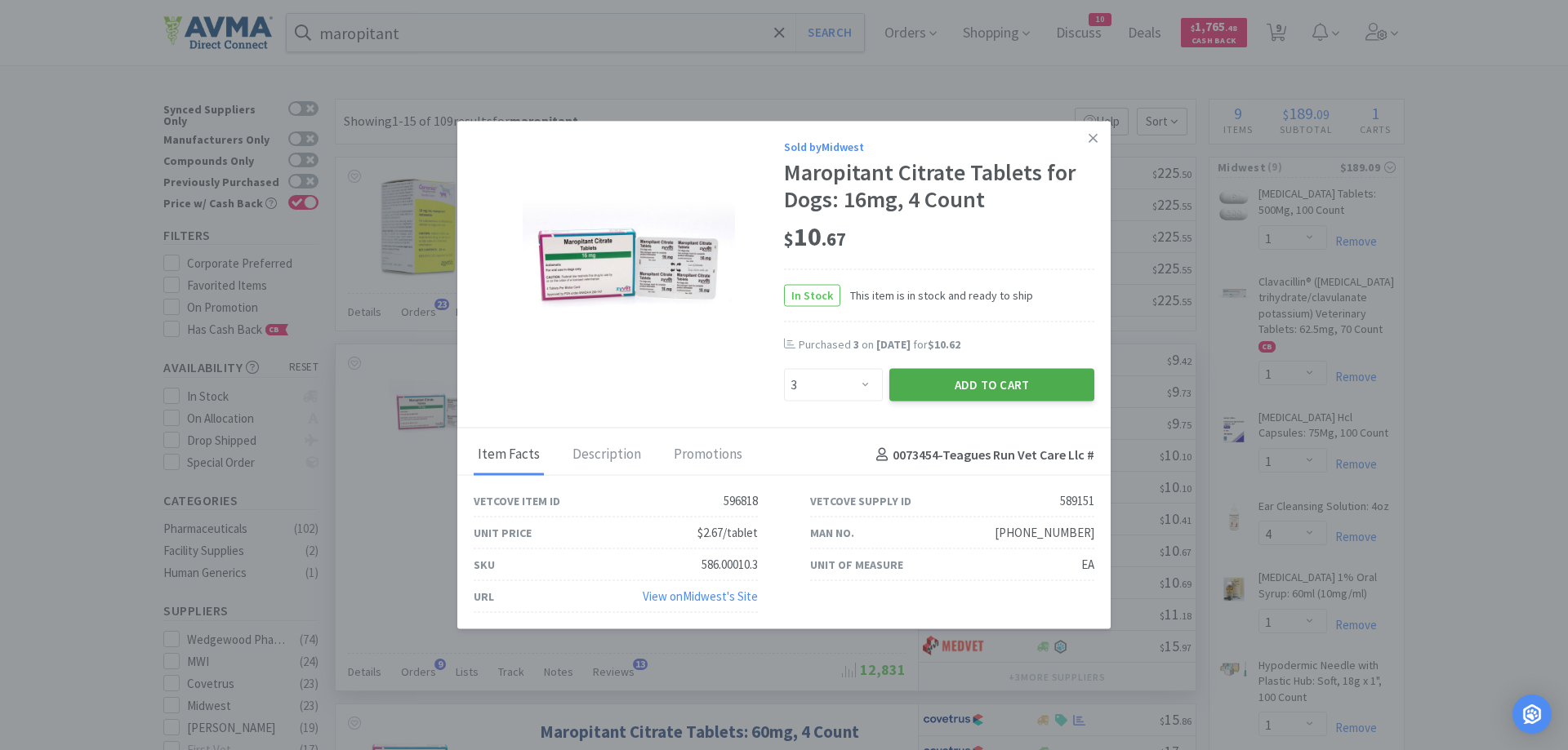
click at [965, 381] on button "Add to Cart" at bounding box center [991, 385] width 205 height 32
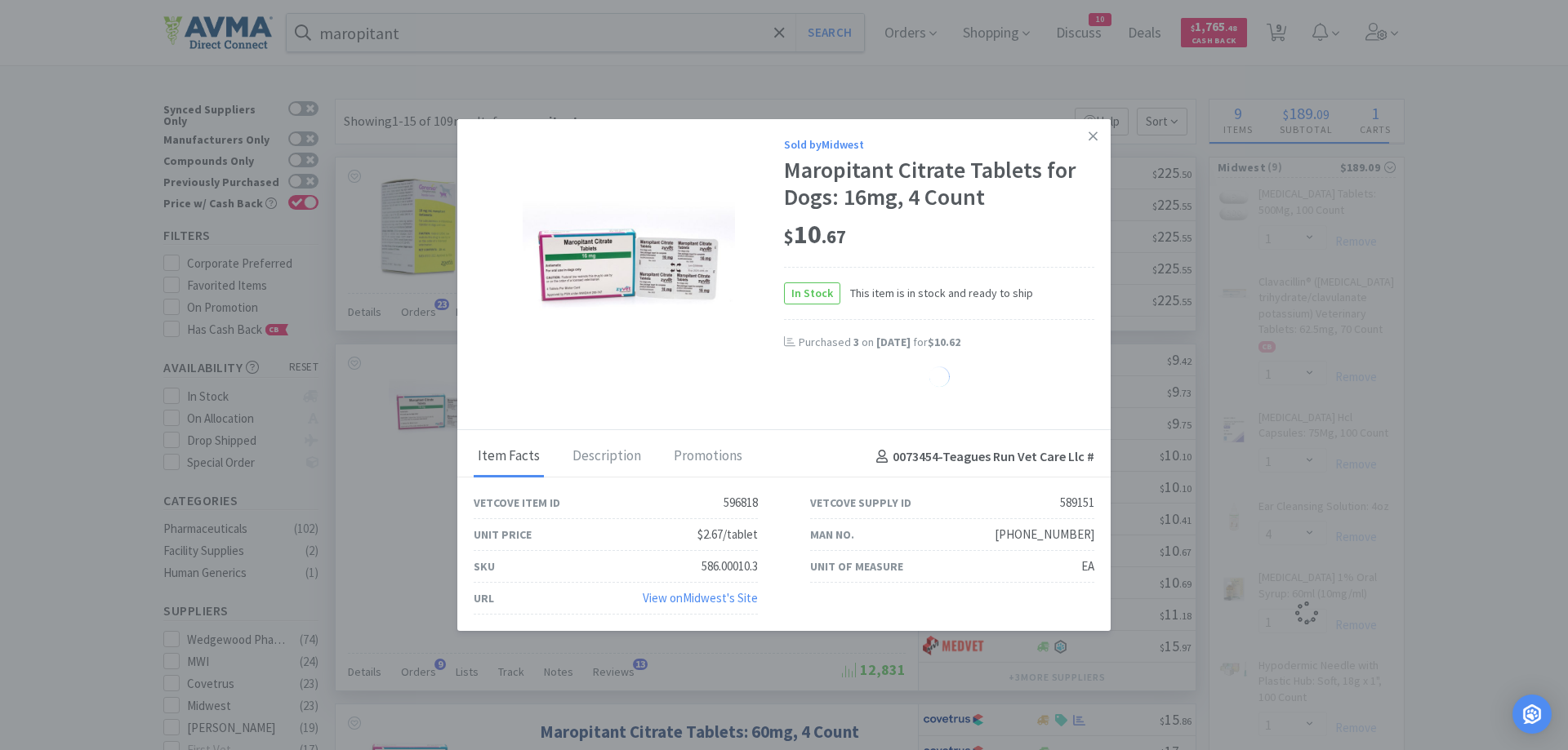
select select "1"
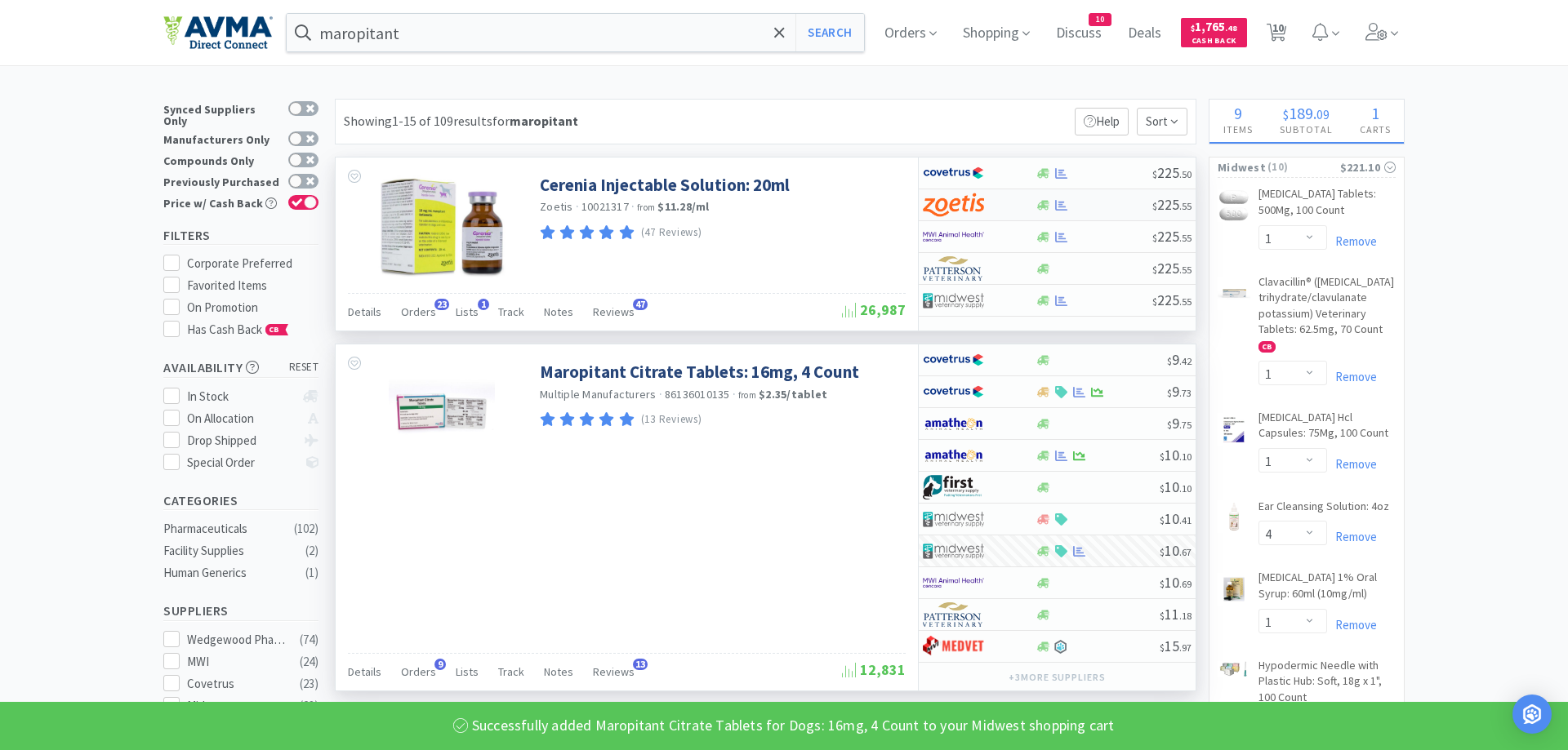
select select "3"
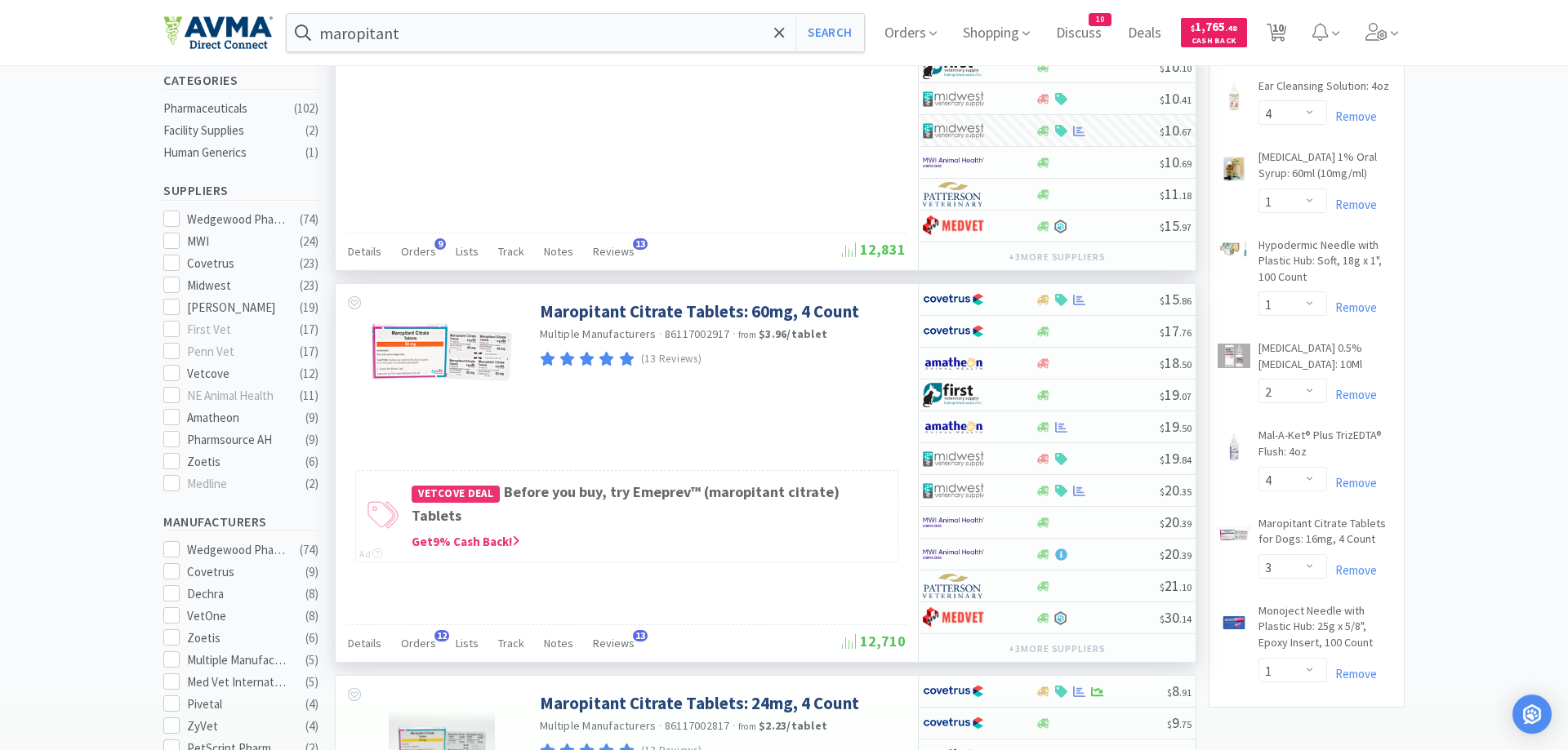
scroll to position [499, 0]
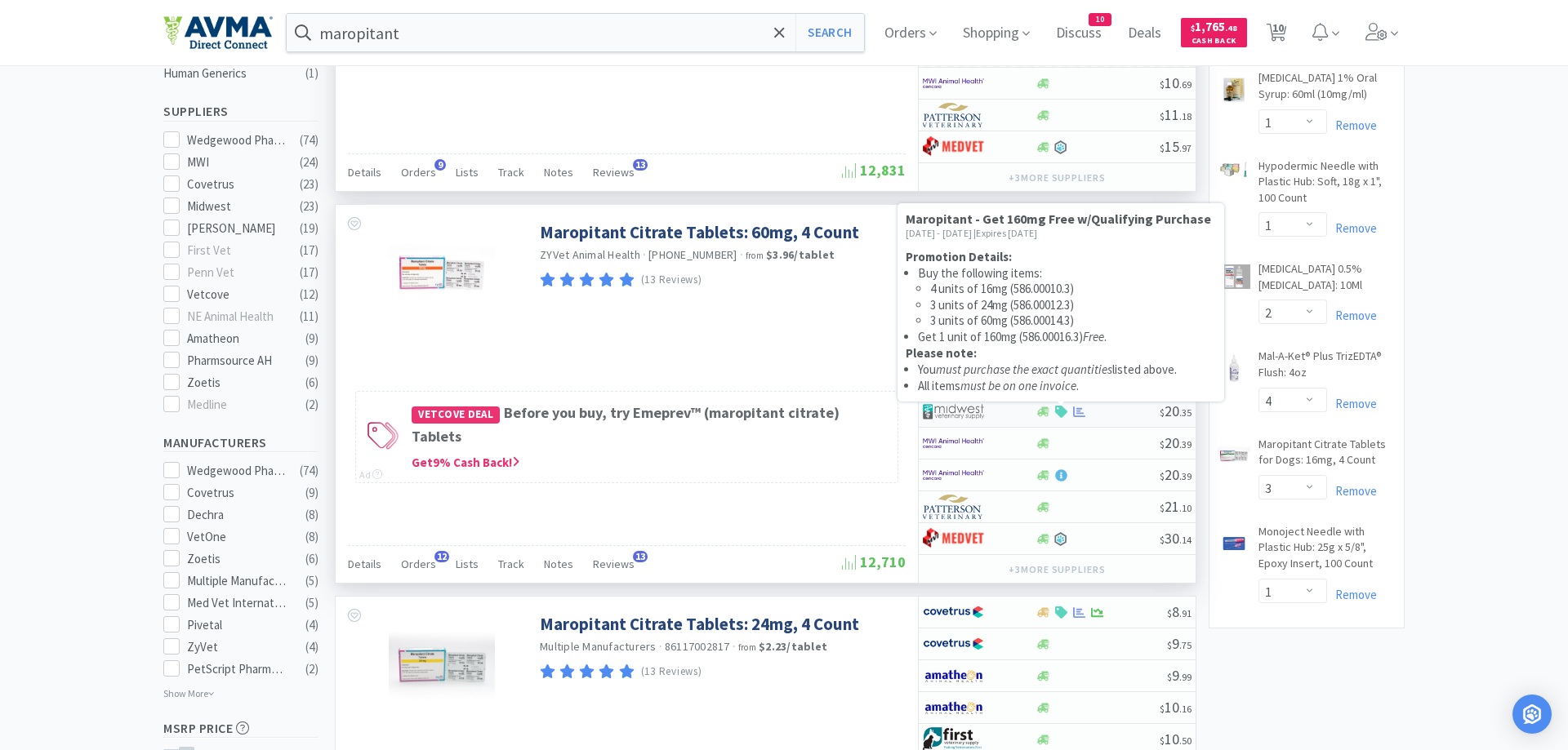
click at [1059, 412] on icon at bounding box center [1062, 412] width 12 height 12
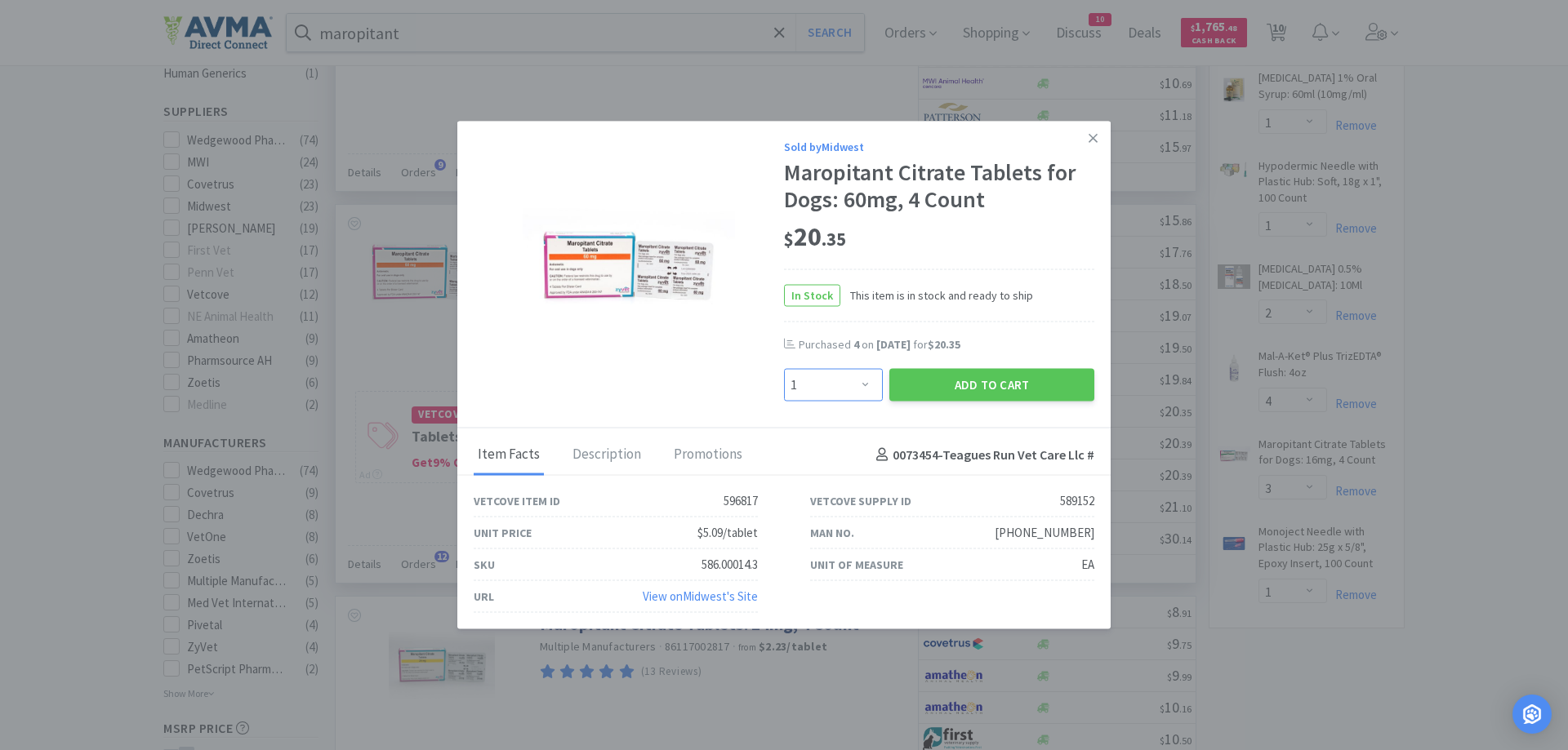
click at [784, 369] on select "Enter Quantity 1 2 3 4 5 6 7 8 9 10 11 12 13 14 15 16 17 18 19 20 Enter Quantity" at bounding box center [833, 385] width 98 height 32
click option "2" at bounding box center [0, 0] width 0 height 0
click at [784, 369] on select "Enter Quantity 1 2 3 4 5 6 7 8 9 10 11 12 13 14 15 16 17 18 19 20 Enter Quantity" at bounding box center [833, 385] width 98 height 32
select select "4"
click option "4" at bounding box center [0, 0] width 0 height 0
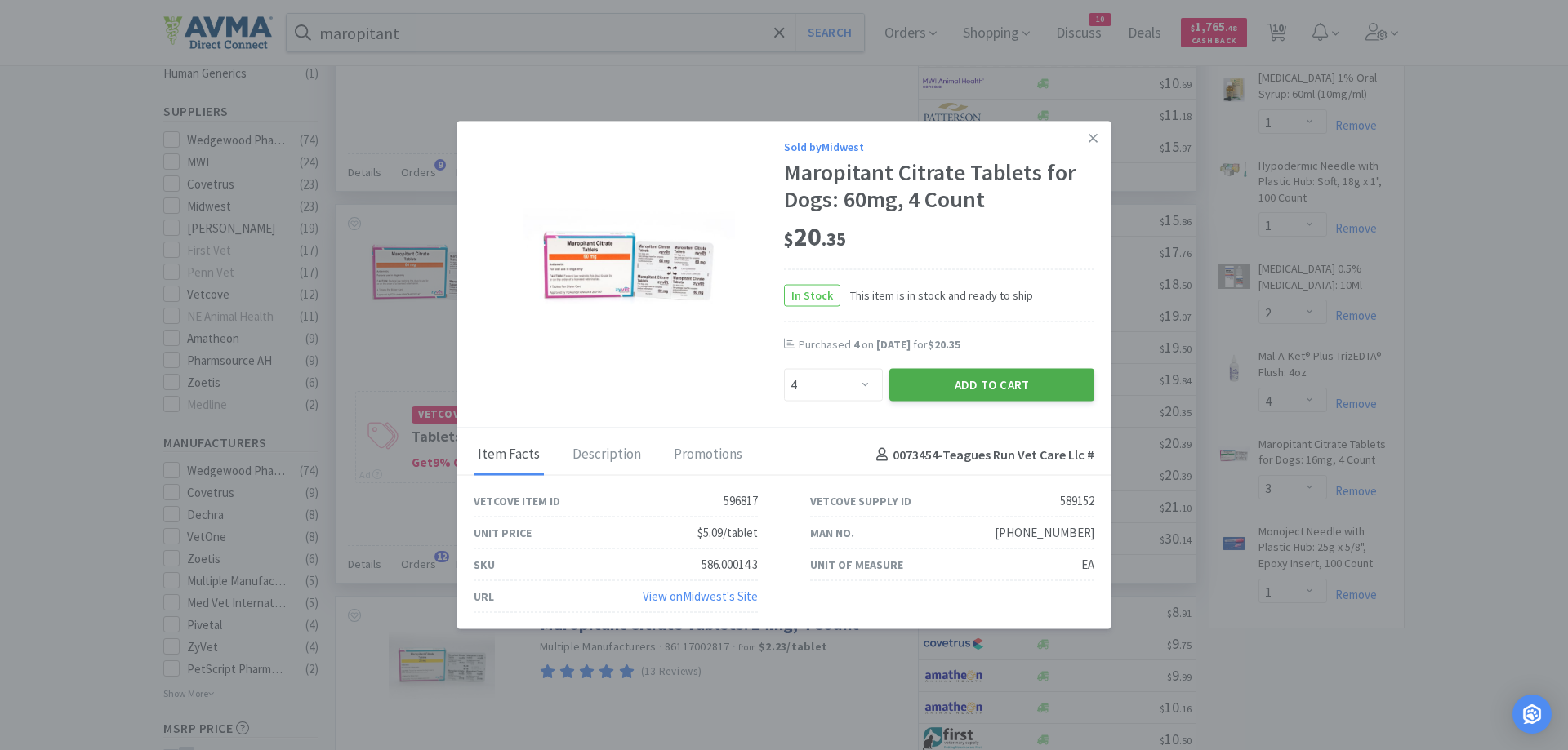
click at [960, 389] on button "Add to Cart" at bounding box center [991, 385] width 205 height 32
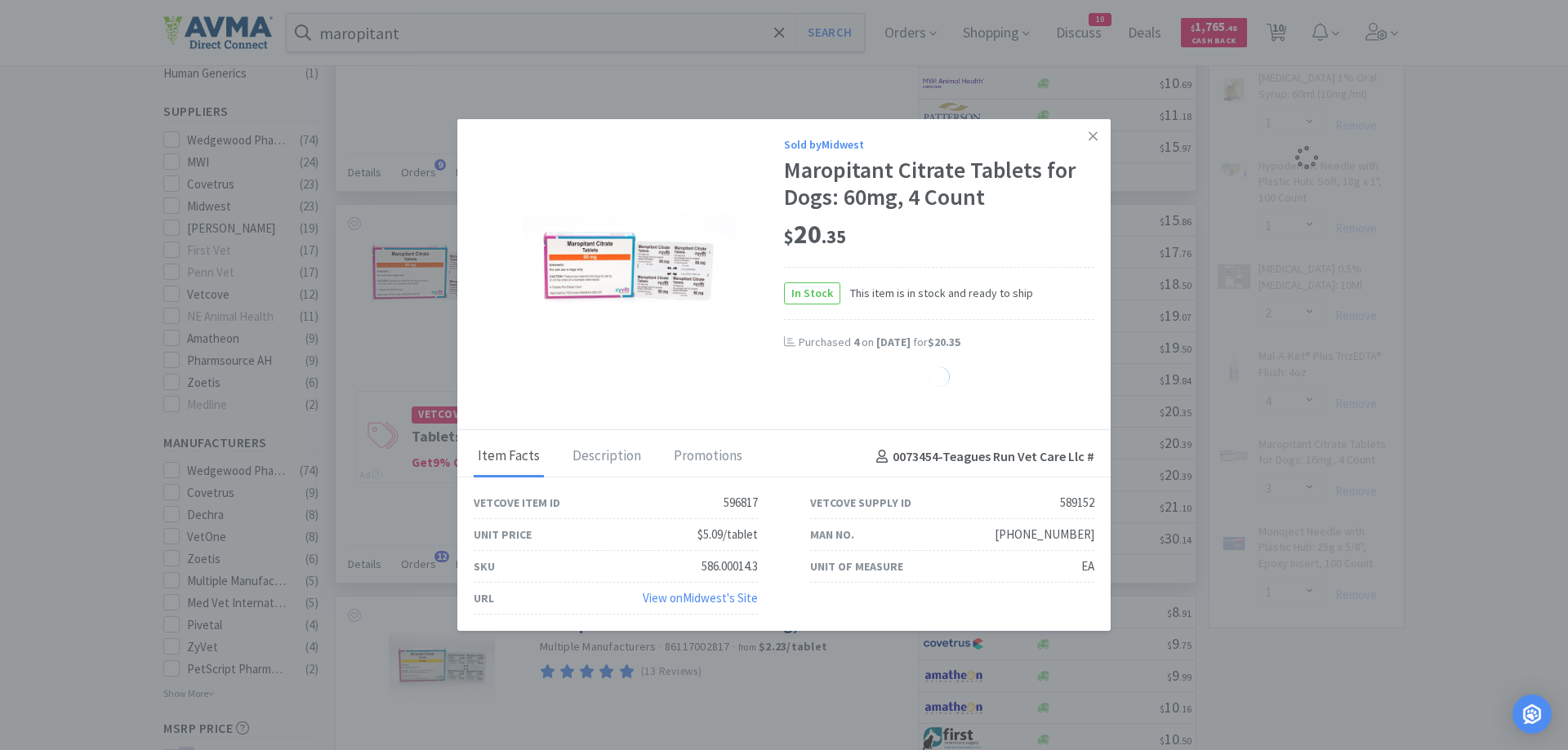
select select "4"
select select "1"
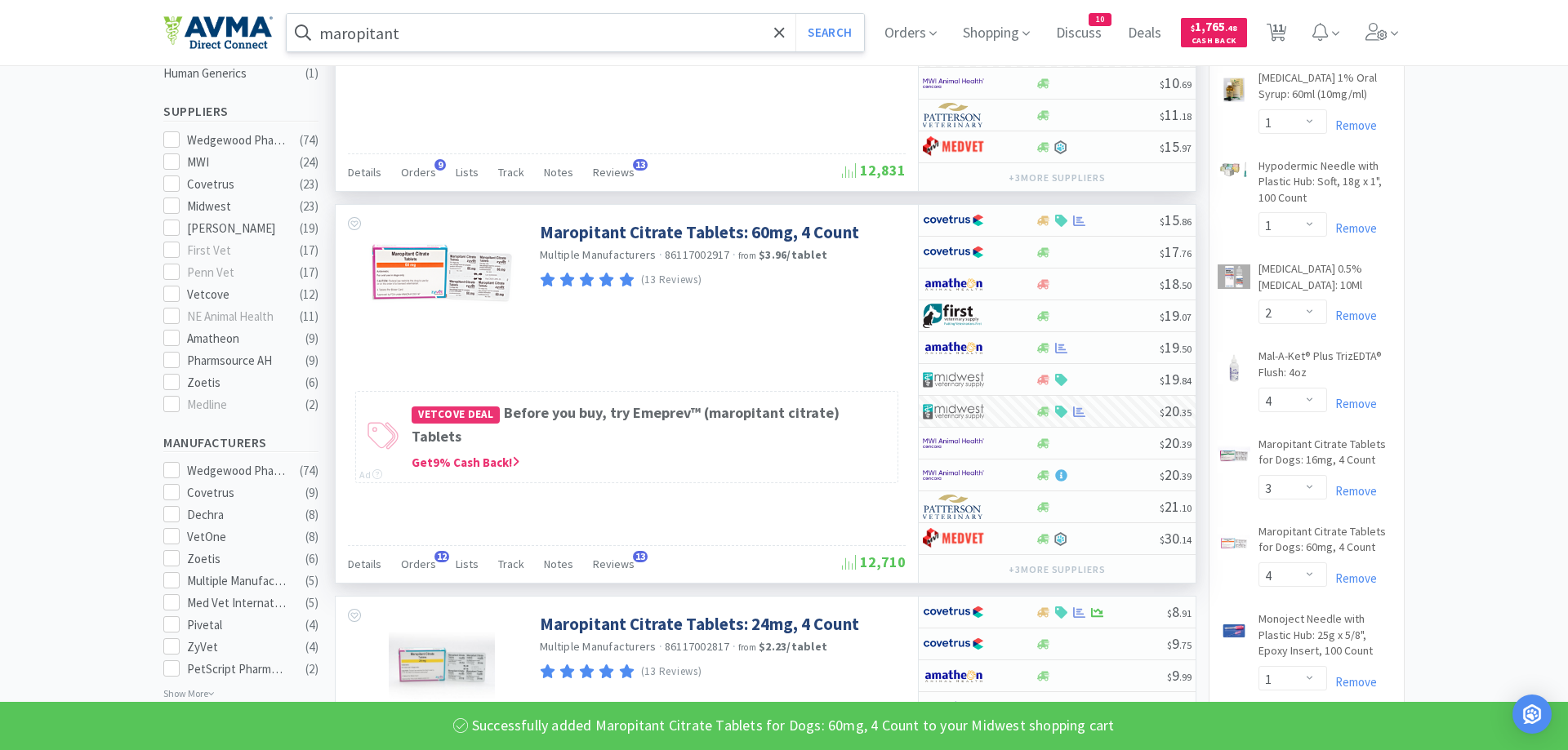
click at [465, 37] on input "maropitant" at bounding box center [575, 32] width 577 height 37
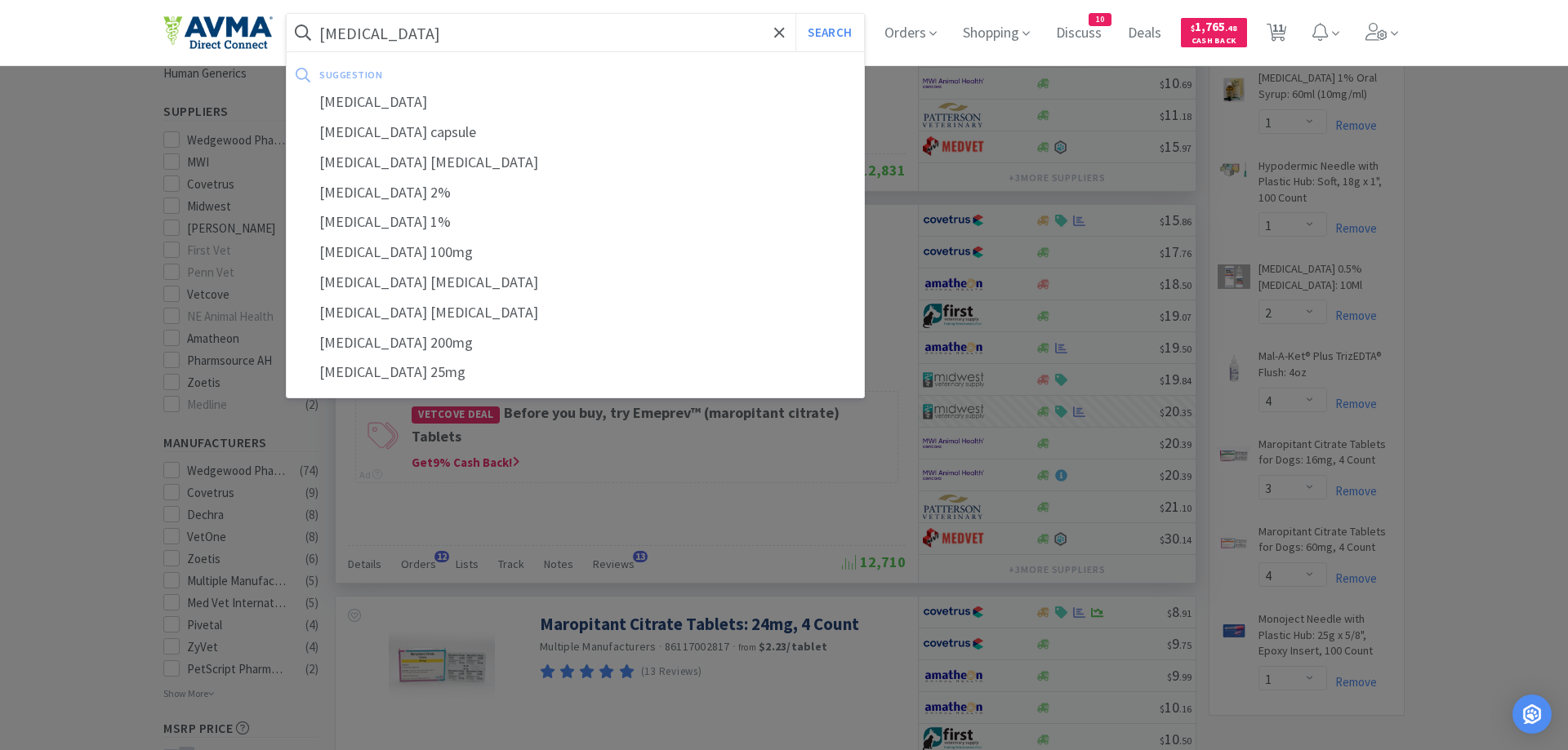
type input "[MEDICAL_DATA]"
click at [796, 14] on button "Search" at bounding box center [830, 32] width 68 height 37
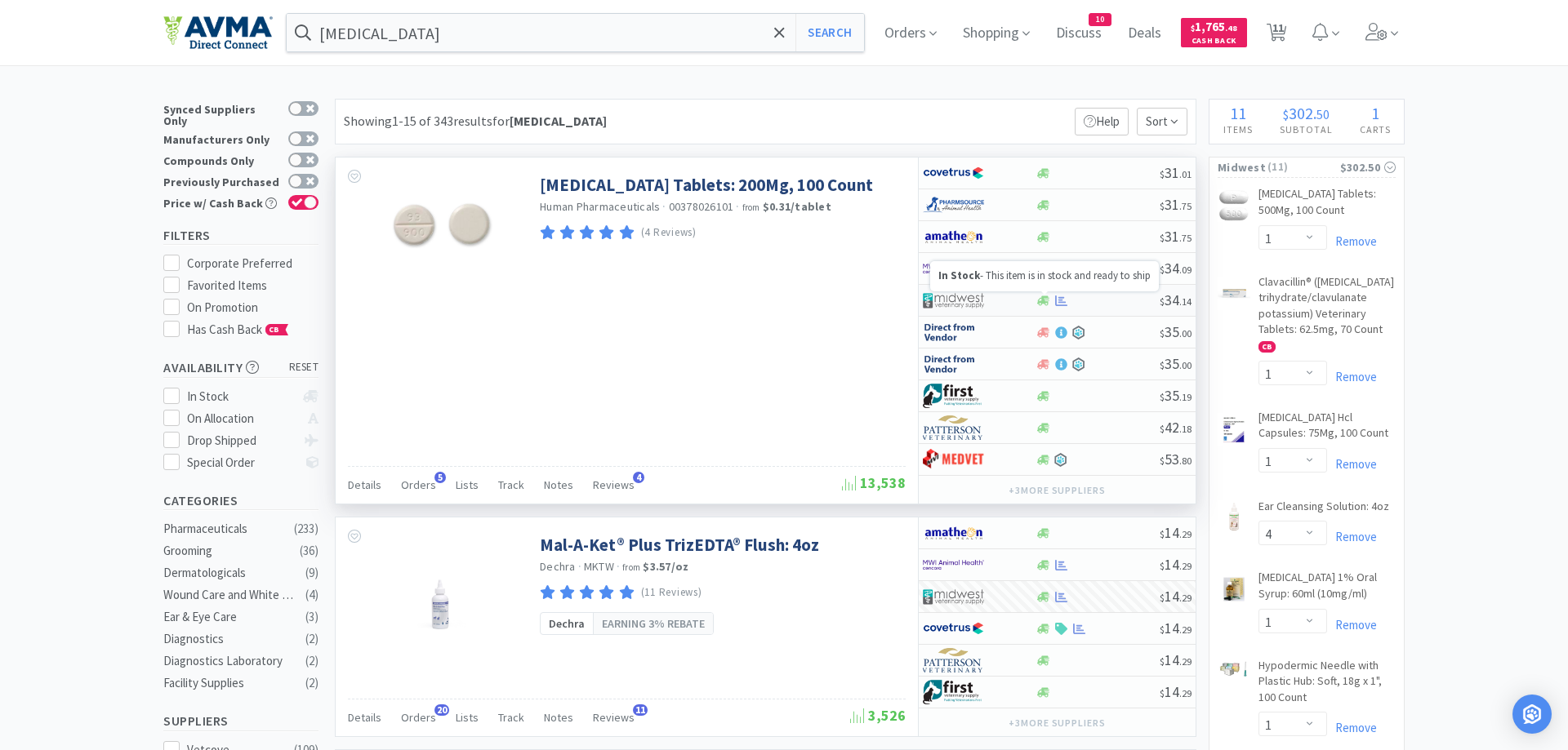
click at [1044, 298] on icon at bounding box center [1043, 300] width 12 height 10
select select "1"
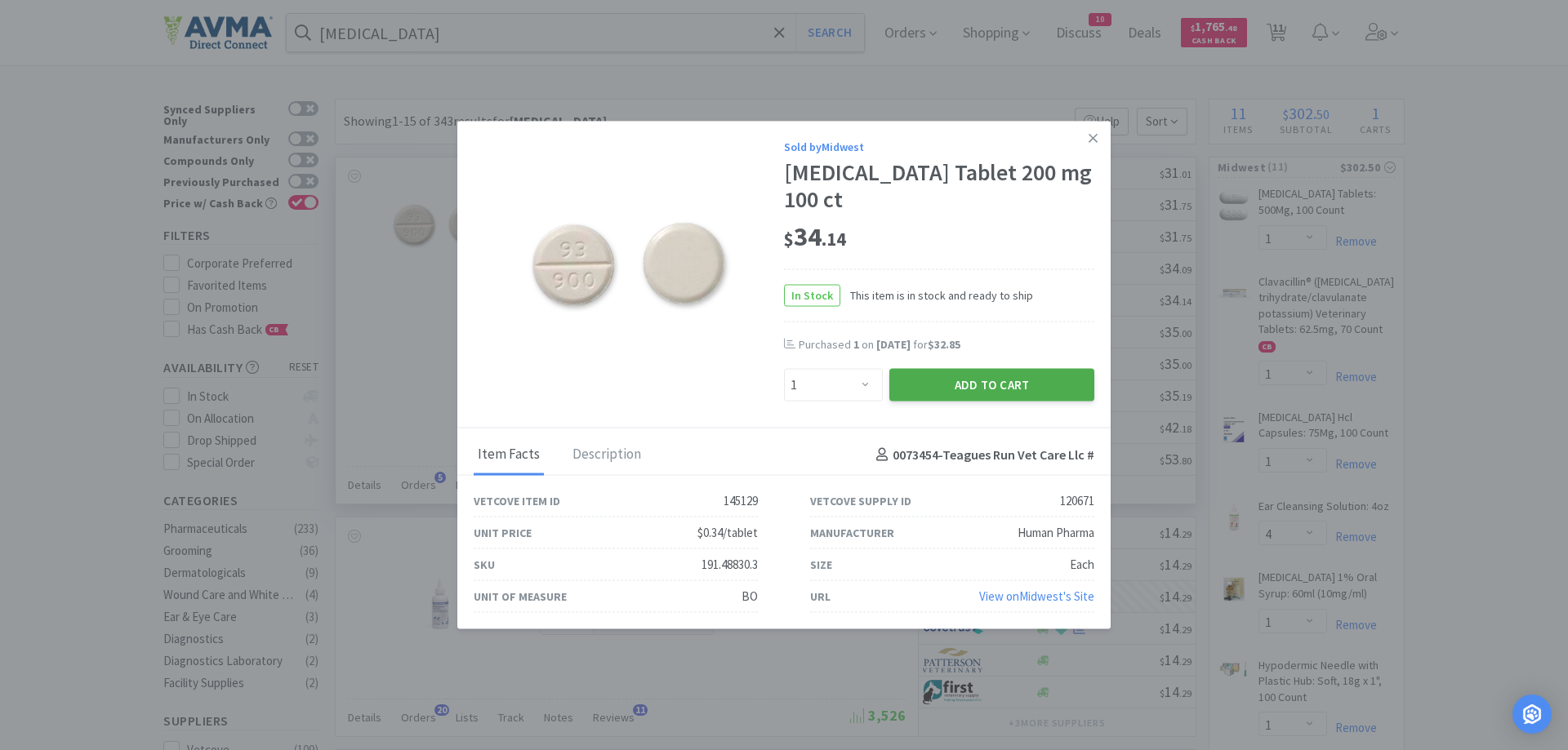
click at [986, 393] on button "Add to Cart" at bounding box center [991, 385] width 205 height 32
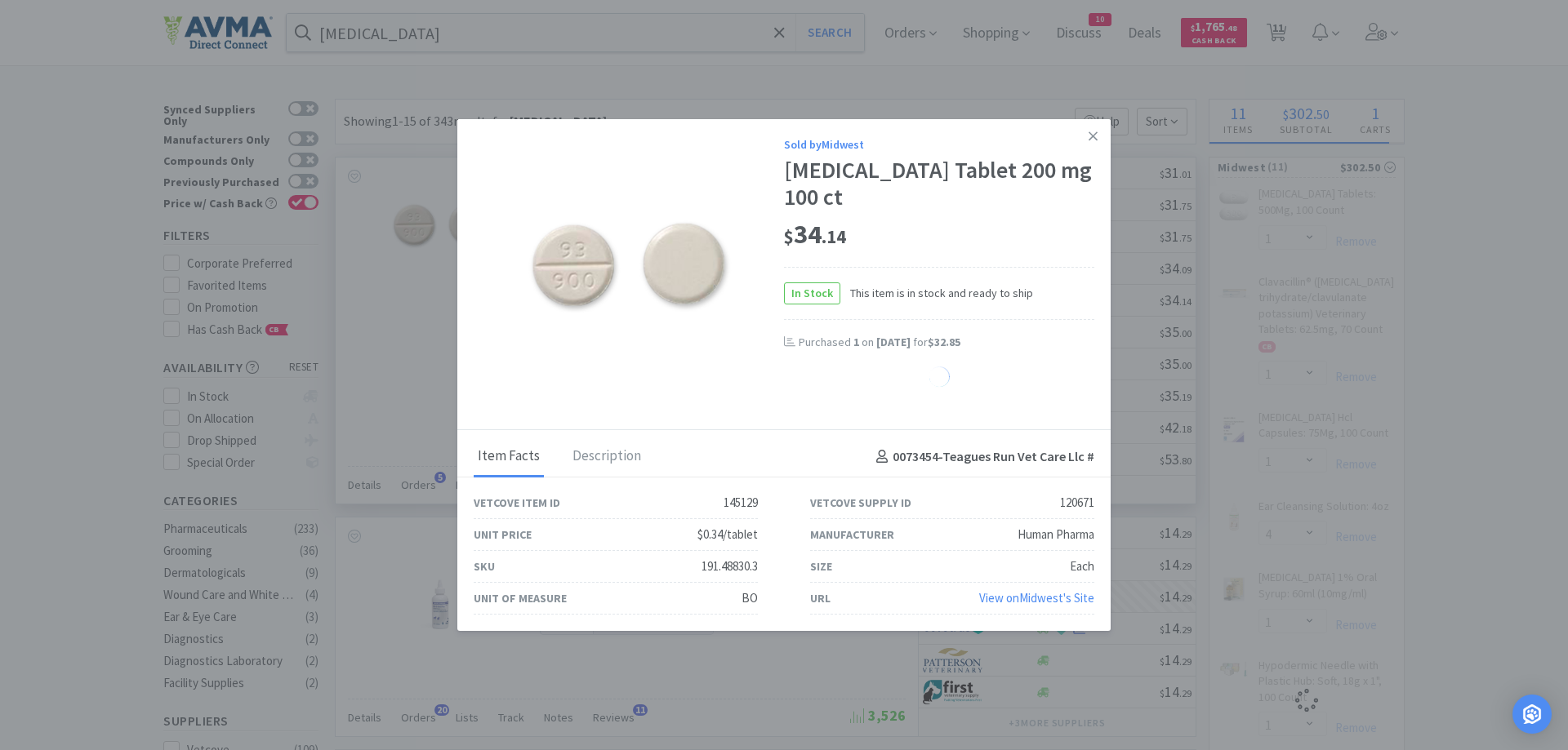
select select "1"
select select "2"
select select "4"
select select "3"
select select "4"
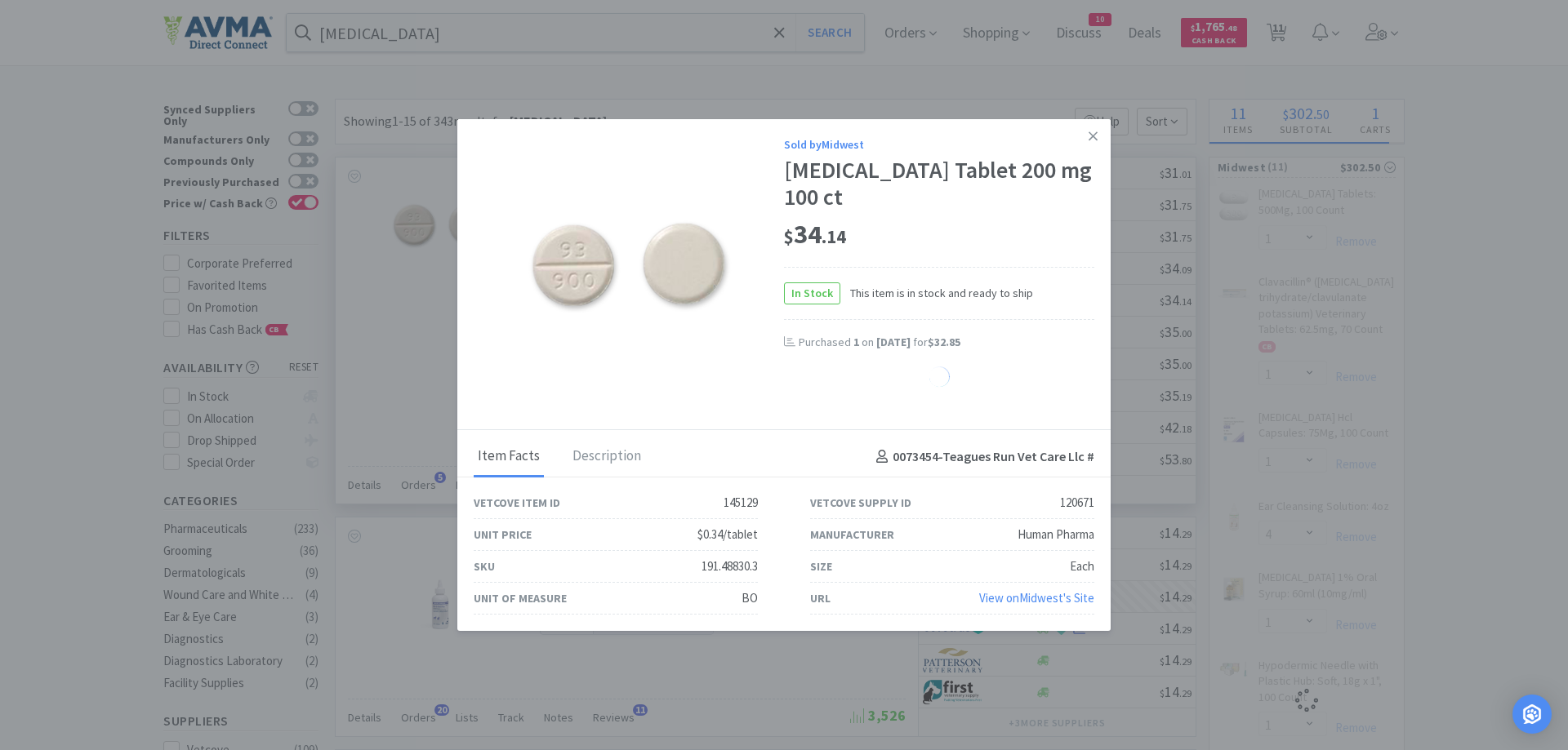
select select "1"
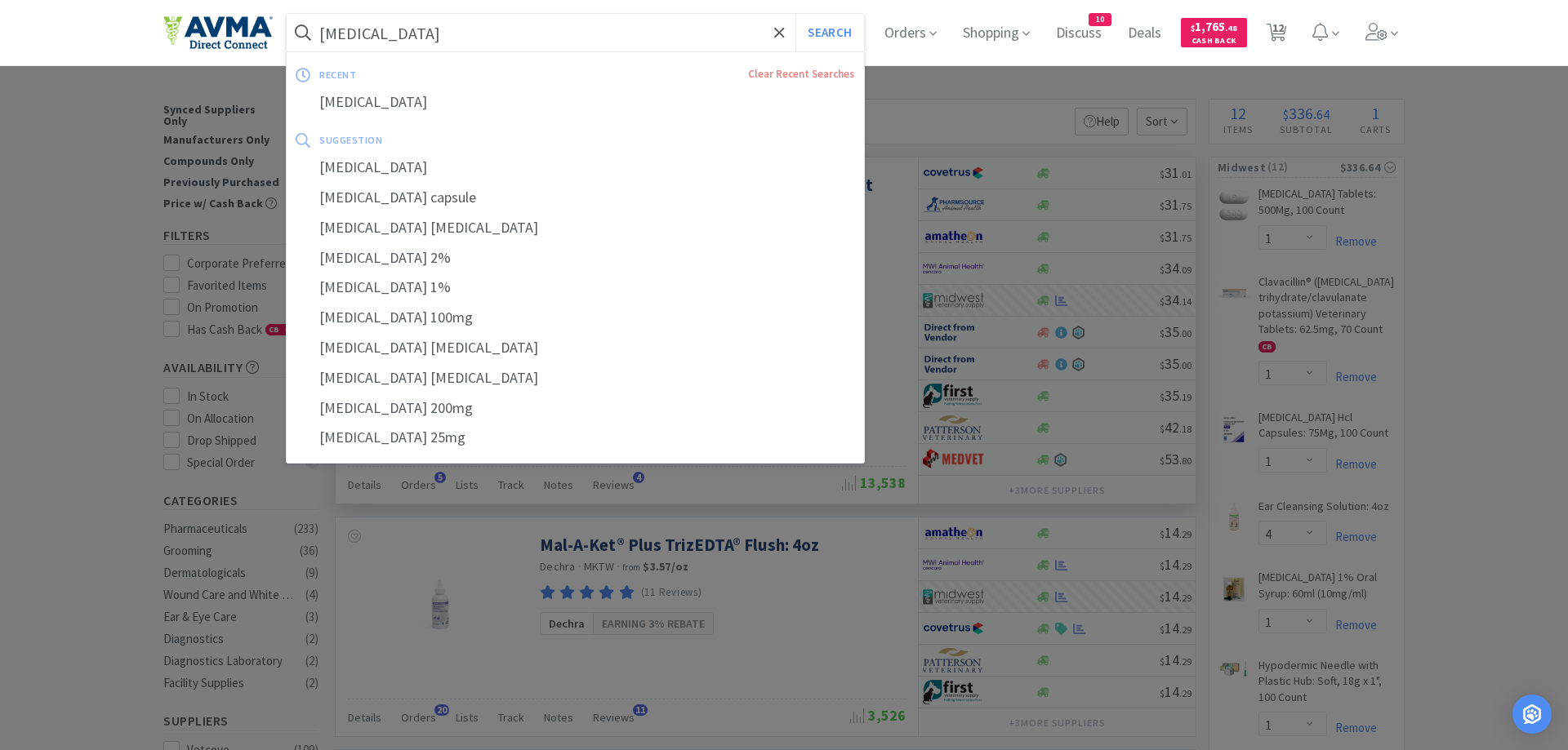
click at [431, 37] on input "[MEDICAL_DATA]" at bounding box center [575, 32] width 577 height 37
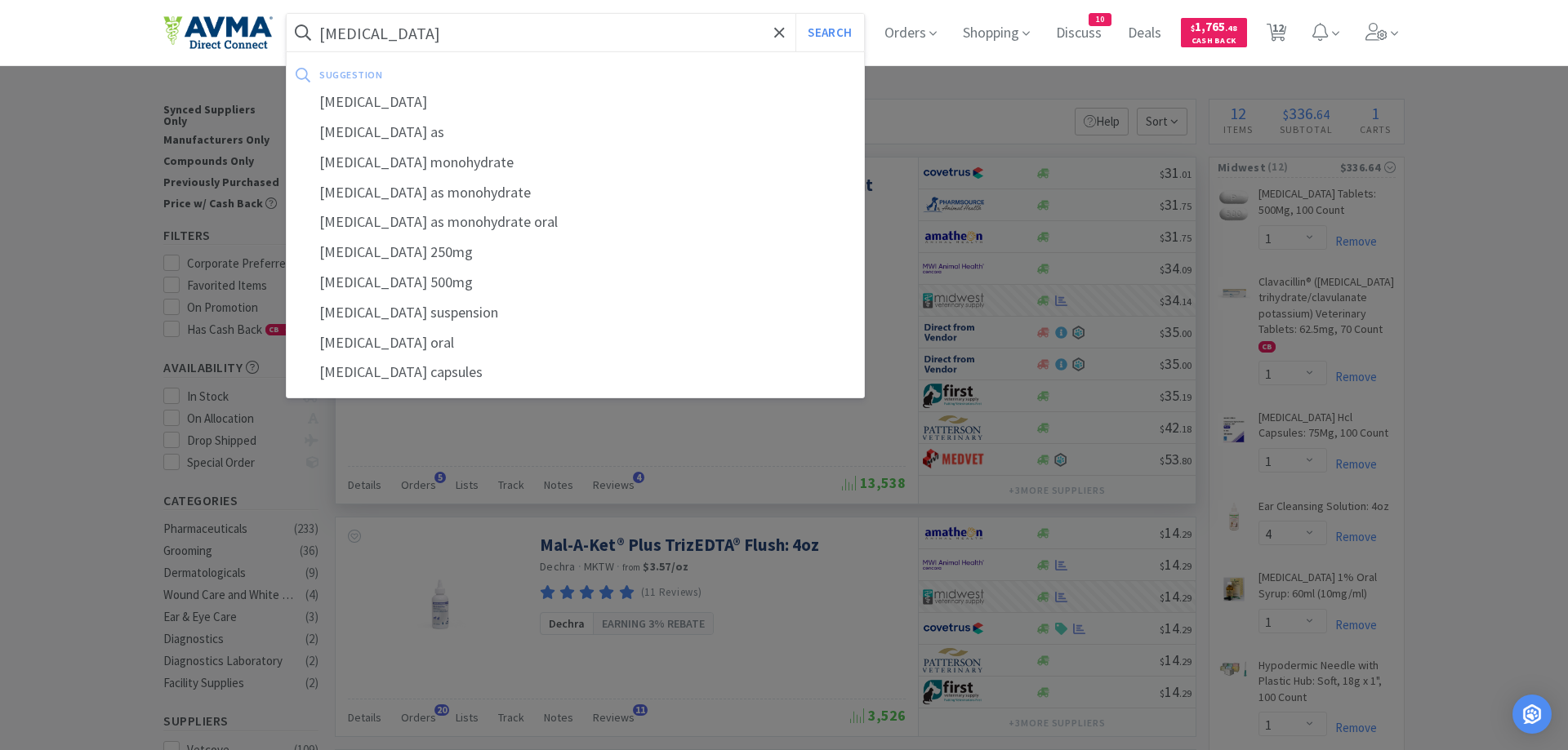
type input "[MEDICAL_DATA]"
click at [796, 14] on button "Search" at bounding box center [830, 32] width 68 height 37
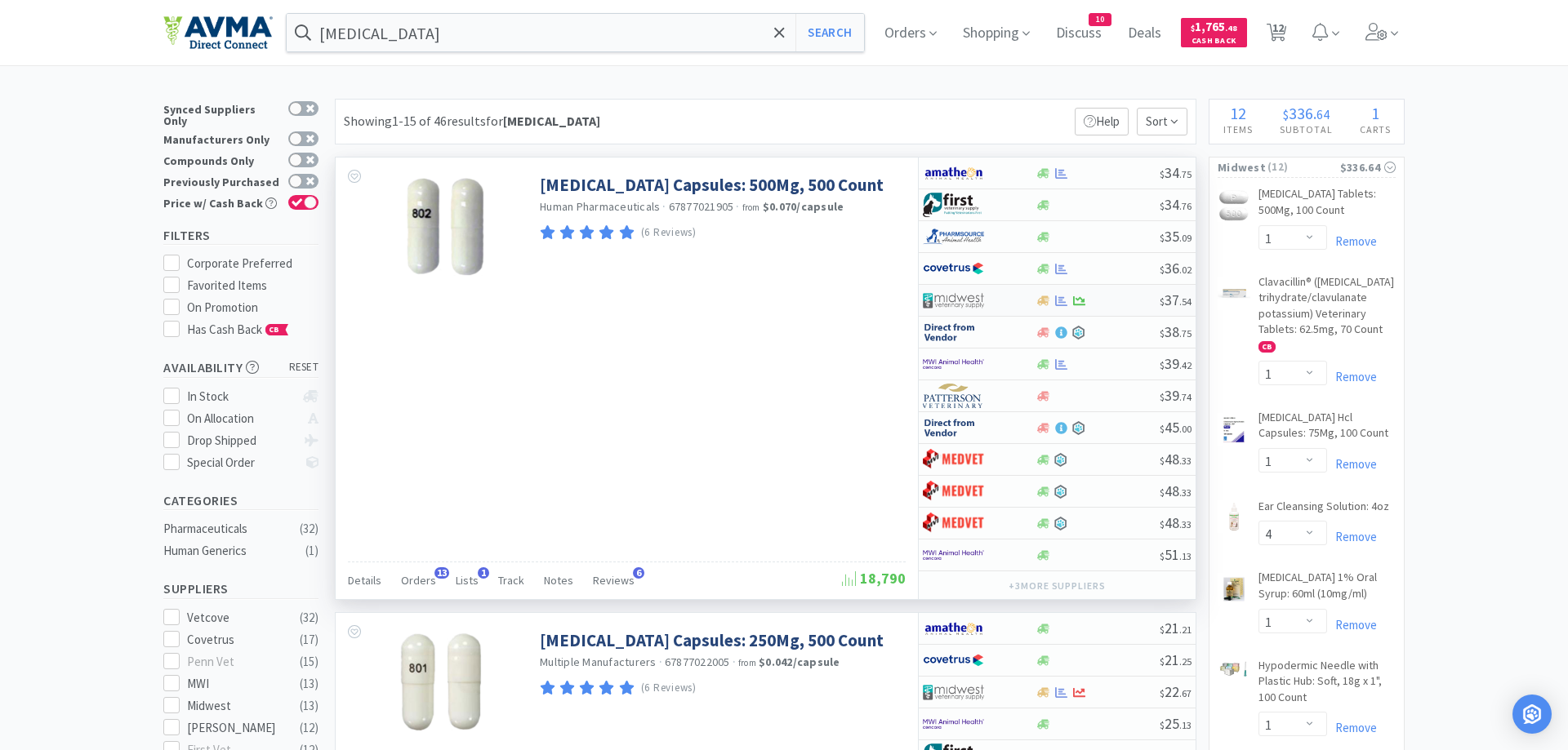
click at [1028, 305] on div at bounding box center [979, 301] width 112 height 28
select select "1"
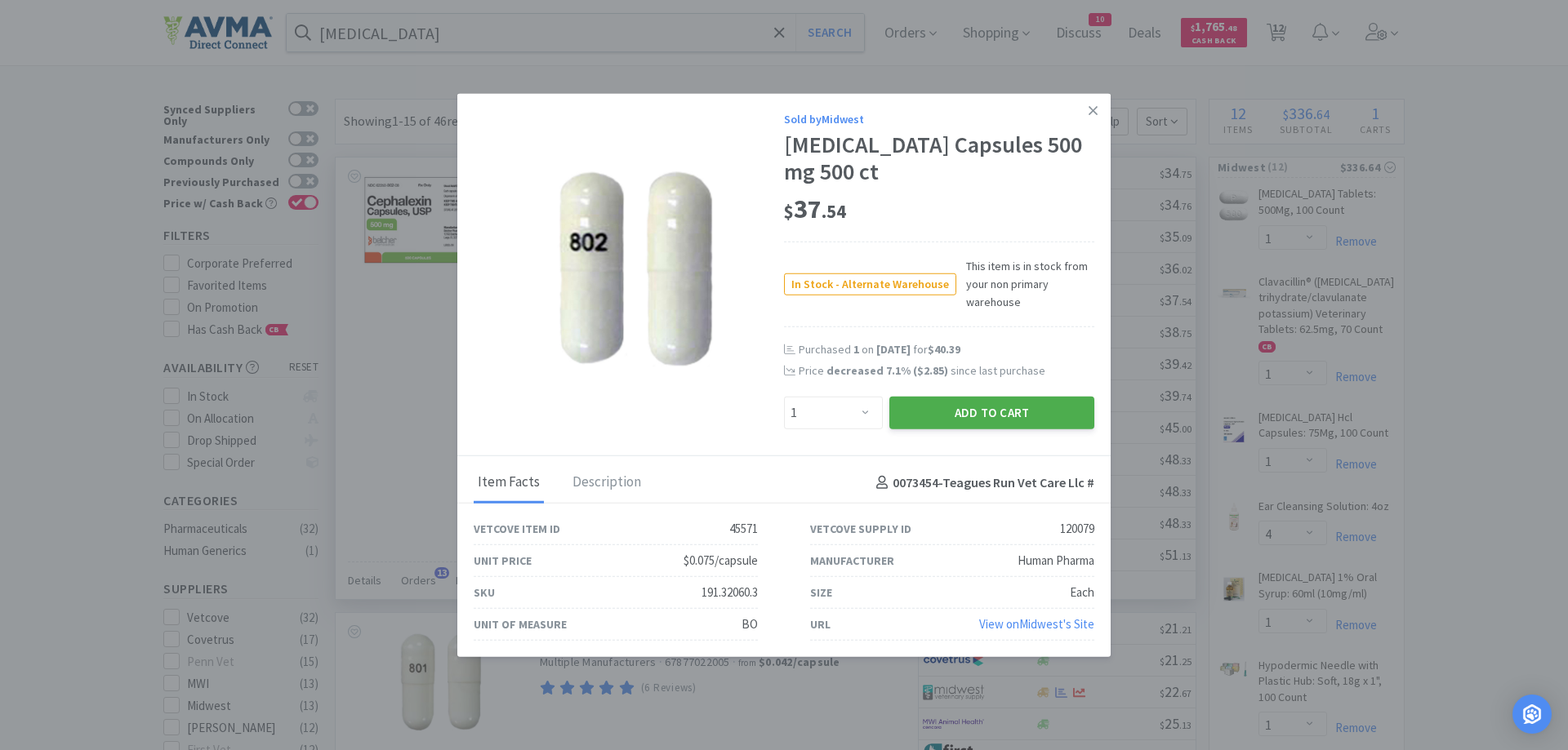
click at [1000, 413] on button "Add to Cart" at bounding box center [991, 412] width 205 height 32
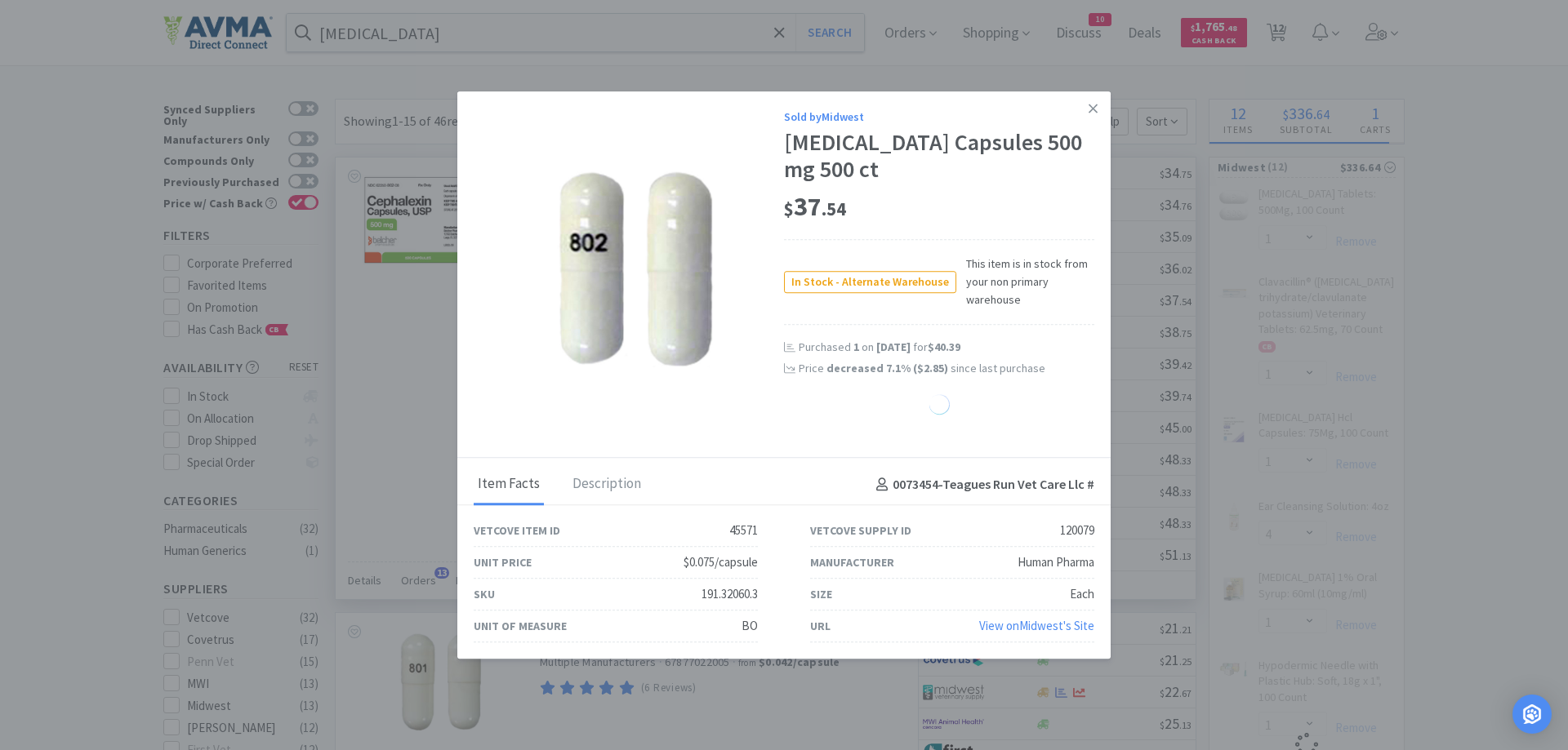
select select "1"
select select "4"
select select "1"
select select "2"
select select "4"
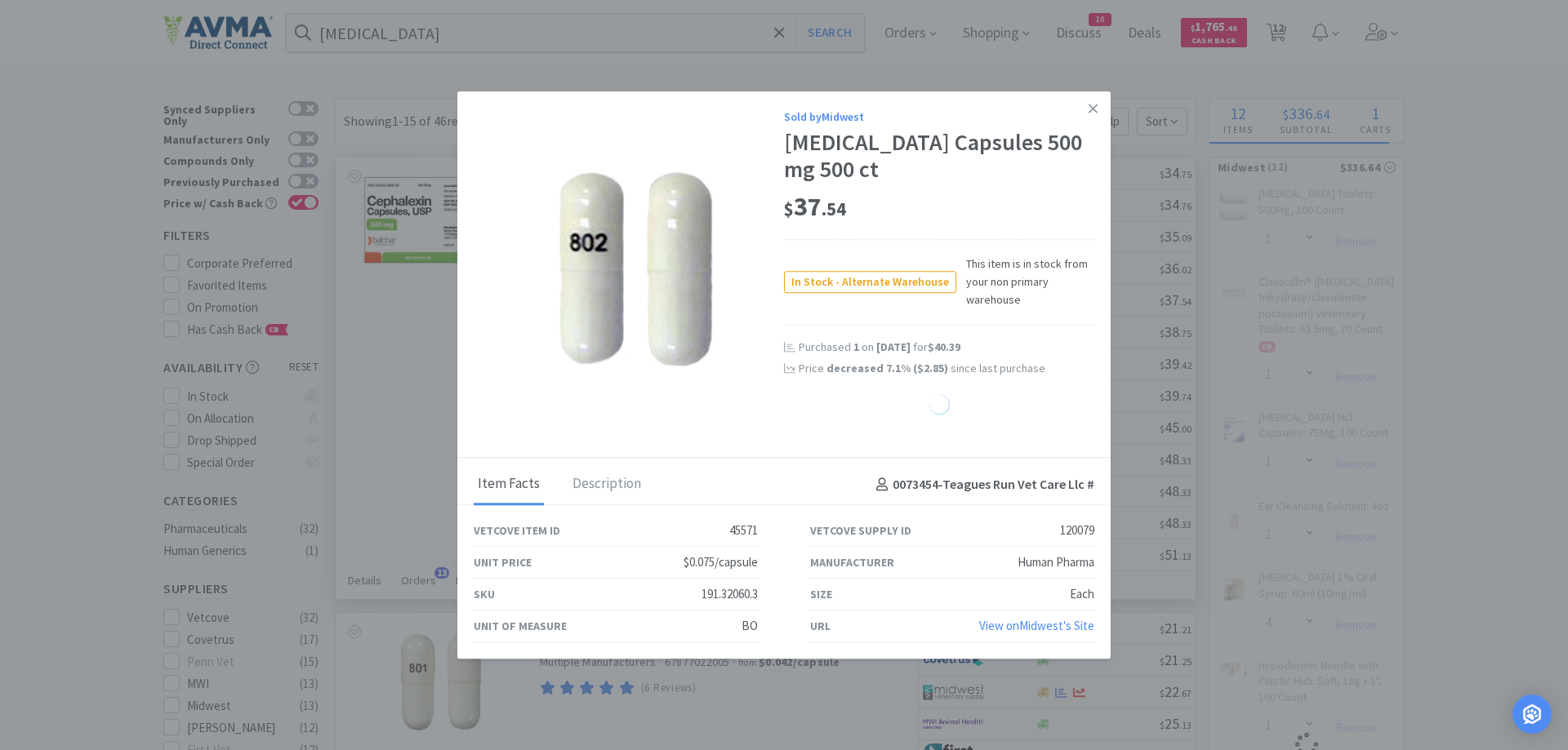
select select "3"
select select "4"
select select "1"
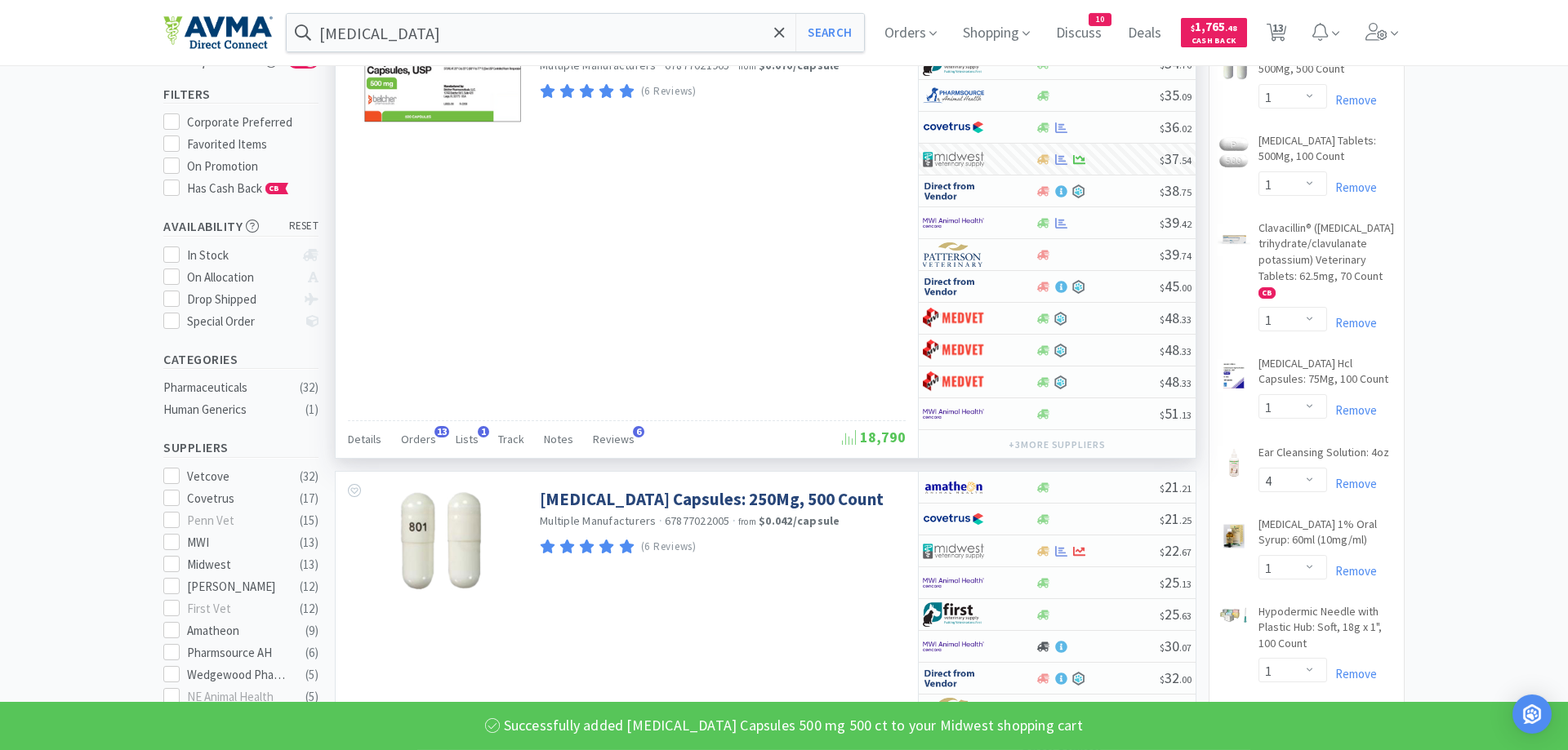
scroll to position [166, 0]
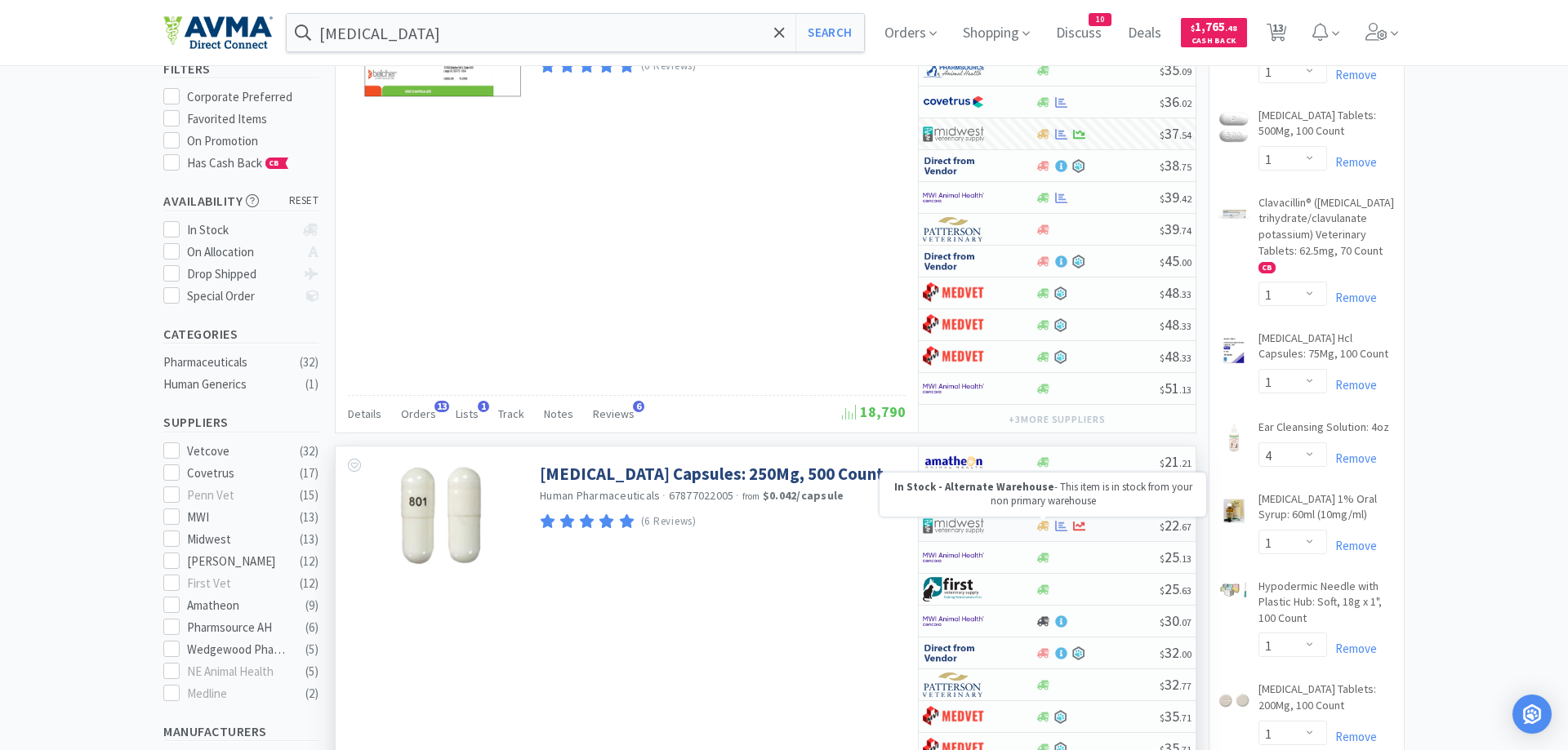
click at [1045, 522] on icon at bounding box center [1043, 525] width 12 height 10
select select "1"
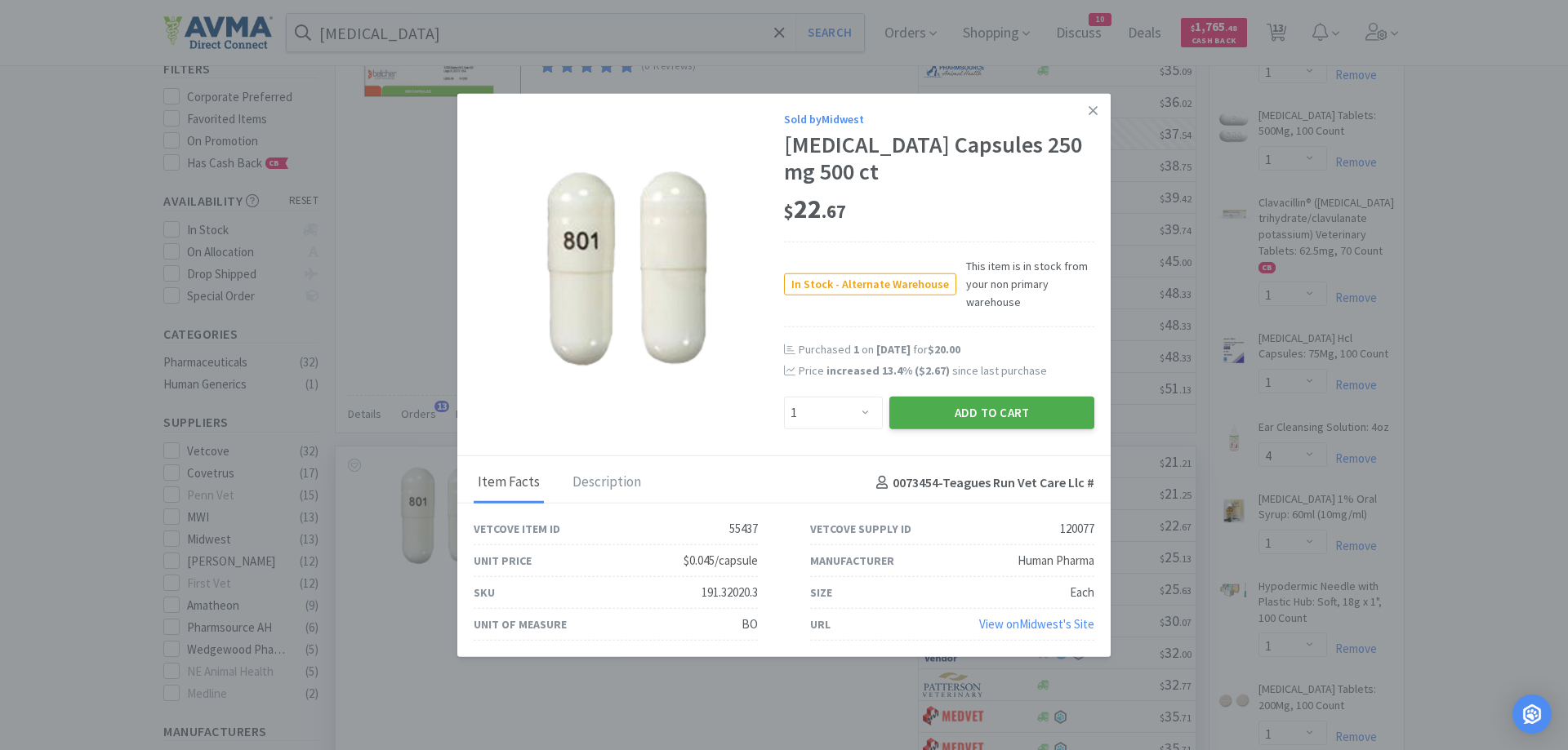
click at [979, 417] on button "Add to Cart" at bounding box center [991, 412] width 205 height 32
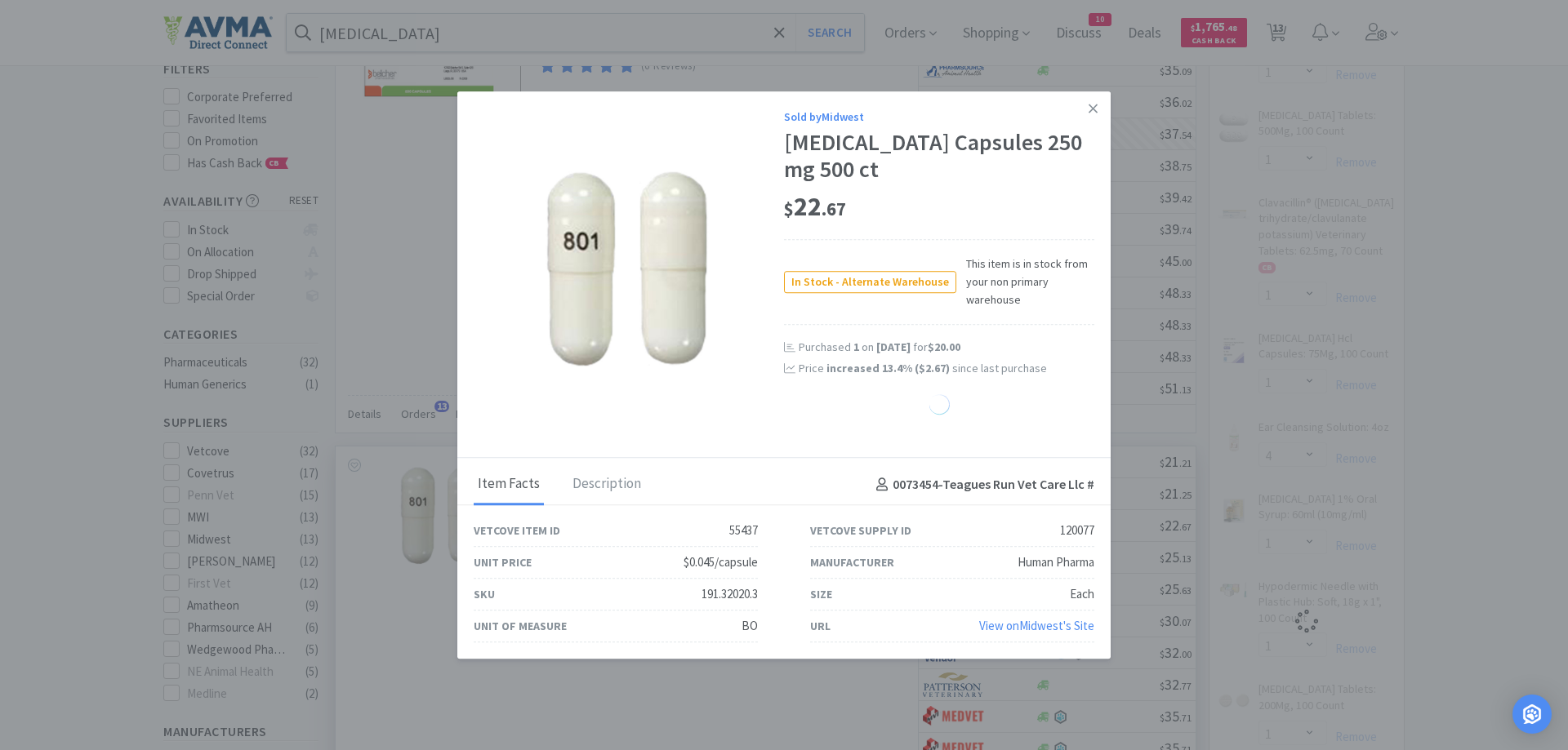
select select "1"
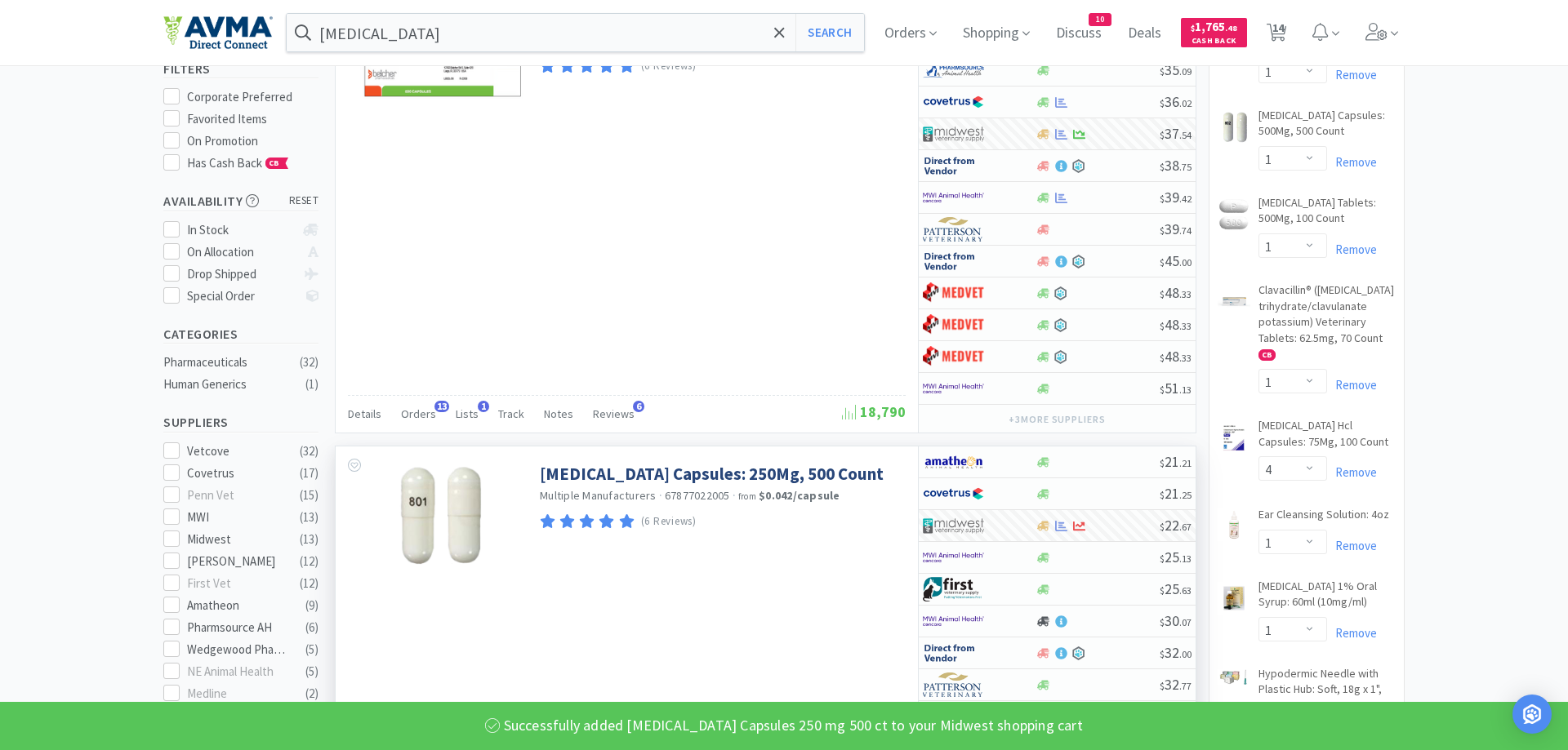
select select "1"
select select "4"
select select "1"
select select "2"
select select "4"
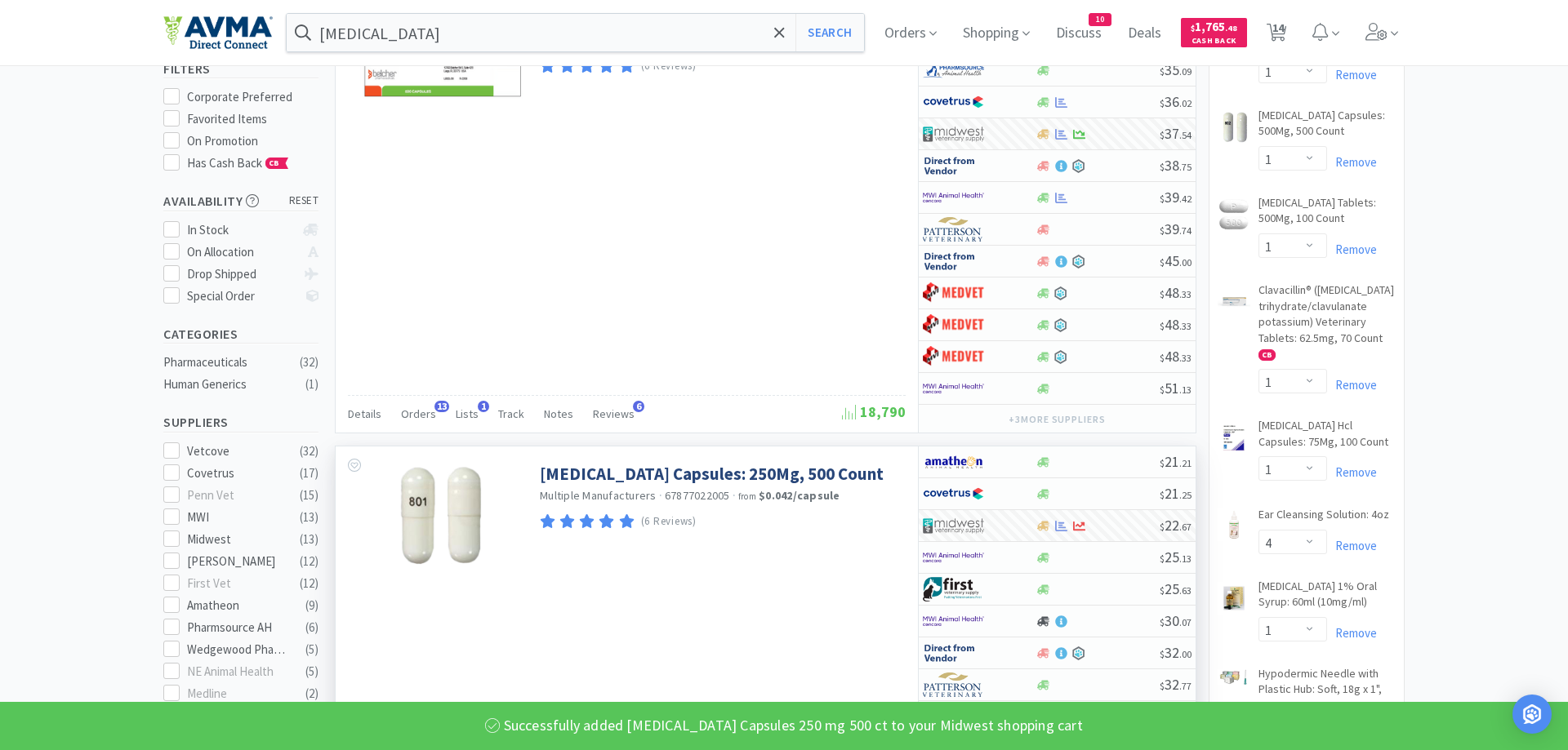
select select "3"
select select "4"
